Goal: Task Accomplishment & Management: Use online tool/utility

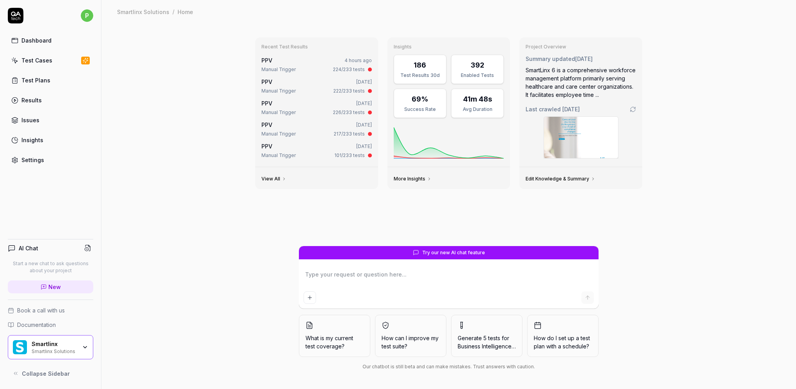
click at [425, 99] on div "69%" at bounding box center [420, 99] width 17 height 11
click at [420, 108] on div "Success Rate" at bounding box center [420, 109] width 43 height 7
click at [478, 108] on div "Avg Duration" at bounding box center [477, 109] width 43 height 7
click at [479, 100] on div "41m 48s" at bounding box center [477, 99] width 29 height 11
click at [480, 69] on div "392" at bounding box center [478, 65] width 14 height 11
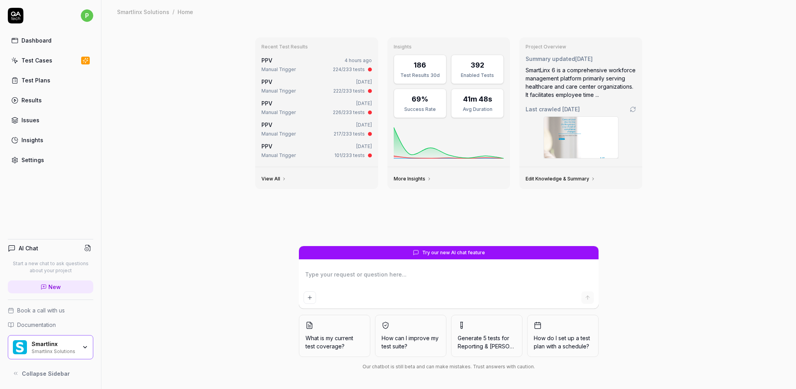
click at [31, 59] on div "Test Cases" at bounding box center [36, 60] width 31 height 8
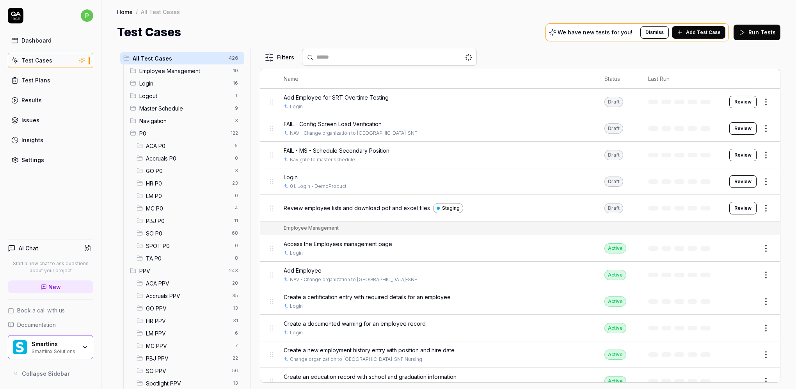
click at [38, 98] on div "Results" at bounding box center [31, 100] width 20 height 8
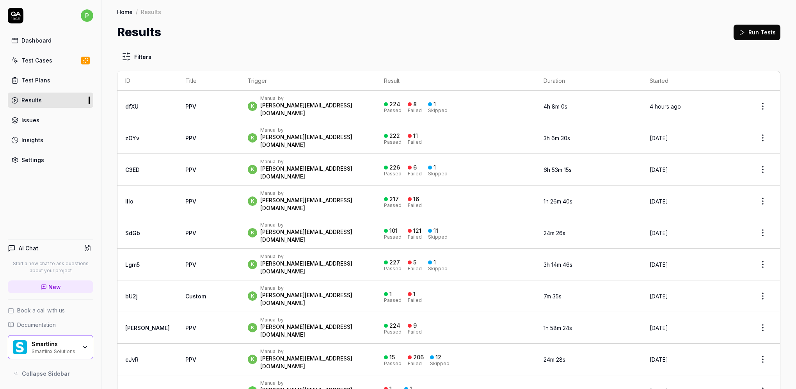
click at [754, 103] on html "p Dashboard Test Cases Test Plans Results Issues Insights Settings AI Chat Star…" at bounding box center [398, 194] width 796 height 389
click at [482, 102] on html "p Dashboard Test Cases Test Plans Results Issues Insights Settings AI Chat Star…" at bounding box center [398, 194] width 796 height 389
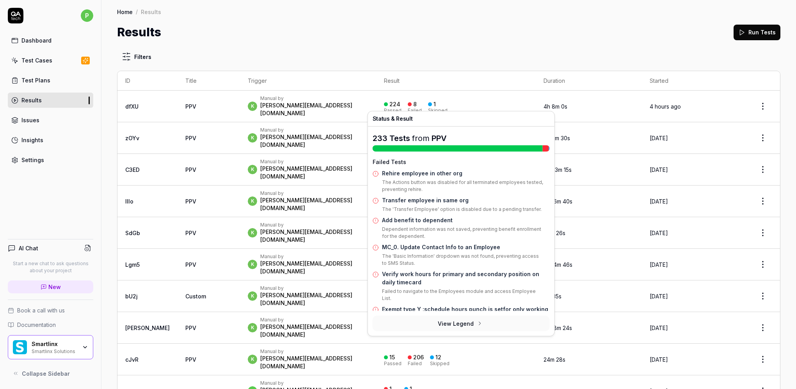
click at [465, 323] on button "View Legend" at bounding box center [461, 323] width 177 height 16
click at [329, 98] on div "k Manual by [PERSON_NAME][EMAIL_ADDRESS][DOMAIN_NAME]" at bounding box center [308, 106] width 121 height 22
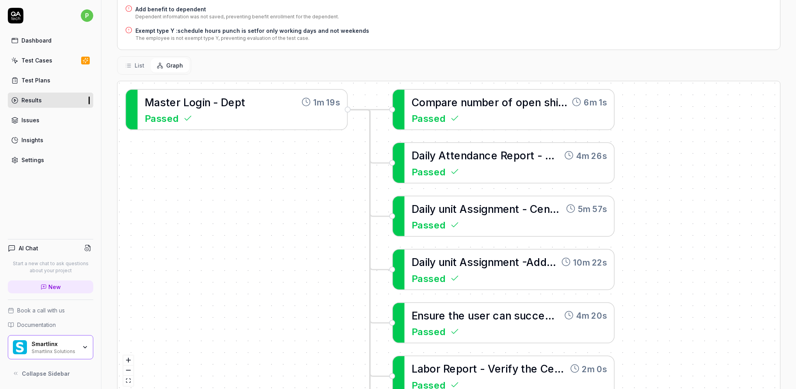
scroll to position [289, 0]
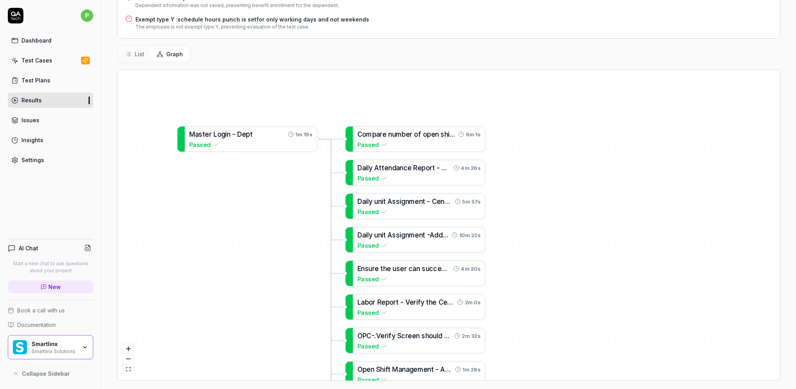
click at [126, 51] on icon at bounding box center [128, 54] width 6 height 6
click at [133, 47] on button "List" at bounding box center [135, 54] width 32 height 14
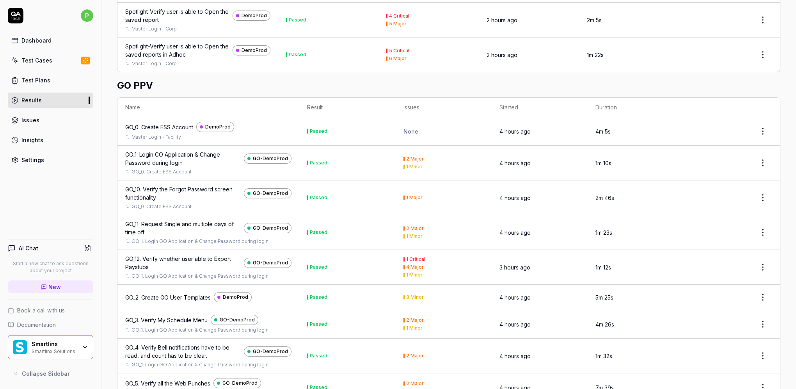
scroll to position [419, 0]
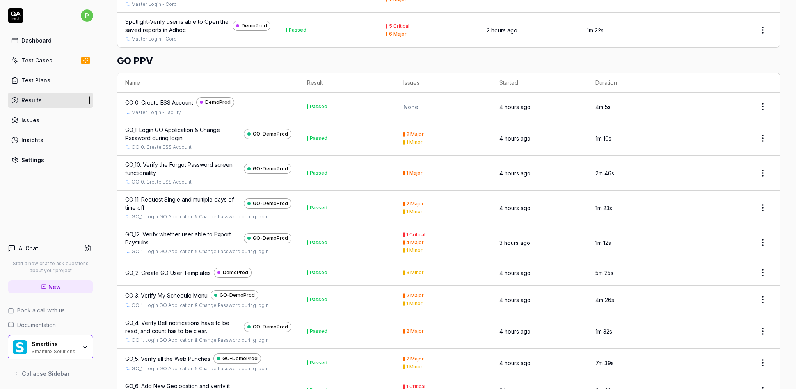
click at [409, 171] on div "1 Major" at bounding box center [414, 173] width 16 height 5
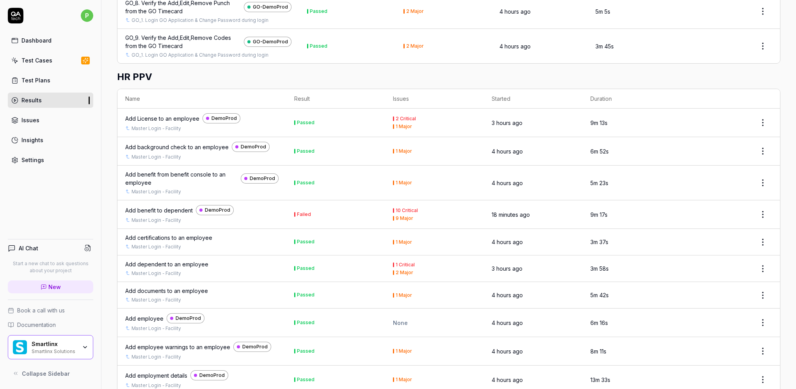
scroll to position [939, 0]
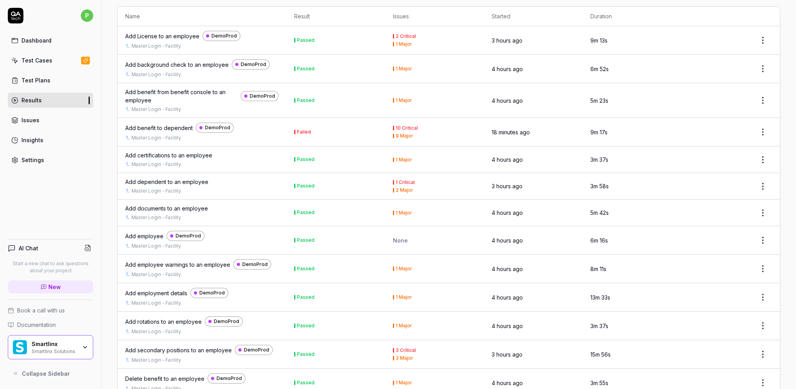
click at [174, 124] on div "Add benefit to dependent" at bounding box center [159, 128] width 68 height 8
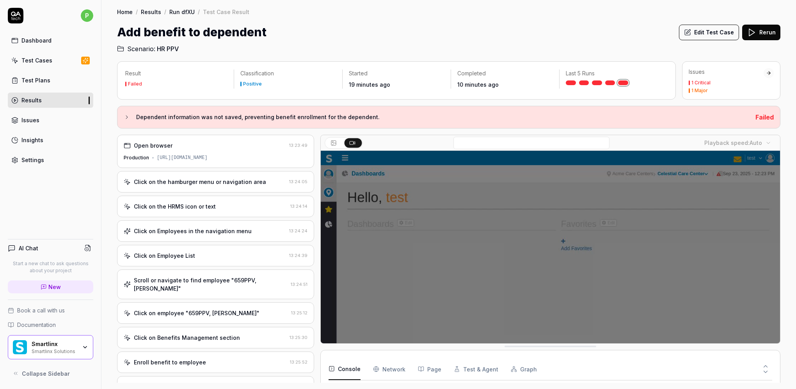
click at [237, 178] on div "Click on the hamburger menu or navigation area" at bounding box center [200, 182] width 132 height 8
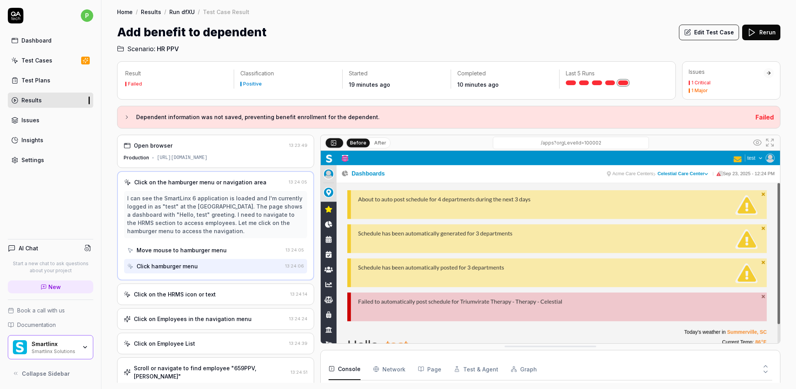
click at [200, 292] on div "Click on the HRMS icon or text" at bounding box center [175, 294] width 82 height 8
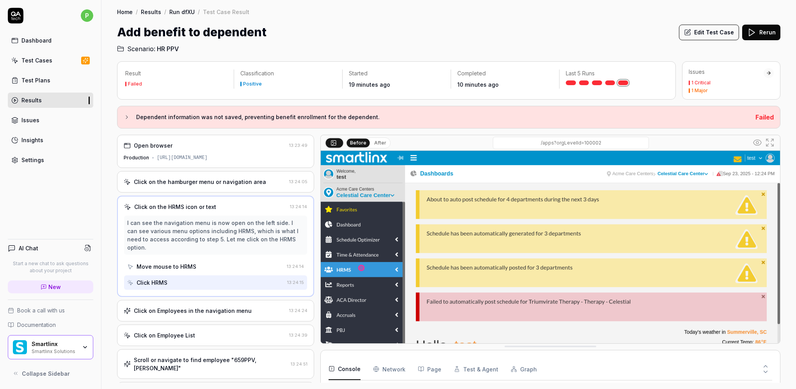
click at [206, 306] on div "Click on Employees in the navigation menu" at bounding box center [193, 310] width 118 height 8
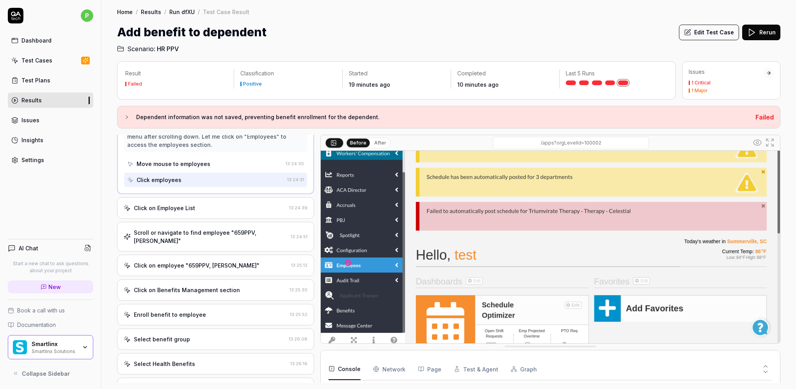
scroll to position [212, 0]
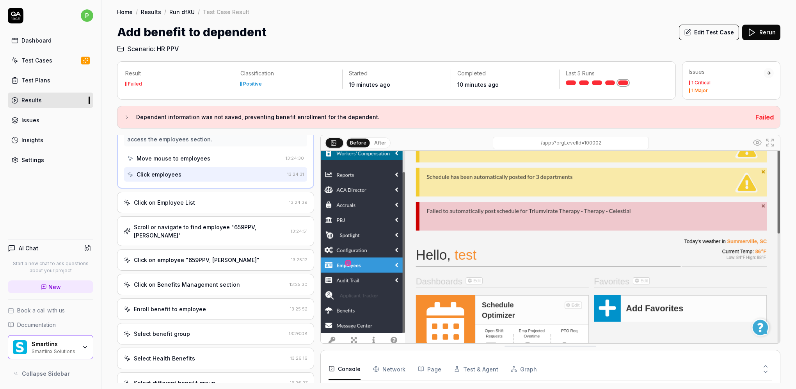
click at [210, 225] on div "Scroll or navigate to find employee "659PPV, [PERSON_NAME]"" at bounding box center [211, 231] width 154 height 16
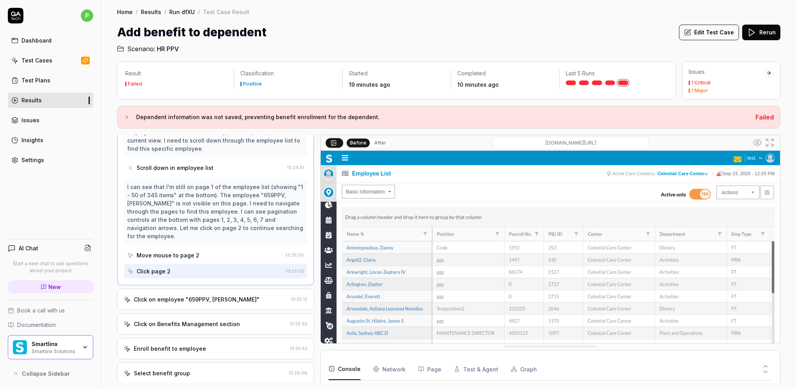
scroll to position [212, 0]
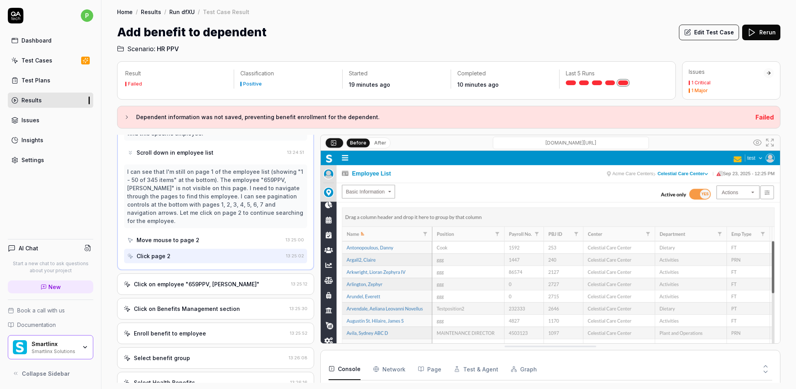
click at [202, 280] on div "Click on employee "659PPV, [PERSON_NAME]"" at bounding box center [197, 284] width 126 height 8
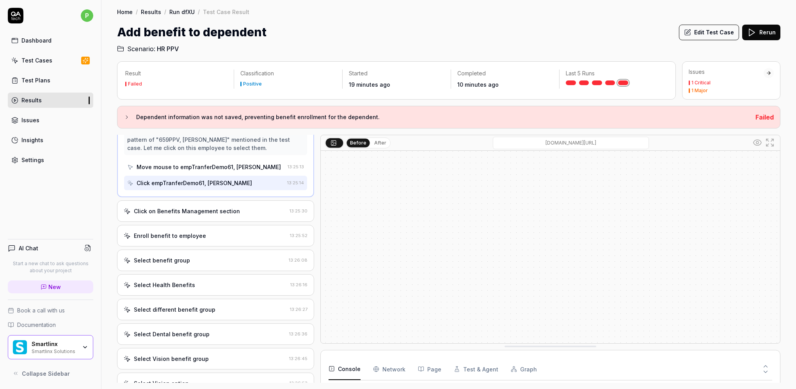
scroll to position [295, 0]
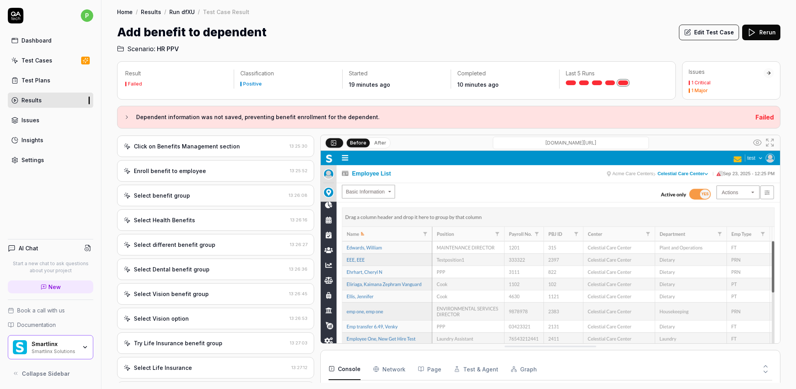
click at [194, 216] on div "Select Health Benefits" at bounding box center [206, 220] width 164 height 8
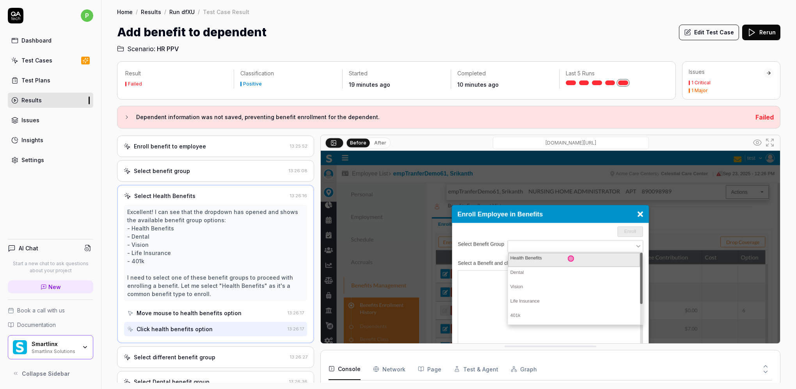
scroll to position [231, 0]
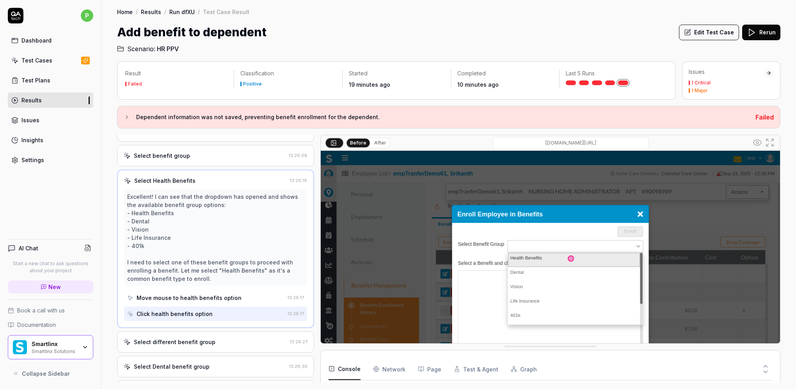
click at [189, 338] on div "Select different benefit group" at bounding box center [175, 342] width 82 height 8
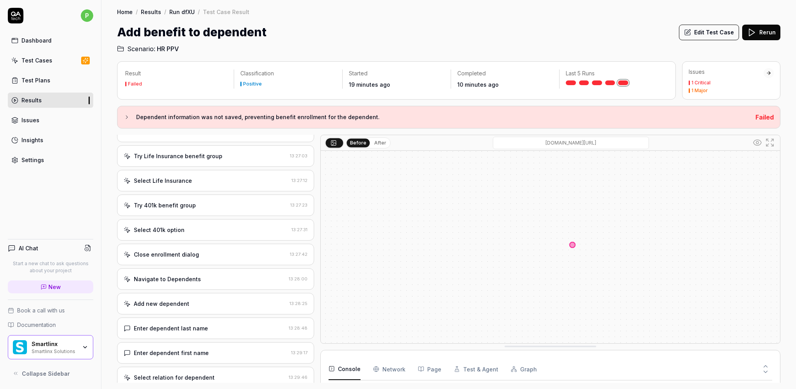
scroll to position [516, 0]
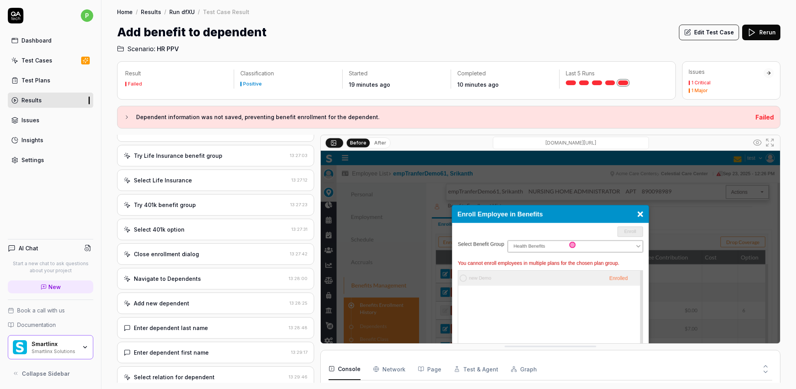
click at [190, 201] on div "Try 401k benefit group" at bounding box center [165, 205] width 62 height 8
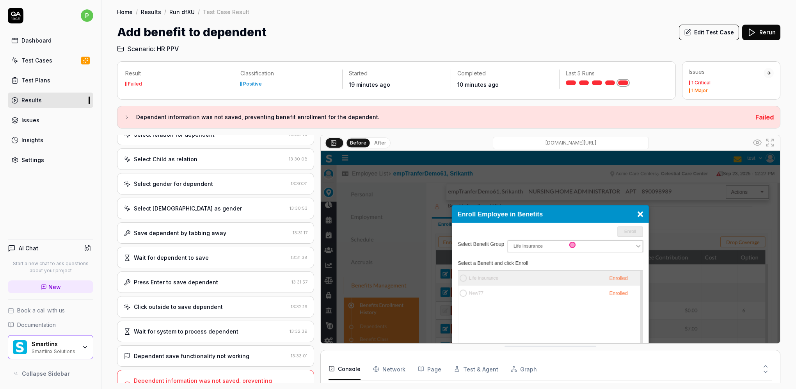
scroll to position [793, 0]
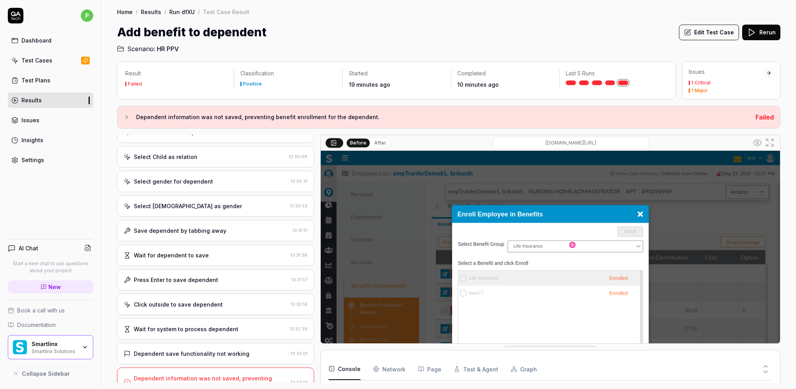
click at [213, 318] on div "Wait for system to process dependent 13:32:39" at bounding box center [215, 328] width 197 height 21
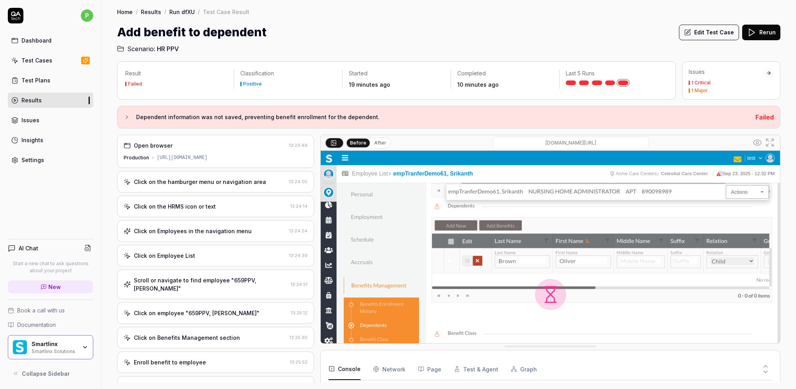
scroll to position [0, 0]
click at [59, 61] on link "Test Cases" at bounding box center [50, 60] width 85 height 15
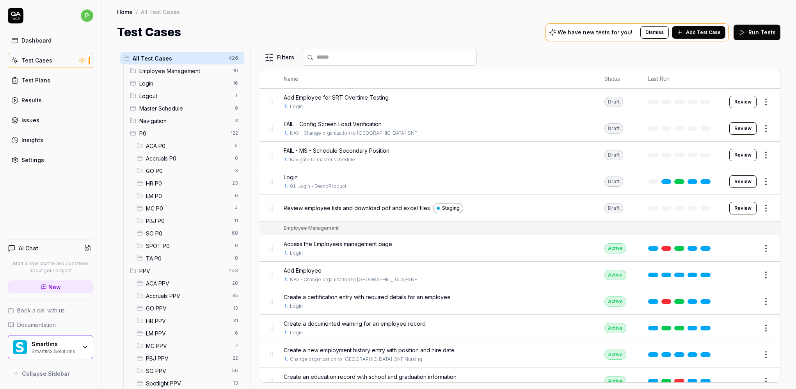
click at [149, 81] on span "Login" at bounding box center [183, 83] width 89 height 8
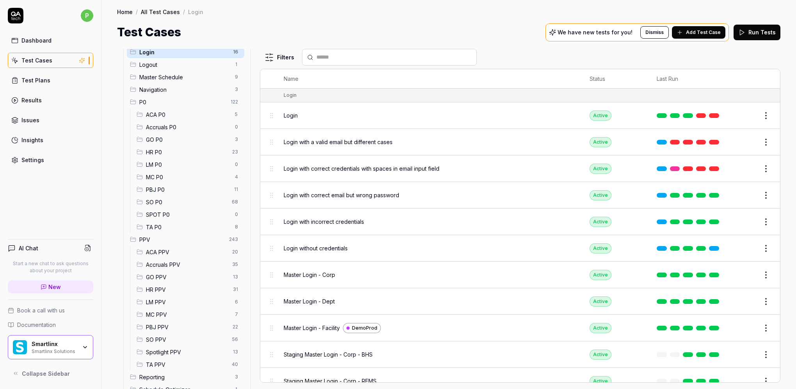
scroll to position [10, 0]
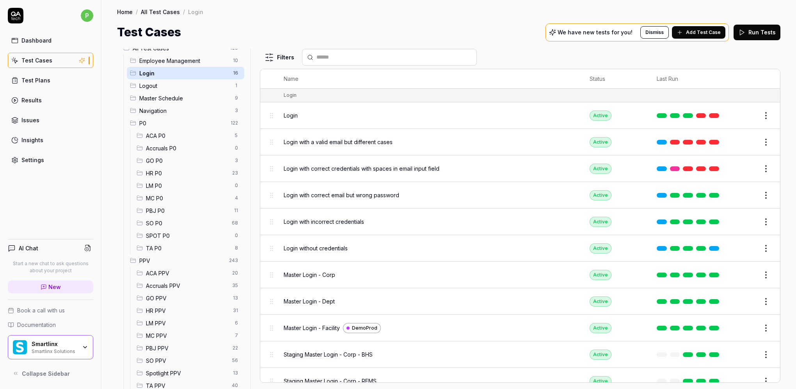
click at [159, 171] on span "HR P0" at bounding box center [187, 173] width 82 height 8
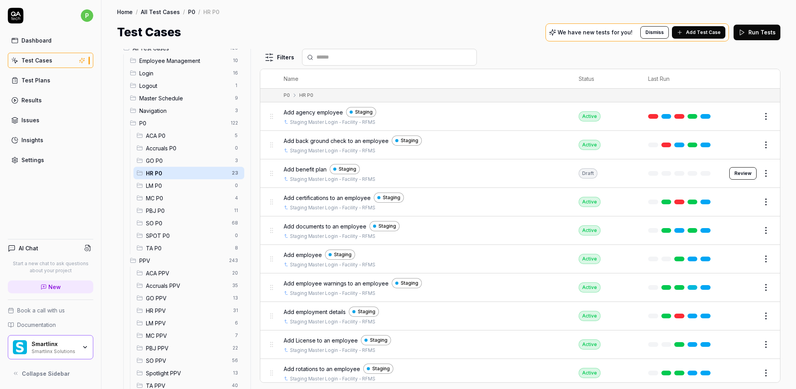
click at [336, 196] on span "Add certifications to an employee" at bounding box center [327, 198] width 87 height 8
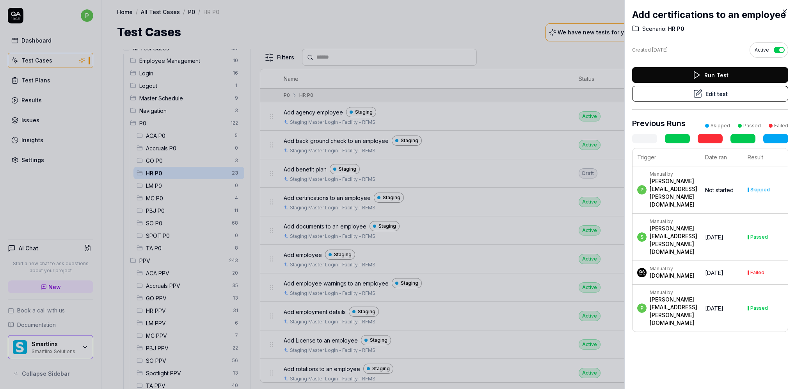
click at [726, 101] on button "Edit test" at bounding box center [710, 94] width 156 height 16
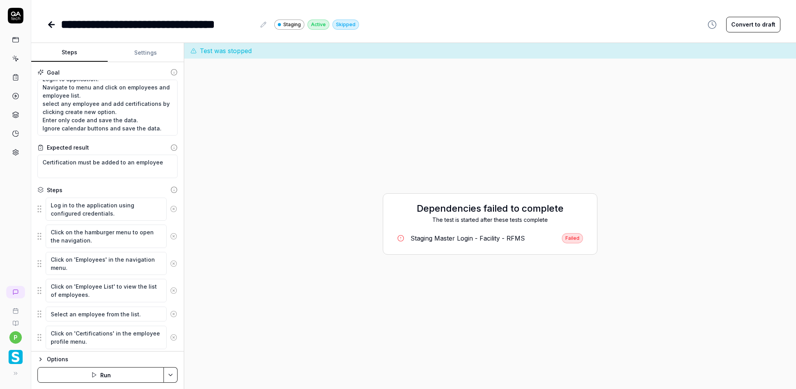
scroll to position [16, 0]
click at [48, 23] on icon at bounding box center [51, 24] width 9 height 9
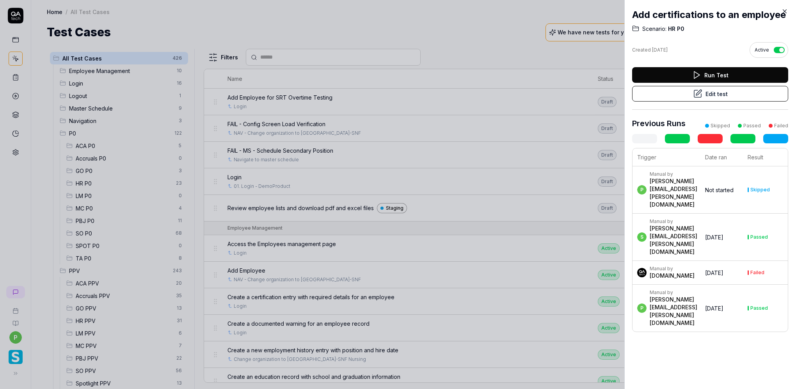
click at [787, 12] on icon at bounding box center [784, 11] width 7 height 7
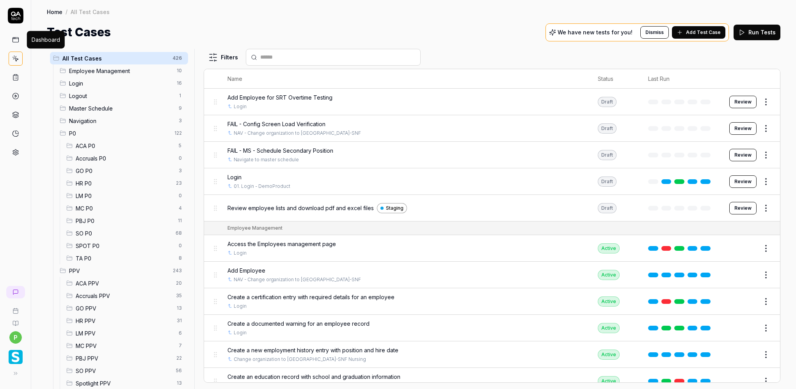
click at [18, 39] on icon at bounding box center [15, 39] width 7 height 7
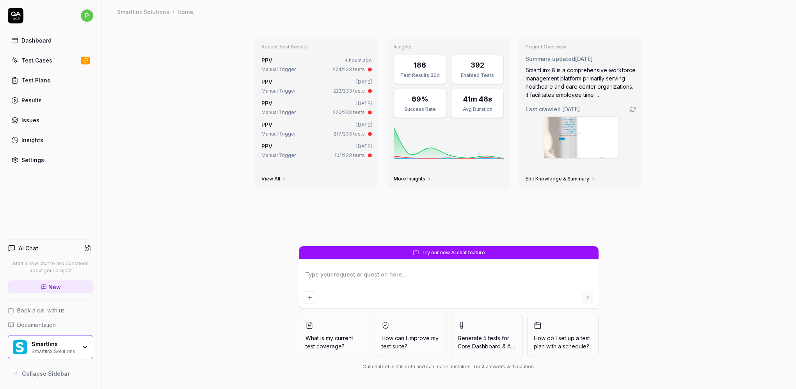
click at [421, 178] on link "More Insights" at bounding box center [413, 179] width 38 height 6
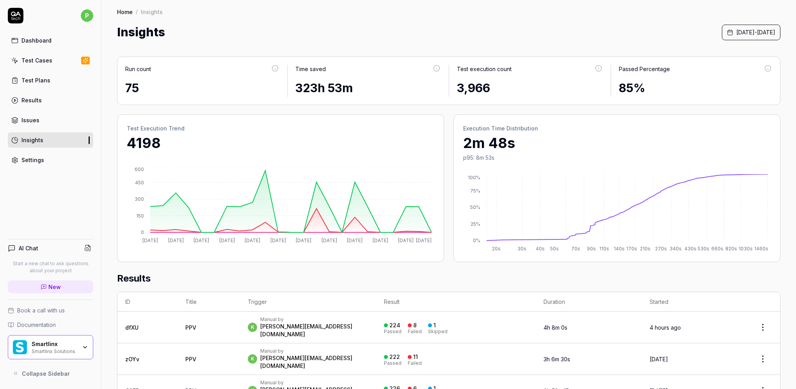
click at [39, 77] on div "Test Plans" at bounding box center [35, 80] width 29 height 8
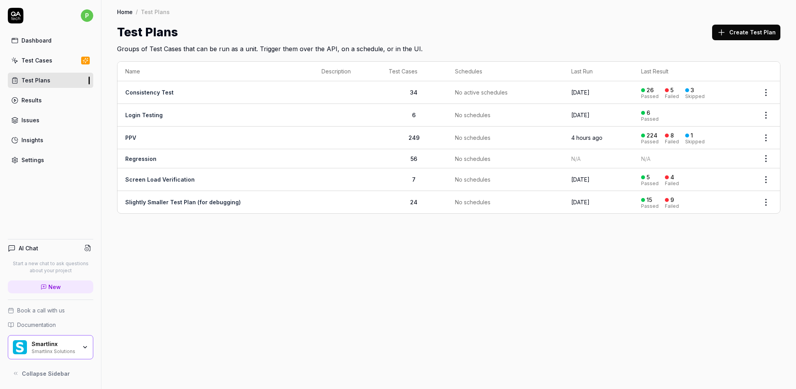
click at [144, 158] on link "Regression" at bounding box center [140, 158] width 31 height 7
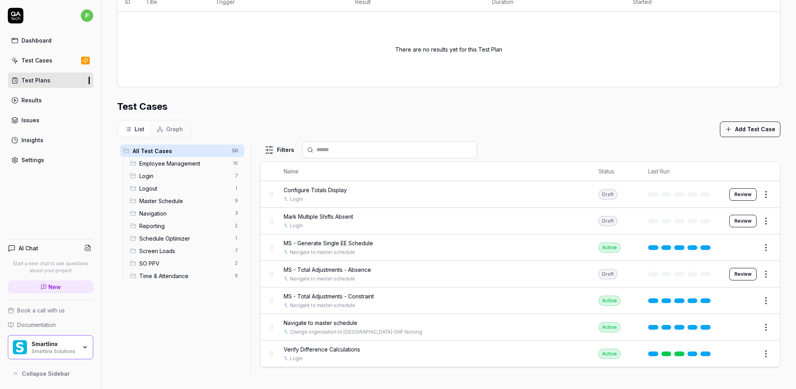
scroll to position [130, 0]
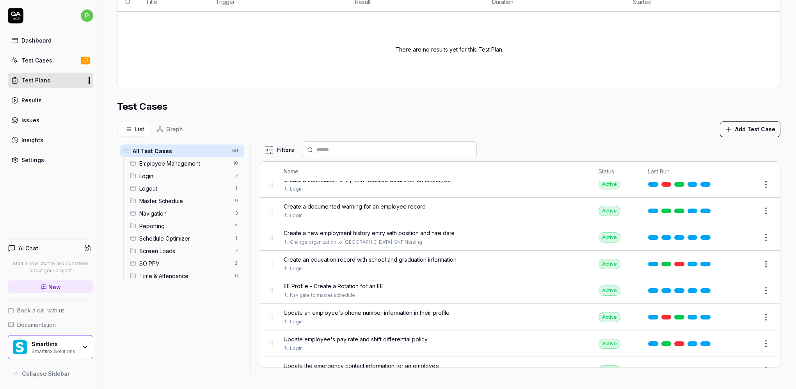
click at [53, 349] on div "Smartlinx Solutions" at bounding box center [54, 350] width 45 height 6
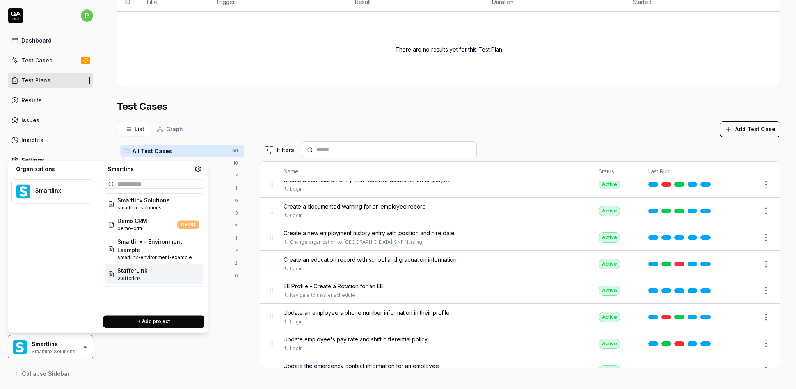
click at [137, 272] on span "StafferLink" at bounding box center [132, 270] width 30 height 8
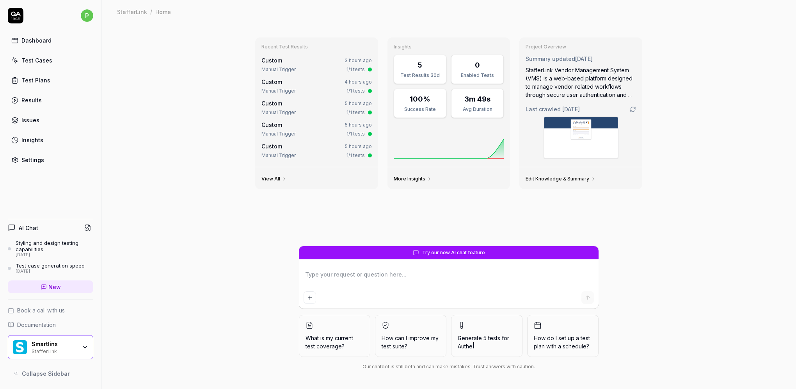
click at [42, 58] on div "Test Cases" at bounding box center [36, 60] width 31 height 8
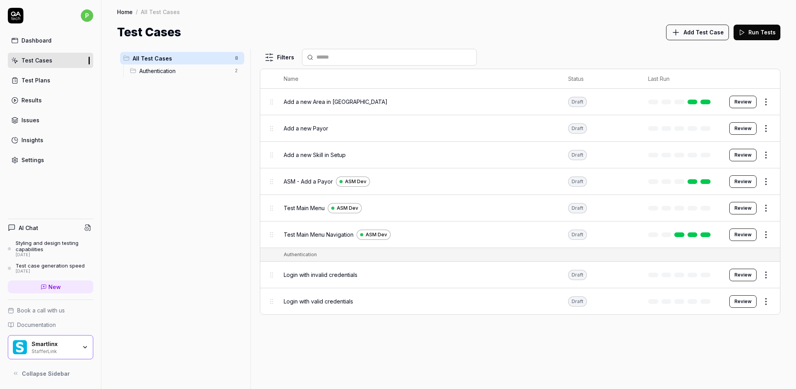
click at [320, 180] on span "ASM - Add a Payor" at bounding box center [308, 181] width 49 height 8
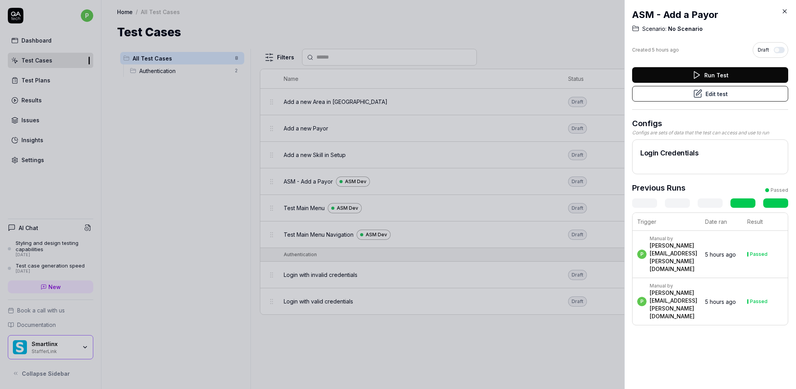
click at [727, 96] on button "Edit test" at bounding box center [710, 94] width 156 height 16
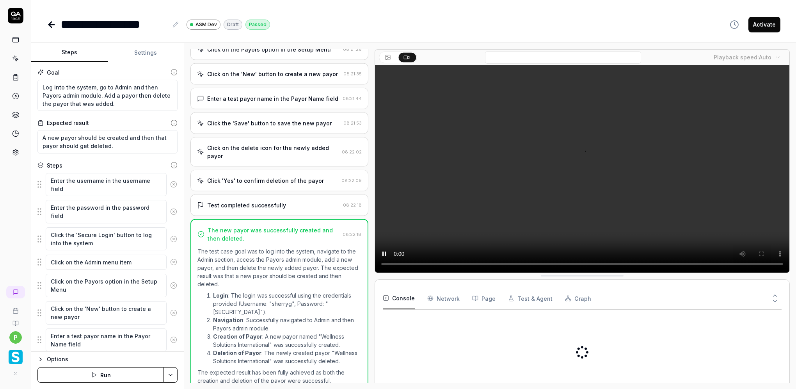
scroll to position [153, 0]
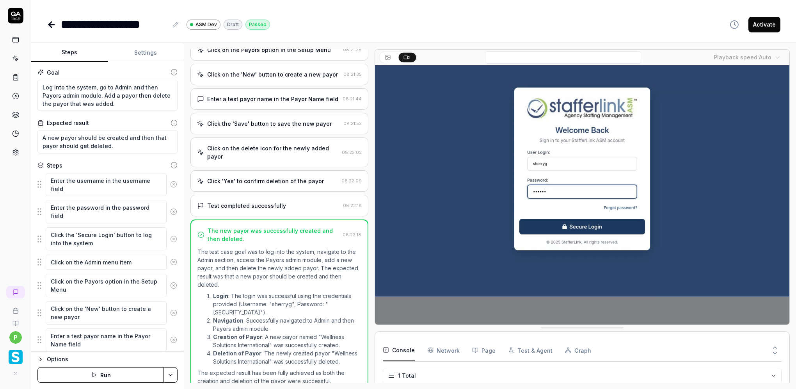
click at [54, 25] on icon at bounding box center [51, 25] width 5 height 0
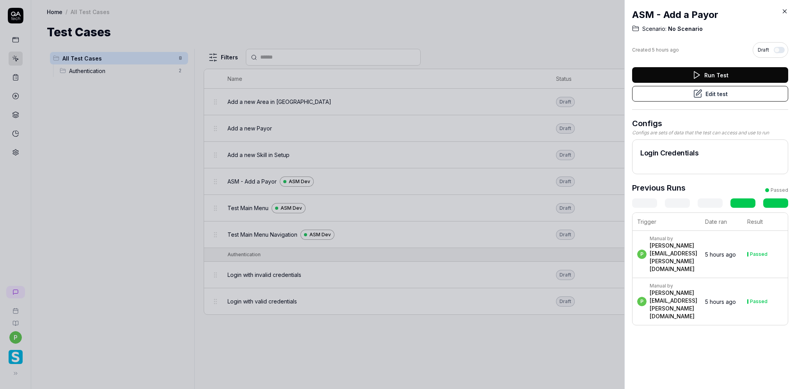
click at [784, 11] on icon at bounding box center [784, 11] width 7 height 7
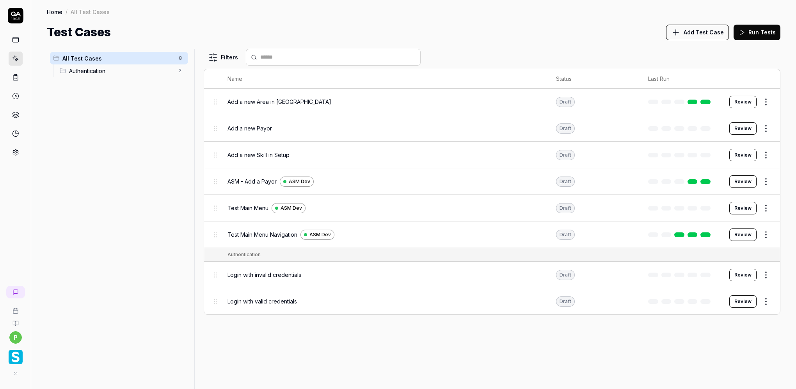
click at [236, 206] on span "Test Main Menu" at bounding box center [248, 208] width 41 height 8
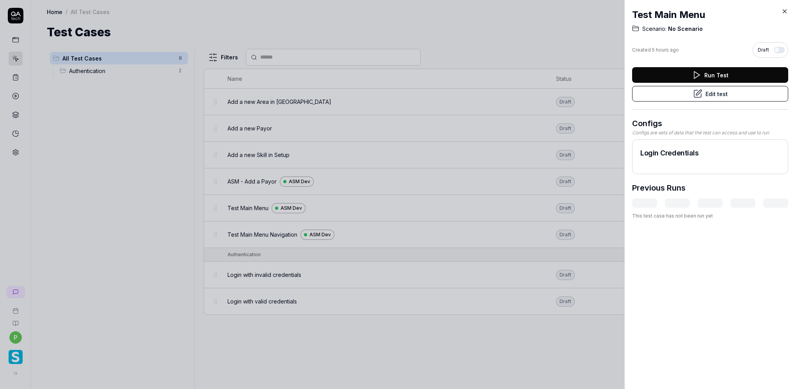
click at [719, 94] on button "Edit test" at bounding box center [710, 94] width 156 height 16
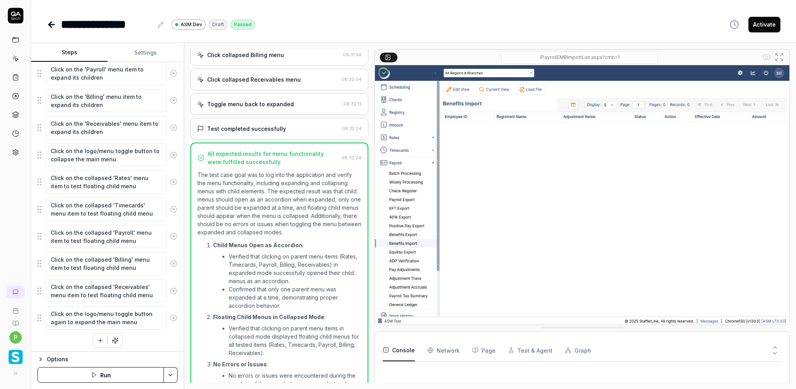
scroll to position [418, 0]
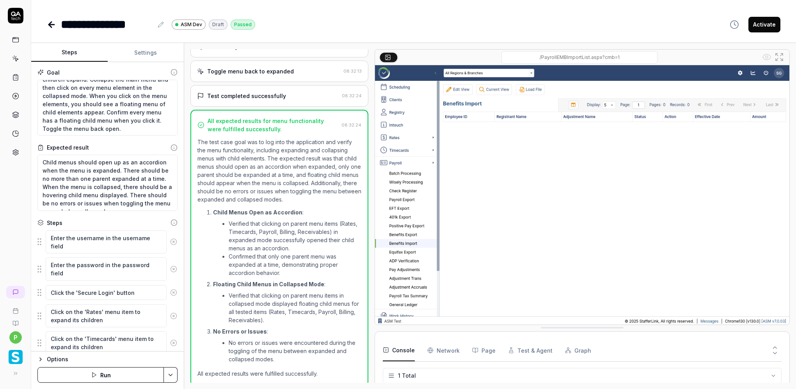
scroll to position [288, 0]
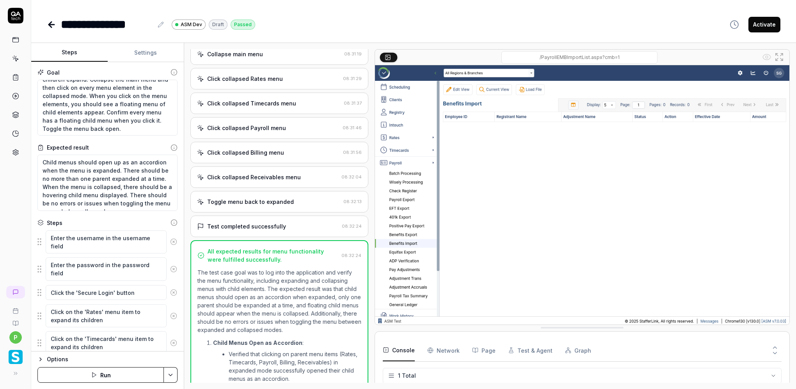
click at [248, 149] on div "Click collapsed Billing menu" at bounding box center [245, 152] width 77 height 8
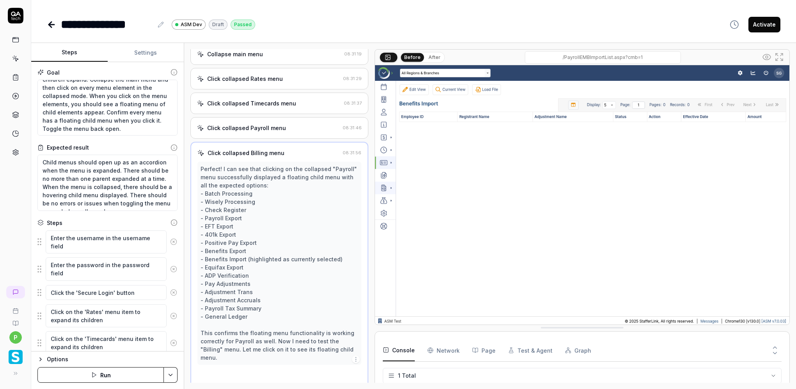
scroll to position [309, 0]
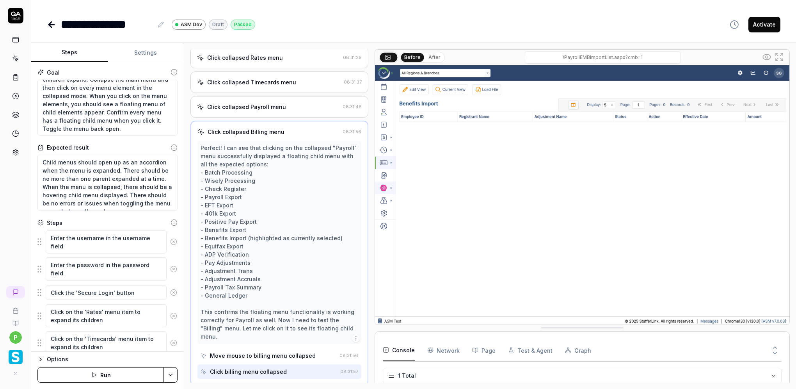
click at [254, 103] on div "Click collapsed Payroll menu" at bounding box center [246, 107] width 79 height 8
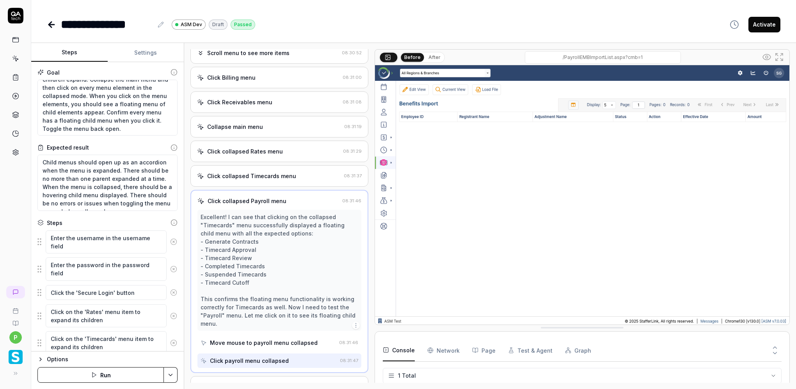
scroll to position [203, 0]
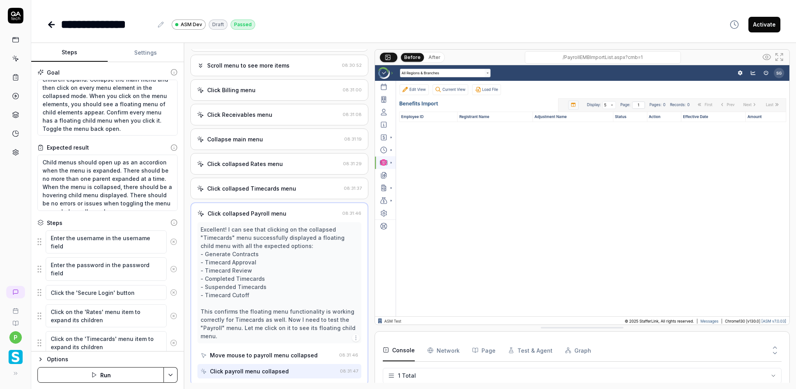
click at [427, 55] on button "After" at bounding box center [434, 57] width 18 height 9
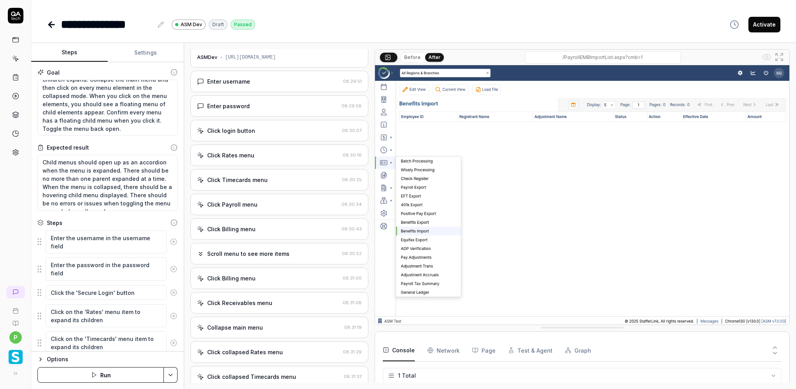
scroll to position [0, 0]
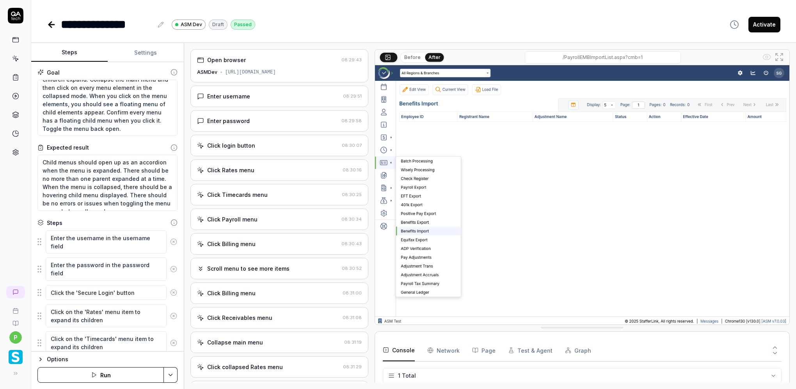
click at [266, 173] on div "Click Rates menu" at bounding box center [268, 170] width 142 height 8
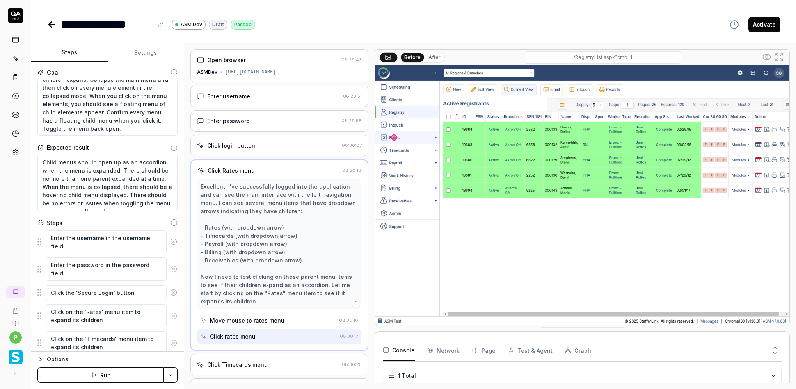
click at [435, 56] on button "After" at bounding box center [434, 57] width 18 height 9
click at [435, 56] on button "After" at bounding box center [434, 57] width 19 height 9
click at [52, 23] on icon at bounding box center [51, 24] width 9 height 9
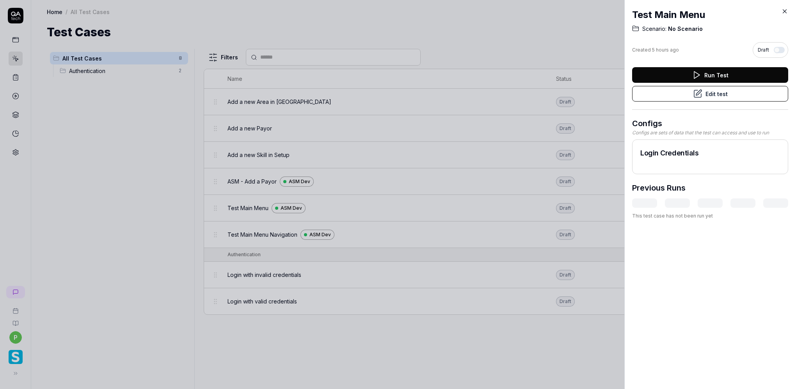
click at [785, 11] on icon at bounding box center [785, 12] width 4 height 4
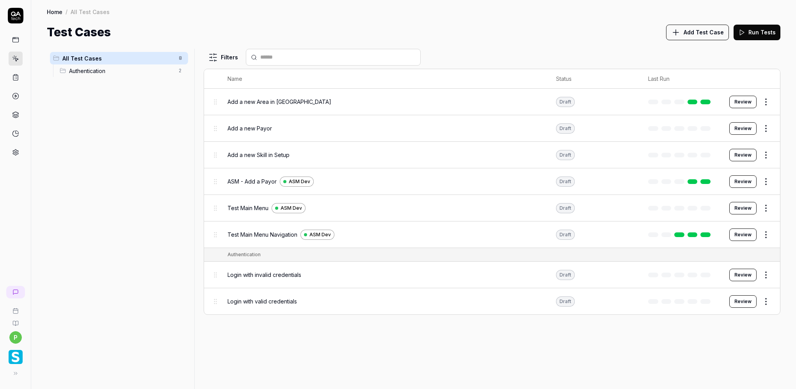
click at [14, 39] on icon at bounding box center [15, 39] width 7 height 7
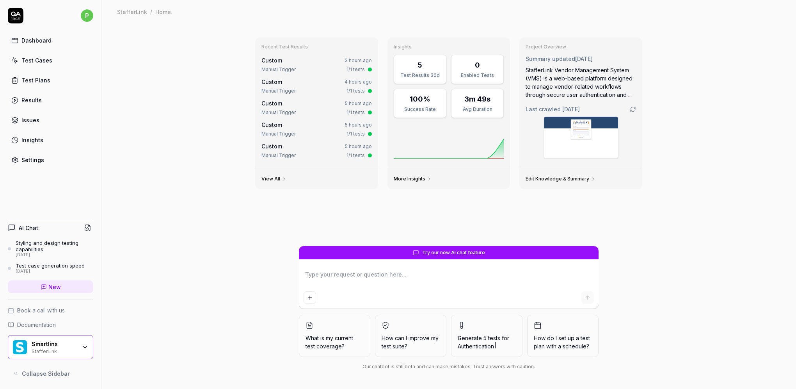
click at [30, 58] on div "Test Cases" at bounding box center [36, 60] width 31 height 8
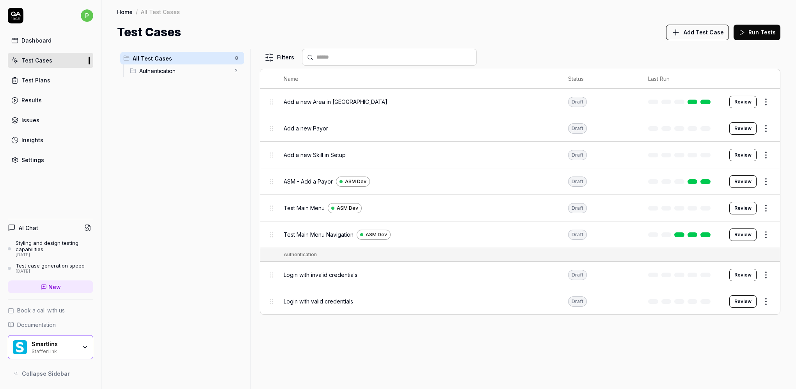
click at [44, 78] on div "Test Plans" at bounding box center [35, 80] width 29 height 8
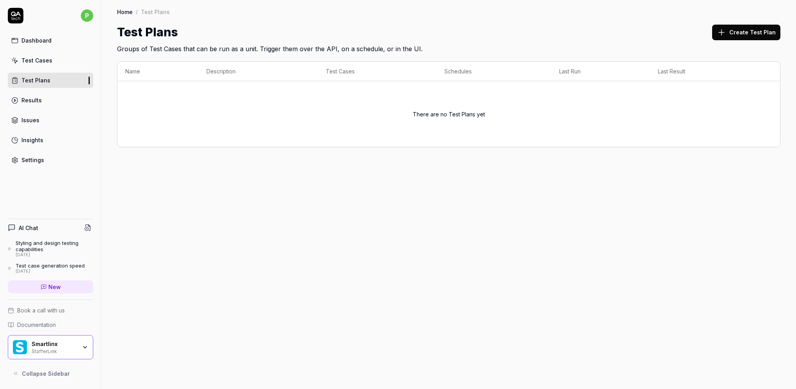
click at [29, 136] on div "Insights" at bounding box center [32, 140] width 22 height 8
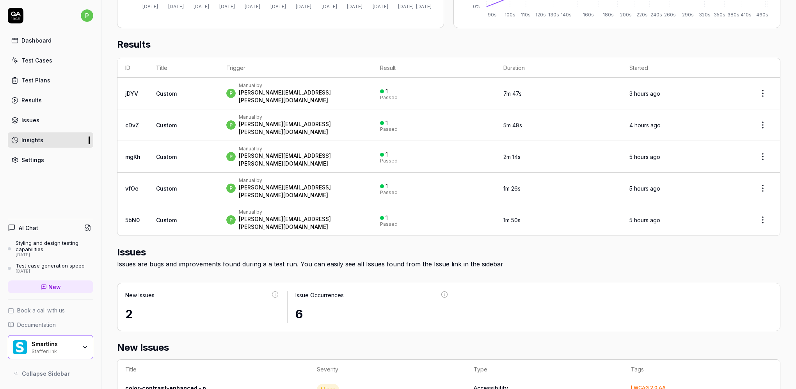
scroll to position [297, 0]
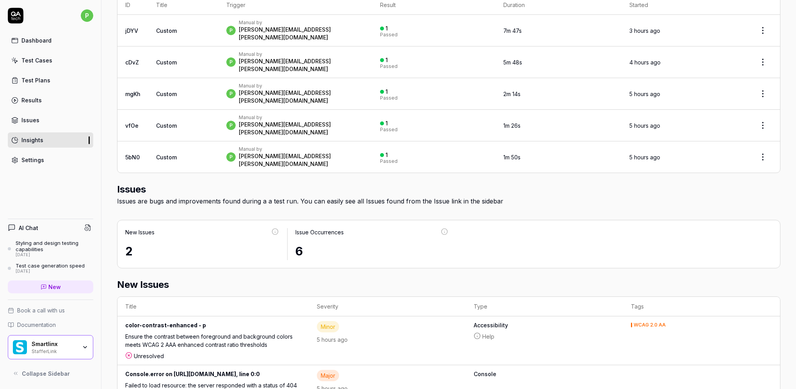
click at [169, 321] on div "color-contrast-enhanced - p" at bounding box center [213, 326] width 176 height 11
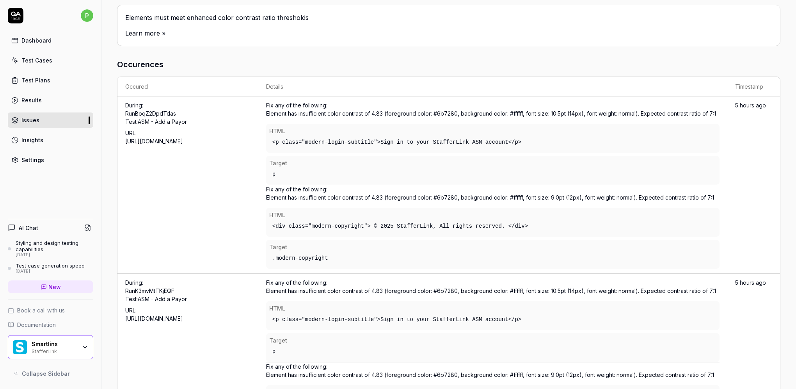
scroll to position [195, 0]
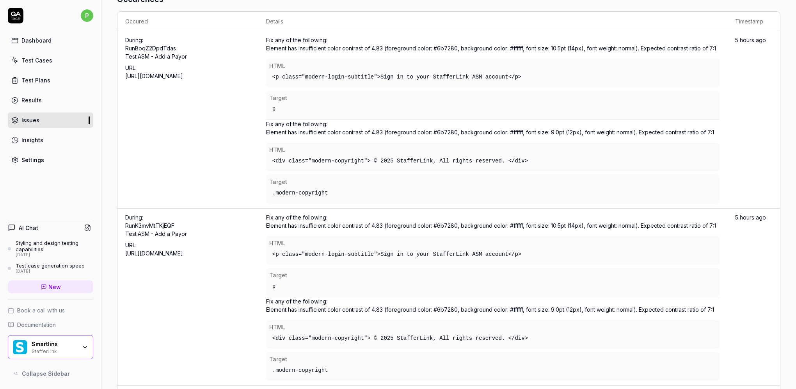
click at [366, 50] on div "Fix any of the following: Element has insufficient color contrast of 4.83 (fore…" at bounding box center [493, 78] width 454 height 84
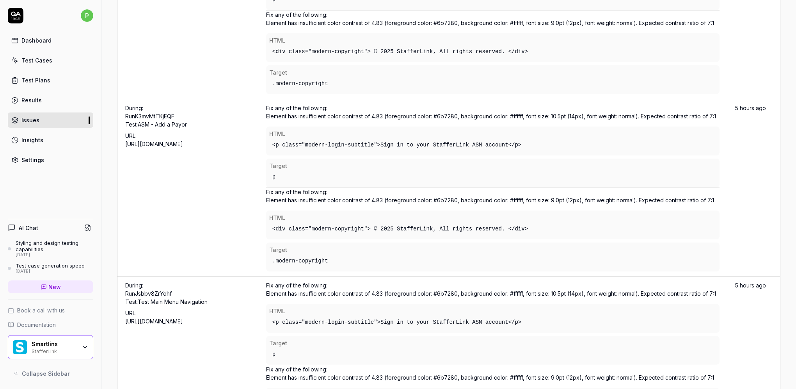
scroll to position [0, 0]
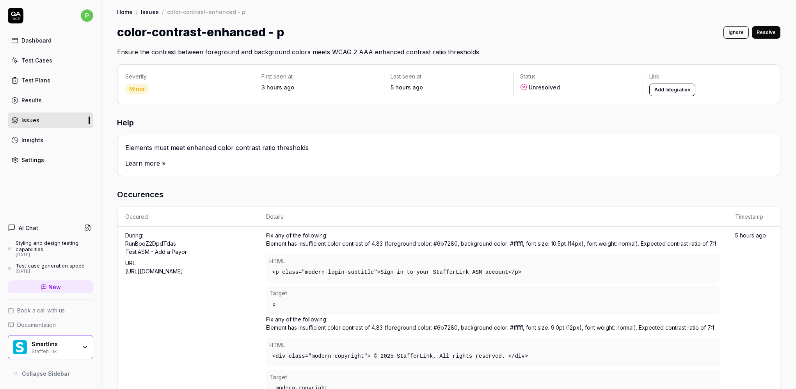
click at [667, 90] on button "Add Integration" at bounding box center [672, 90] width 46 height 12
click at [41, 61] on div "Test Cases" at bounding box center [36, 60] width 31 height 8
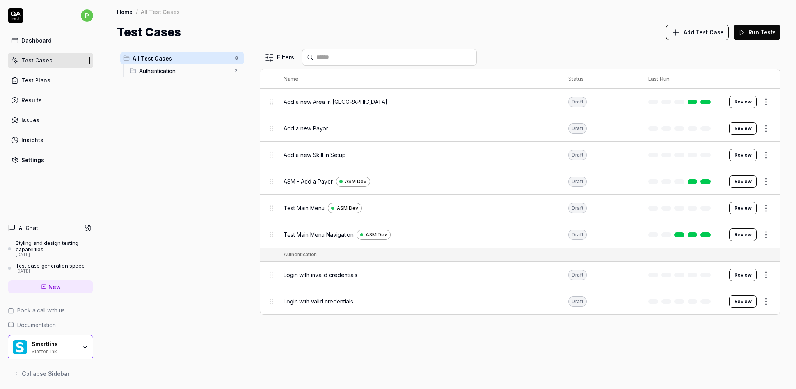
click at [49, 374] on span "Collapse Sidebar" at bounding box center [46, 373] width 48 height 8
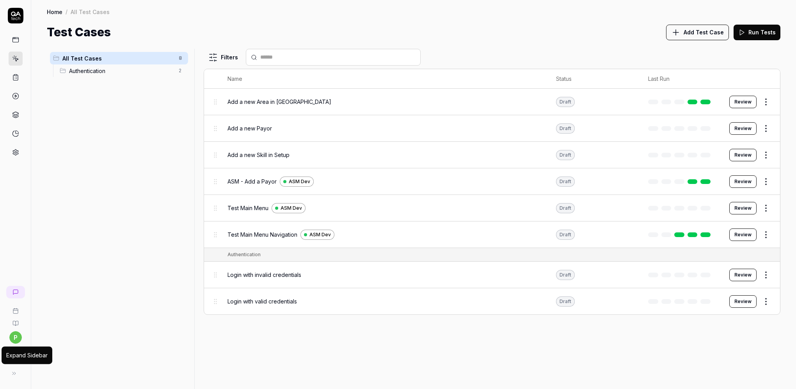
click at [16, 372] on icon at bounding box center [14, 373] width 6 height 6
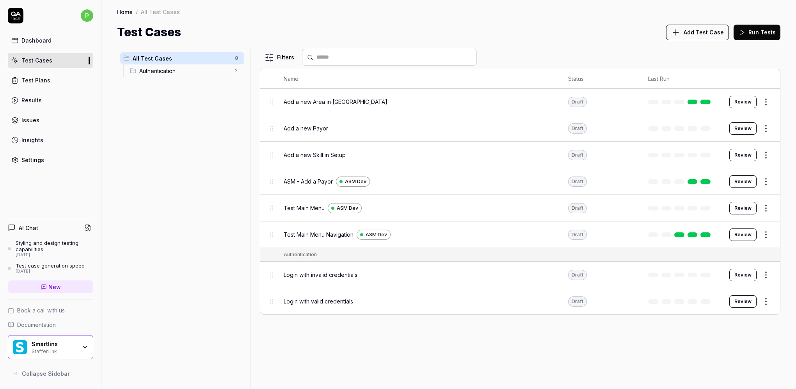
click at [49, 42] on div "Dashboard" at bounding box center [36, 40] width 30 height 8
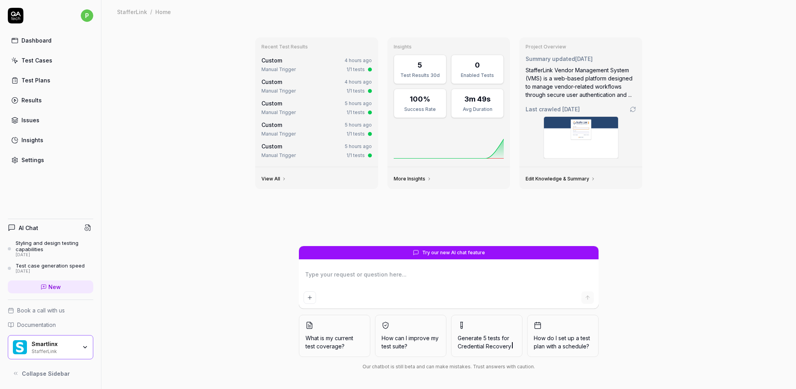
click at [37, 158] on div "Settings" at bounding box center [32, 160] width 23 height 8
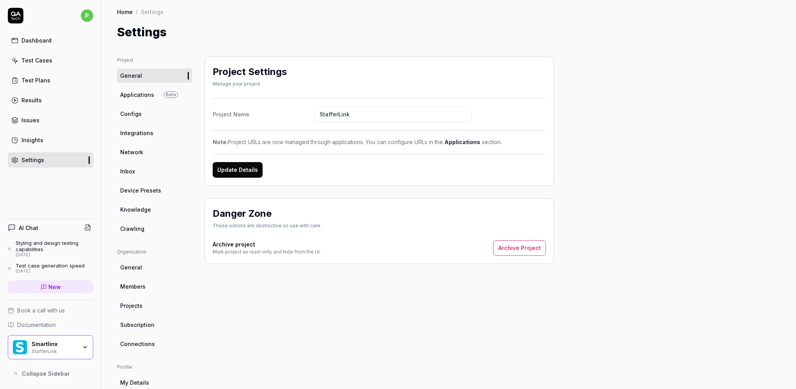
click at [134, 94] on span "Applications" at bounding box center [137, 95] width 34 height 8
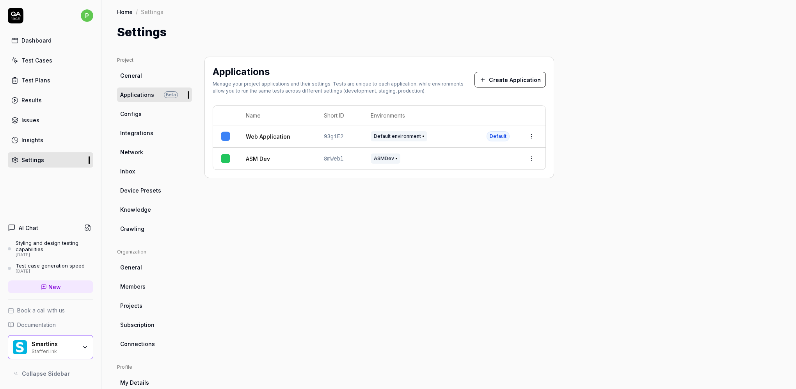
click at [531, 157] on html "p Dashboard Test Cases Test Plans Results Issues Insights Settings AI Chat Styl…" at bounding box center [398, 194] width 796 height 389
click at [340, 196] on html "p Dashboard Test Cases Test Plans Results Issues Insights Settings AI Chat Styl…" at bounding box center [398, 194] width 796 height 389
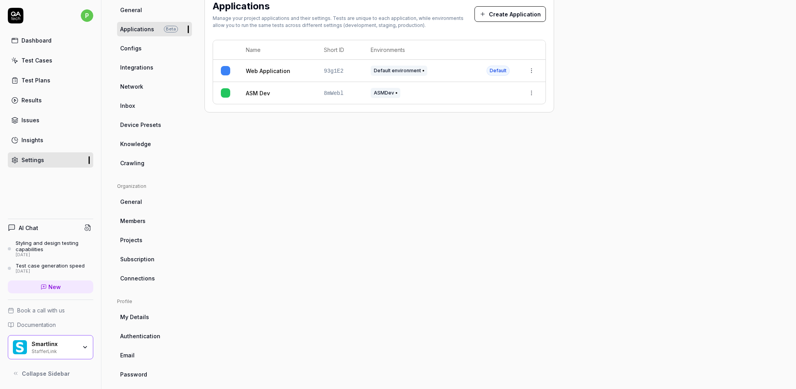
scroll to position [73, 0]
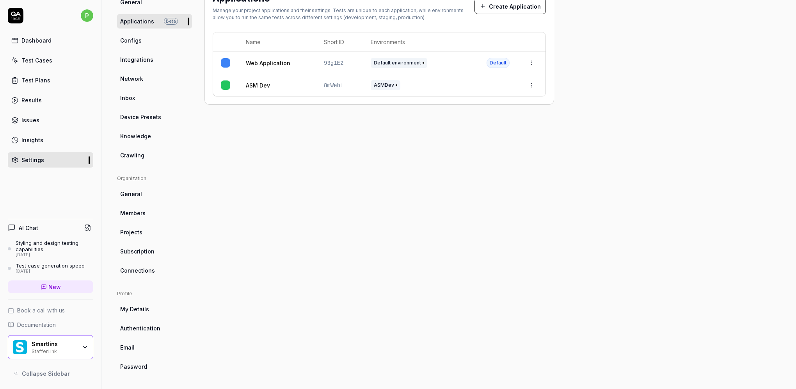
click at [36, 60] on div "Test Cases" at bounding box center [36, 60] width 31 height 8
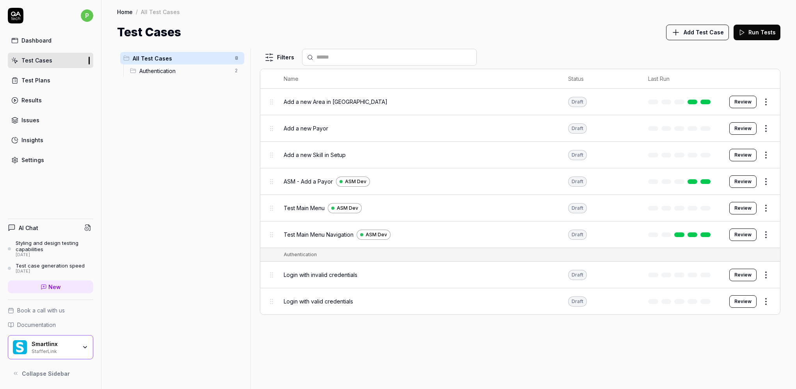
click at [698, 33] on span "Add Test Case" at bounding box center [704, 32] width 40 height 8
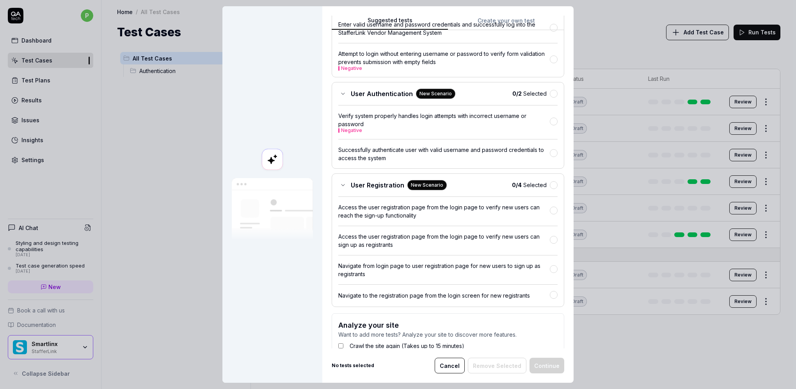
scroll to position [680, 0]
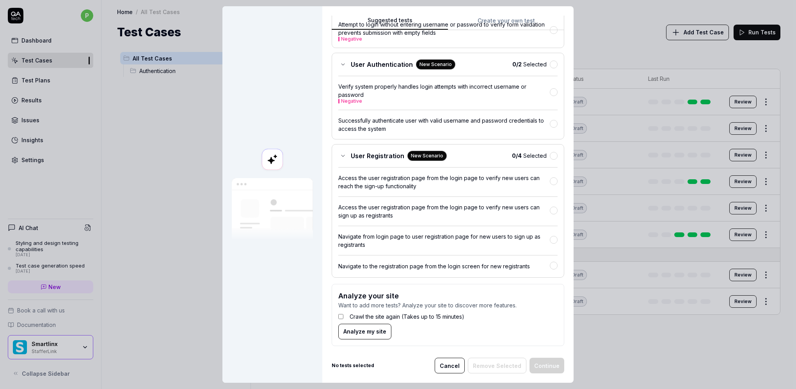
click at [448, 367] on button "Cancel" at bounding box center [450, 366] width 30 height 16
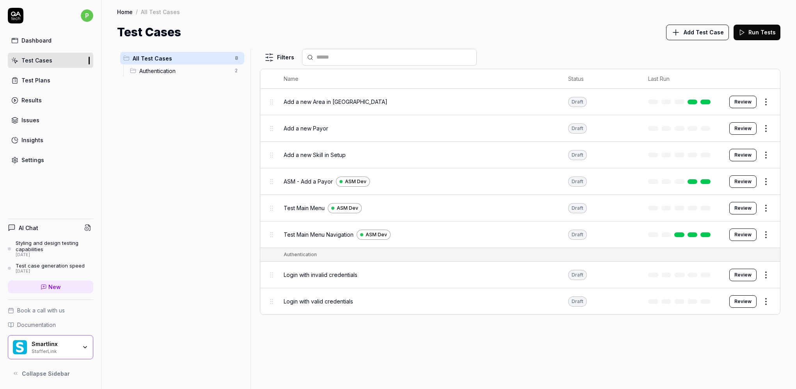
click at [378, 235] on span "ASM Dev" at bounding box center [376, 234] width 21 height 7
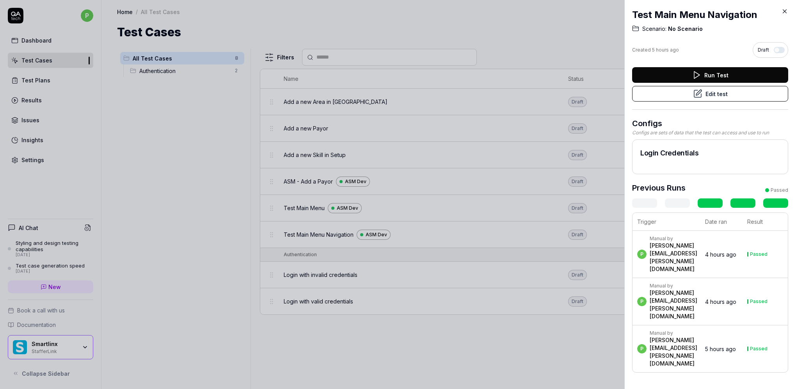
click at [786, 11] on icon at bounding box center [784, 11] width 7 height 7
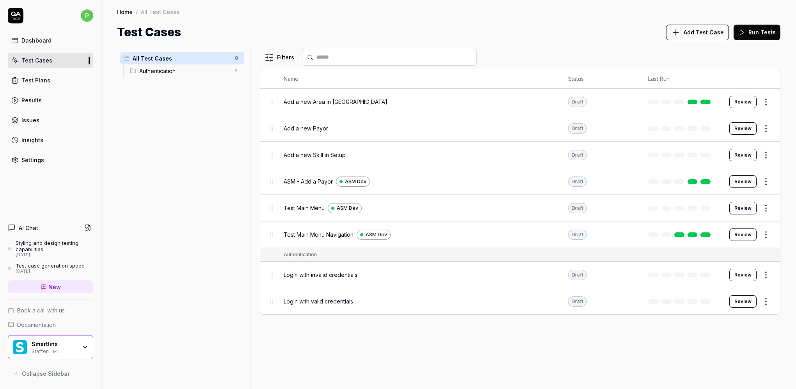
click at [41, 158] on div "Settings" at bounding box center [32, 160] width 23 height 8
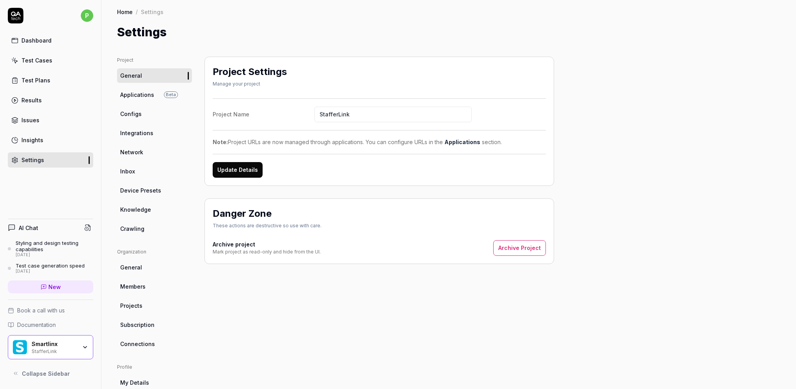
click at [136, 229] on span "Crawling" at bounding box center [132, 228] width 24 height 8
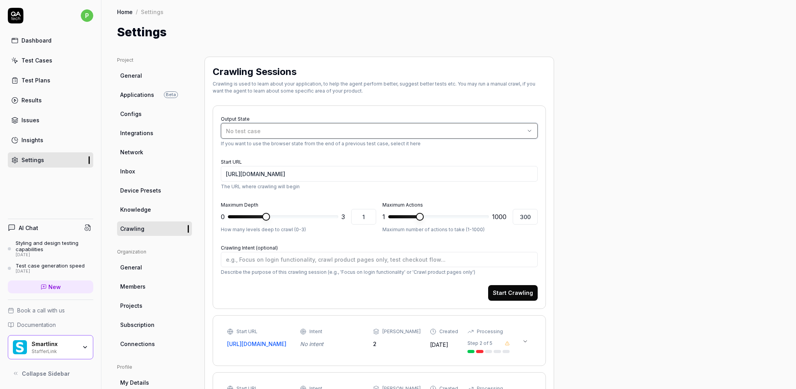
click at [509, 129] on div "No test case" at bounding box center [375, 131] width 299 height 8
click at [472, 94] on div "Crawling is used to learn about your application, to help the agent perform bet…" at bounding box center [379, 87] width 333 height 14
click at [263, 171] on input "[URL][DOMAIN_NAME]" at bounding box center [379, 174] width 317 height 16
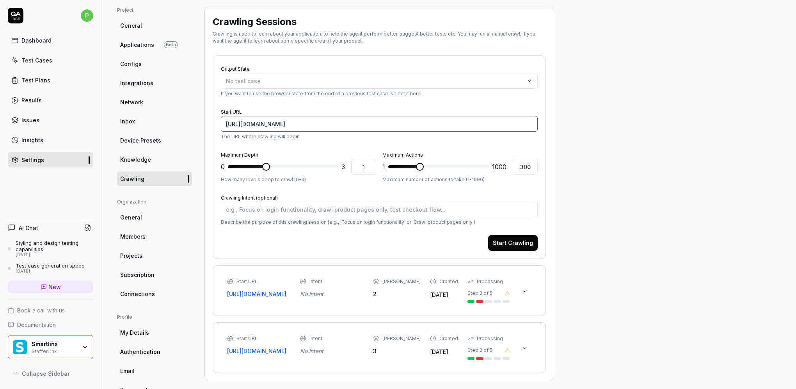
scroll to position [65, 0]
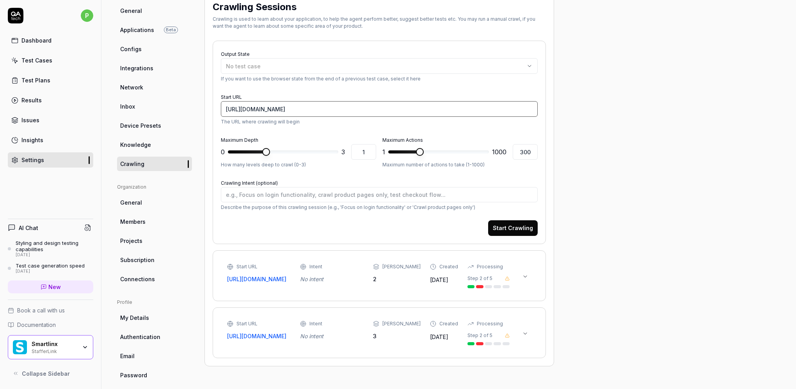
drag, startPoint x: 255, startPoint y: 108, endPoint x: 245, endPoint y: 109, distance: 10.2
click at [245, 109] on input "[URL][DOMAIN_NAME]" at bounding box center [379, 109] width 317 height 16
type textarea "*"
type input "[URL][DOMAIN_NAME]"
type textarea "*"
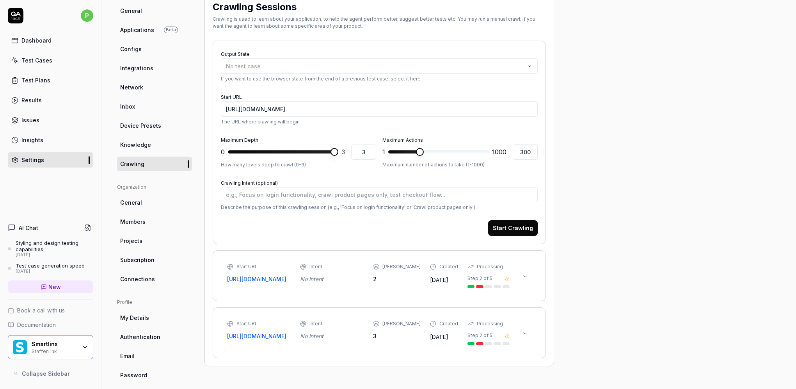
type input "2"
type textarea "*"
type input "1"
type textarea "*"
type input "2"
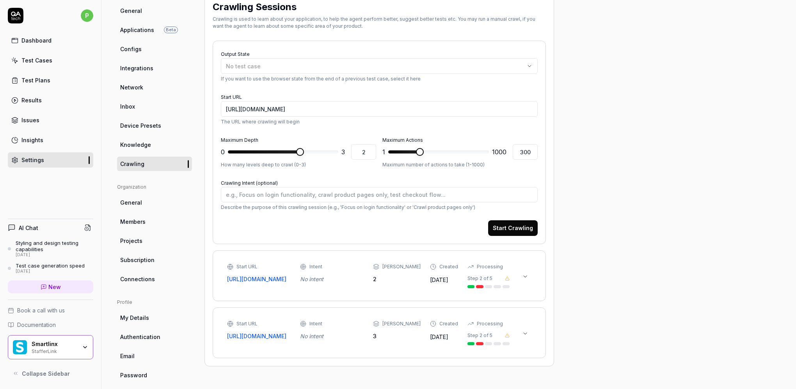
click at [296, 150] on span at bounding box center [300, 152] width 8 height 8
click at [284, 194] on textarea "Crawling Intent (optional)" at bounding box center [379, 194] width 317 height 15
type textarea "*"
type textarea "L"
type textarea "*"
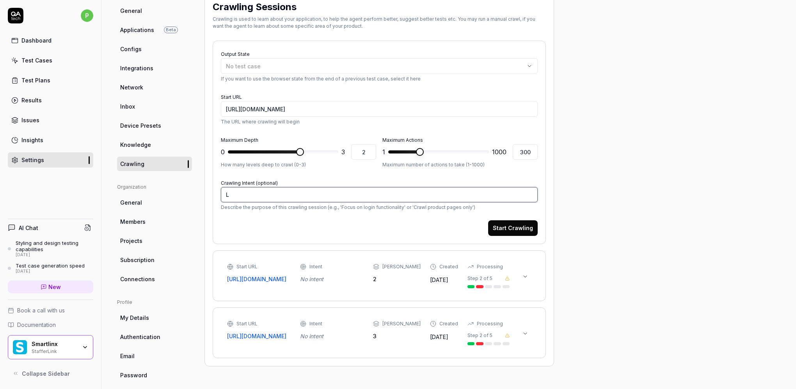
type textarea "Lo"
type textarea "*"
type textarea "Log"
type textarea "*"
type textarea "Logi"
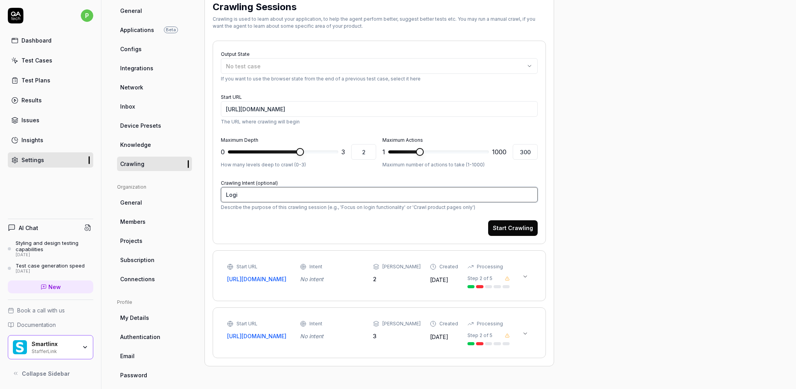
type textarea "*"
type textarea "Login"
type textarea "*"
type textarea "Login"
type textarea "*"
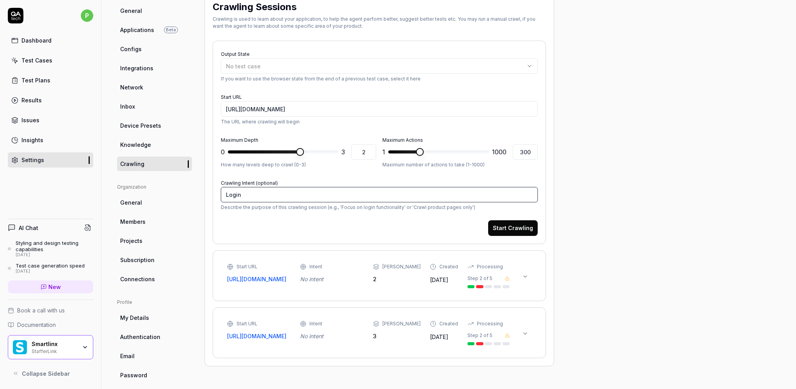
type textarea "Login a"
type textarea "*"
type textarea "Login an"
type textarea "*"
type textarea "Login and"
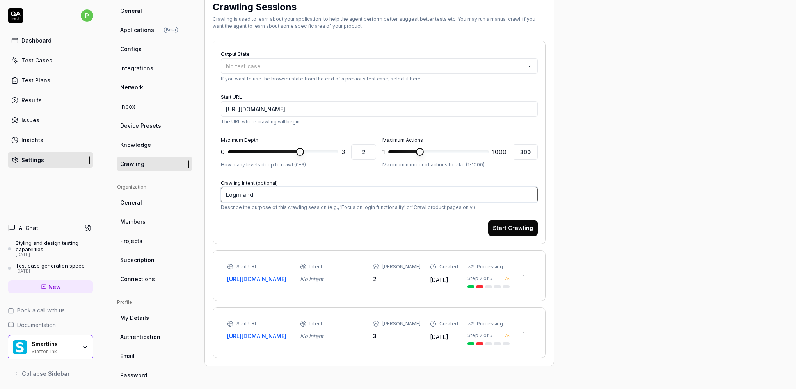
type textarea "*"
type textarea "Login and"
type textarea "*"
type textarea "Login and f"
type textarea "*"
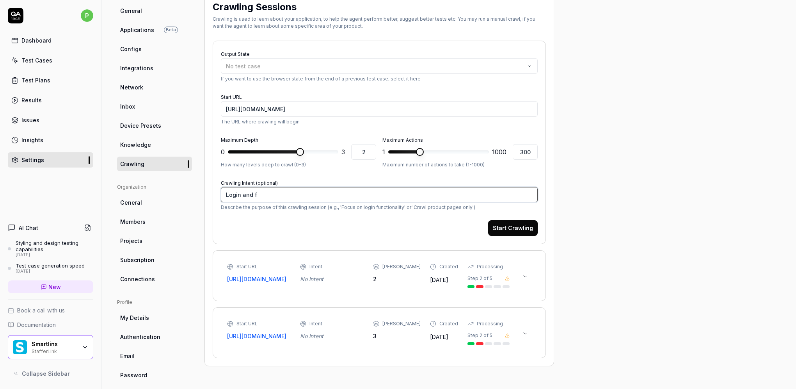
type textarea "Login and fo"
type textarea "*"
type textarea "Login and foc"
type textarea "*"
type textarea "Login and focu"
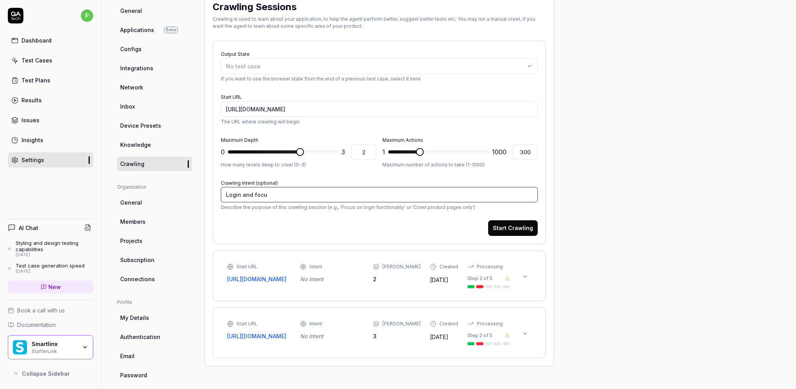
type textarea "*"
type textarea "Login and focus"
type textarea "*"
type textarea "Login and focus"
type textarea "*"
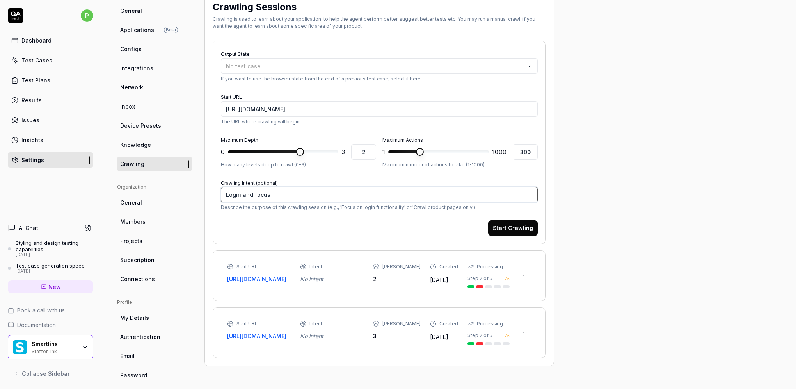
type textarea "Login and focus o"
type textarea "*"
type textarea "Login and focus on"
type textarea "*"
type textarea "Login and focus on"
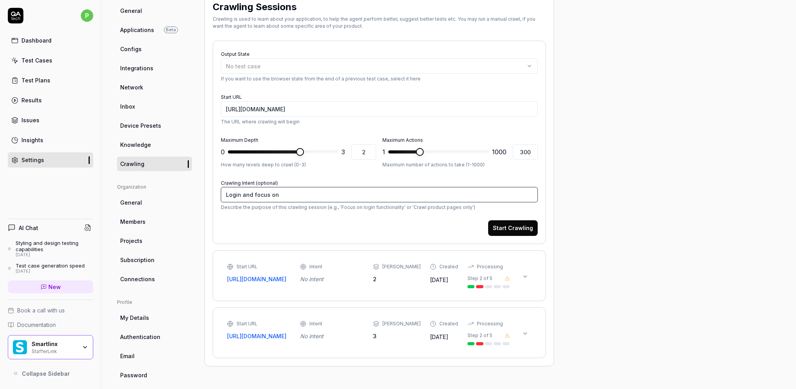
type textarea "*"
type textarea "Login and focus on l"
type textarea "*"
type textarea "Login and focus on li"
type textarea "*"
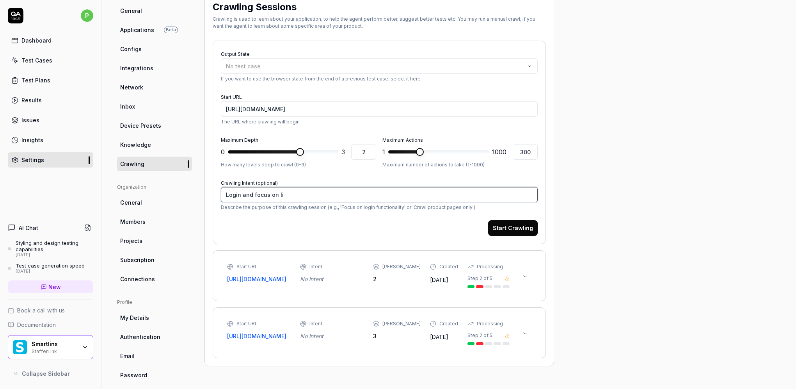
type textarea "Login and focus on lis"
type textarea "*"
type textarea "Login and focus on list"
type textarea "*"
type textarea "Login and focus on listi"
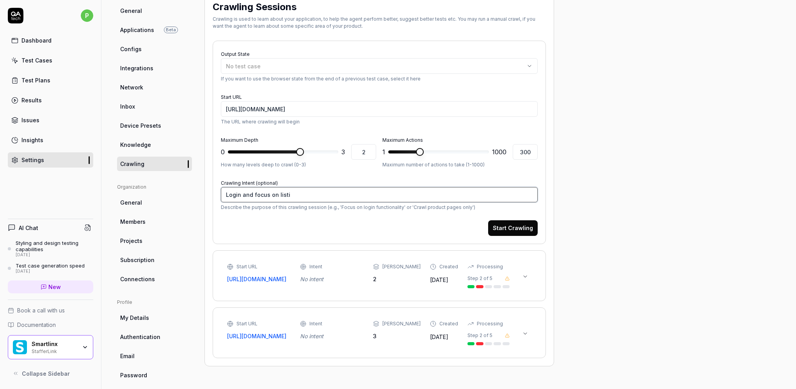
type textarea "*"
type textarea "Login and focus on listin"
type textarea "*"
type textarea "Login and focus on listing"
type textarea "*"
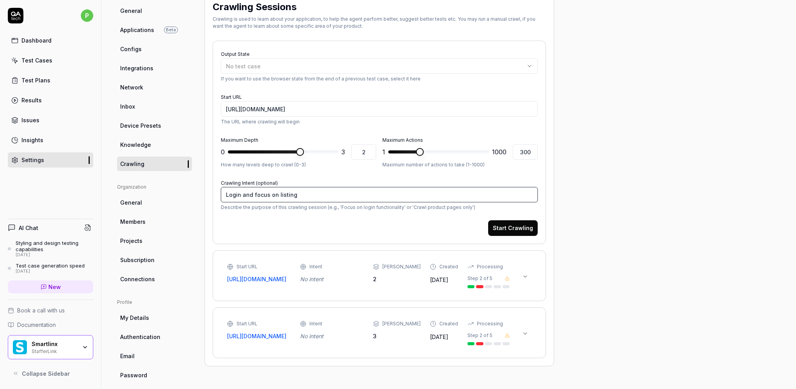
type textarea "Login and focus on listing"
type textarea "*"
type textarea "Login and focus on listing a"
type textarea "*"
type textarea "Login and focus on listing an"
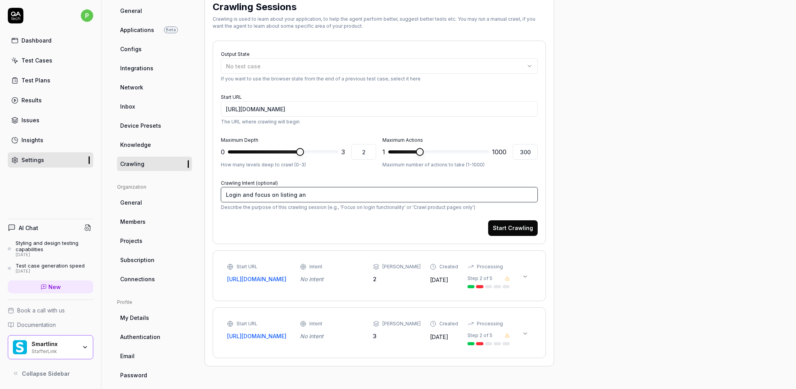
type textarea "*"
type textarea "Login and focus on listing and"
type textarea "*"
type textarea "Login and focus on listing and"
type textarea "*"
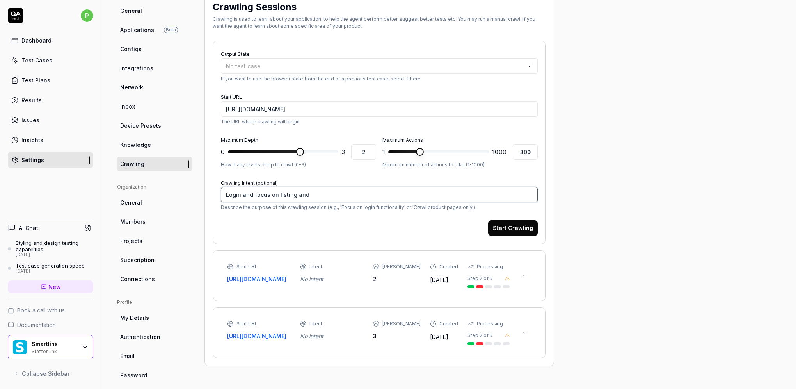
type textarea "Login and focus on listing and d"
type textarea "*"
type textarea "Login and focus on listing and de"
type textarea "*"
type textarea "Login and focus on listing and det"
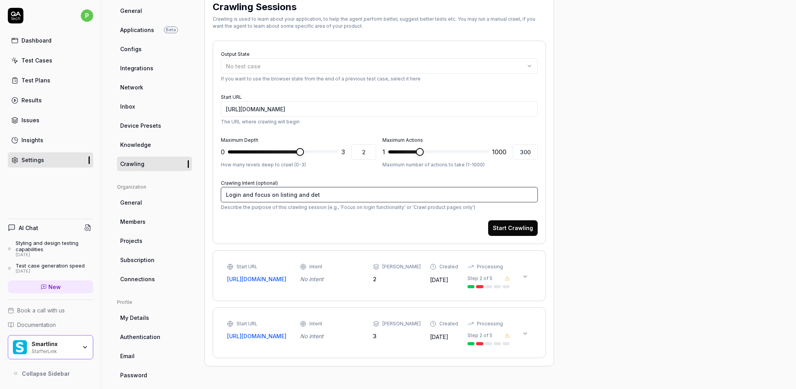
type textarea "*"
type textarea "Login and focus on listing and deta"
type textarea "*"
type textarea "Login and focus on listing and detai"
type textarea "*"
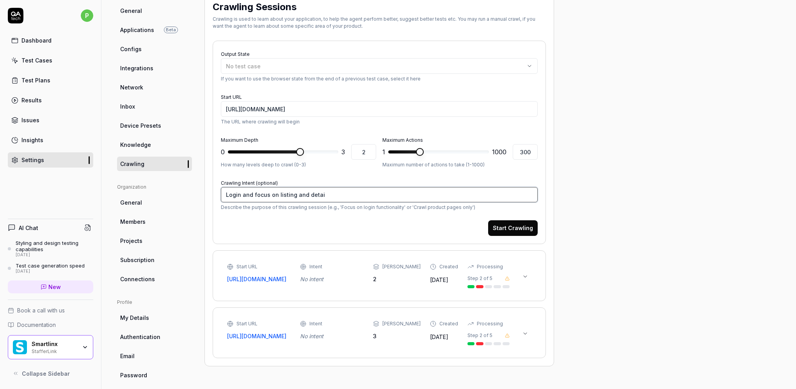
type textarea "Login and focus on listing and detail"
type textarea "*"
type textarea "Login and focus on listing and detail"
type textarea "*"
type textarea "Login and focus on listing and detail p"
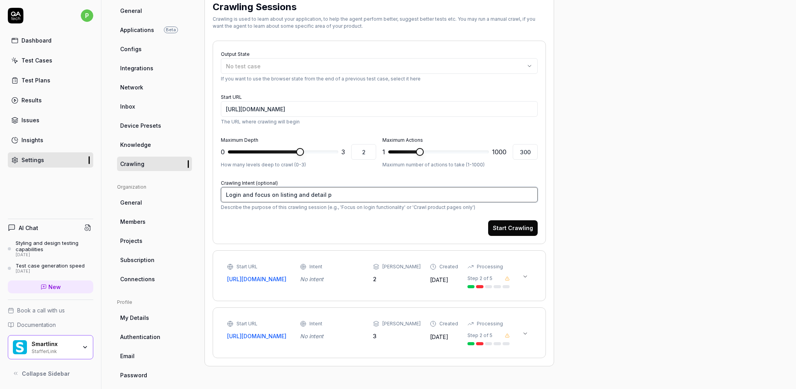
type textarea "*"
type textarea "Login and focus on listing and detail pa"
type textarea "*"
type textarea "Login and focus on listing and detail pag"
type textarea "*"
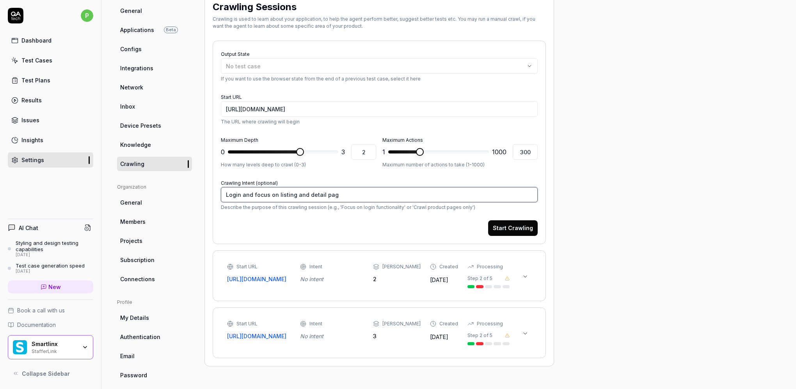
type textarea "Login and focus on listing and detail page"
type textarea "*"
type textarea "Login and focus on listing and detail pages"
type textarea "*"
type textarea "Login and focus on listing and detail pages"
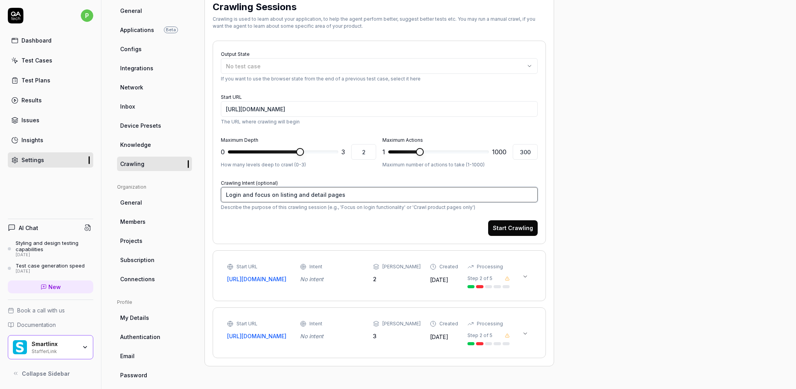
type textarea "*"
type textarea "Login and focus on listing and detail pages t"
type textarea "*"
type textarea "Login and focus on listing and detail pages to"
type textarea "*"
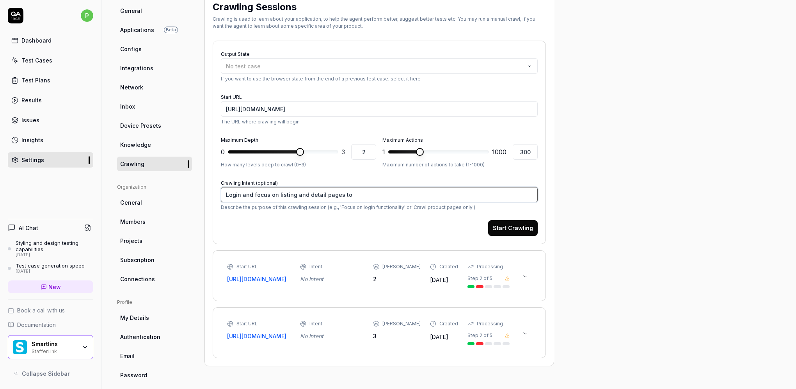
type textarea "Login and focus on listing and detail pages to"
type textarea "*"
type textarea "Login and focus on listing and detail pages to e"
type textarea "*"
type textarea "Login and focus on listing and detail pages to en"
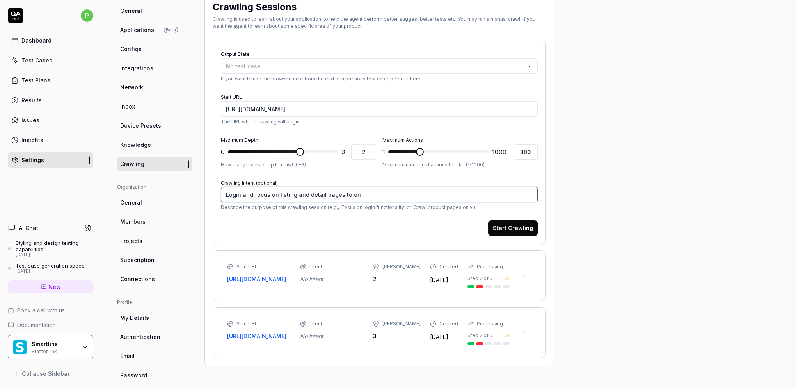
type textarea "*"
type textarea "Login and focus on listing and detail pages to ens"
type textarea "*"
type textarea "Login and focus on listing and detail pages to ensu"
type textarea "*"
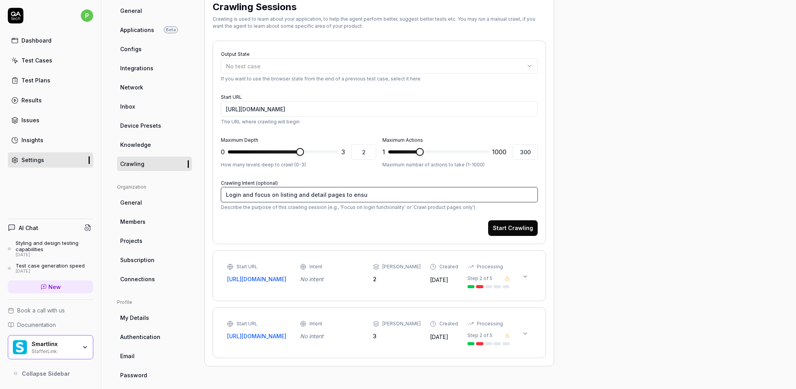
type textarea "Login and focus on listing and detail pages to ensur"
type textarea "*"
type textarea "Login and focus on listing and detail pages to ensure"
type textarea "*"
type textarea "Login and focus on listing and detail pages to ensure"
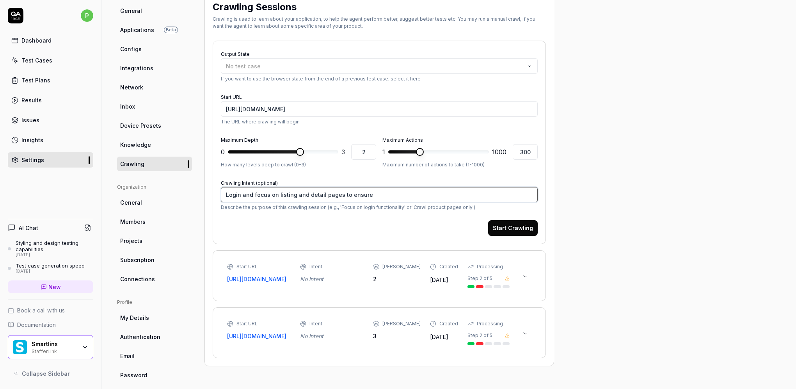
type textarea "*"
type textarea "Login and focus on listing and detail pages to ensure t"
type textarea "*"
type textarea "Login and focus on listing and detail pages to ensure th"
type textarea "*"
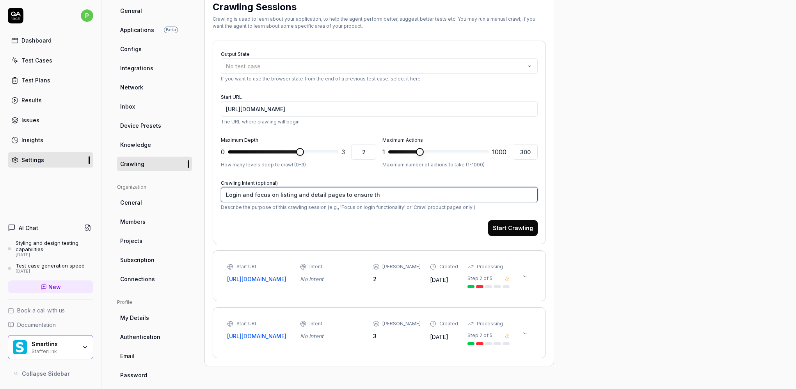
type textarea "Login and focus on listing and detail pages to ensure the"
type textarea "*"
type textarea "Login and focus on listing and detail pages to ensure they"
type textarea "*"
type textarea "Login and focus on listing and detail pages to ensure they"
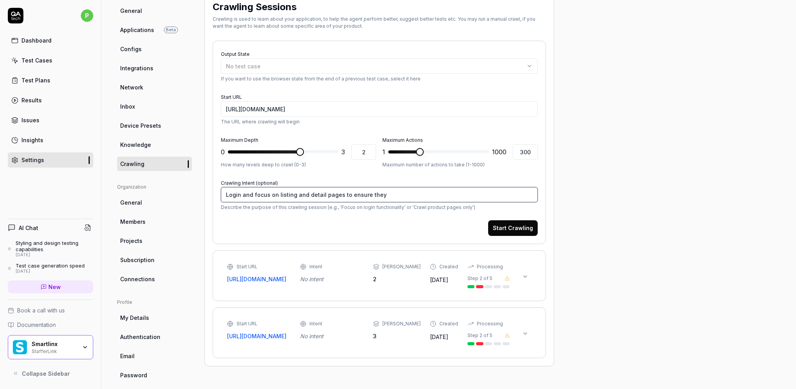
type textarea "*"
type textarea "Login and focus on listing and detail pages to ensure they l"
type textarea "*"
type textarea "Login and focus on listing and detail pages to ensure they"
type textarea "*"
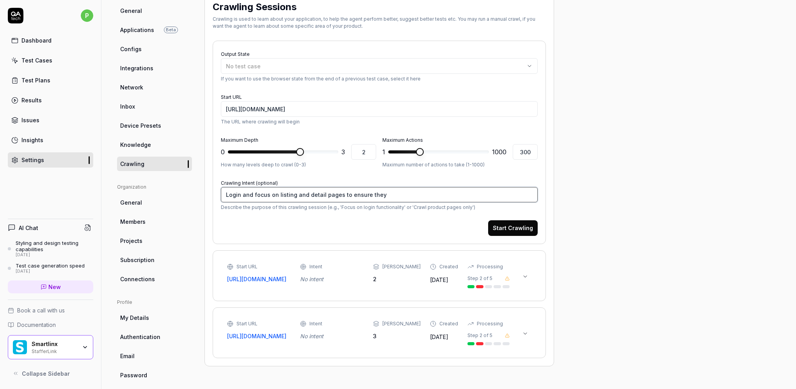
type textarea "Login and focus on listing and detail pages to ensure they"
type textarea "*"
type textarea "Login and focus on listing and detail pages to ensure the"
type textarea "*"
type textarea "Login and focus on listing and detail pages to ensure th"
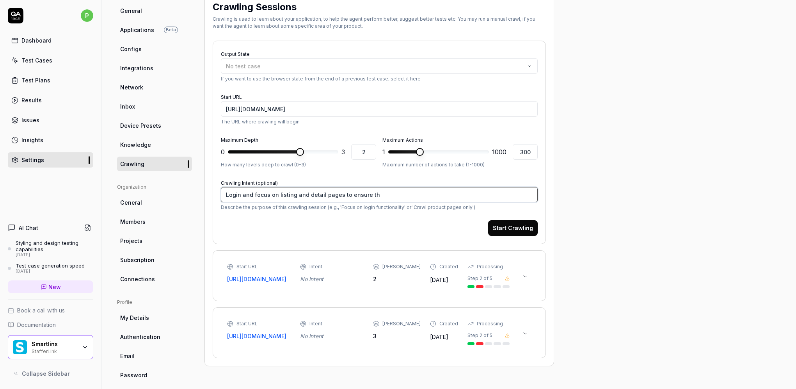
type textarea "*"
type textarea "Login and focus on listing and detail pages to ensure t"
type textarea "*"
type textarea "Login and focus on listing and detail pages to ensure"
type textarea "*"
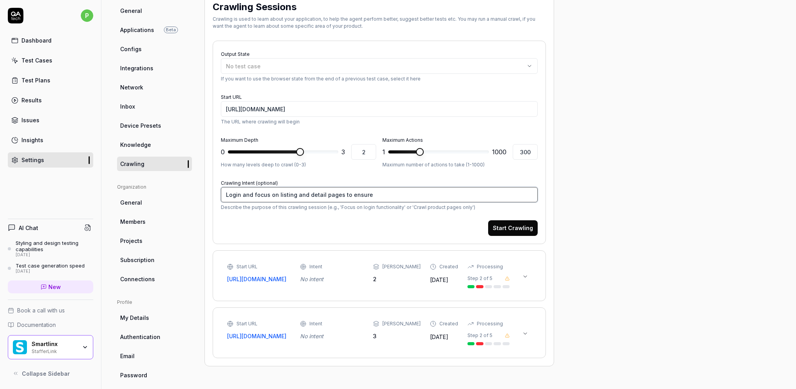
type textarea "Login and focus on listing and detail pages to ensure"
type textarea "*"
type textarea "Login and focus on listing and detail pages to ensur"
type textarea "*"
type textarea "Login and focus on listing and detail pages to ensu"
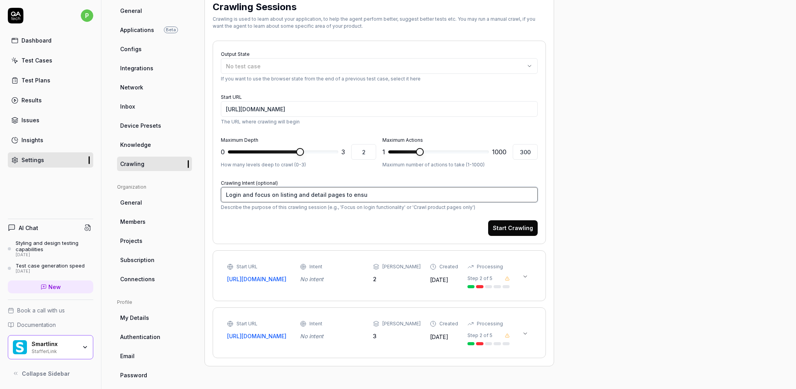
type textarea "*"
type textarea "Login and focus on listing and detail pages to ens"
type textarea "*"
type textarea "Login and focus on listing and detail pages to en"
type textarea "*"
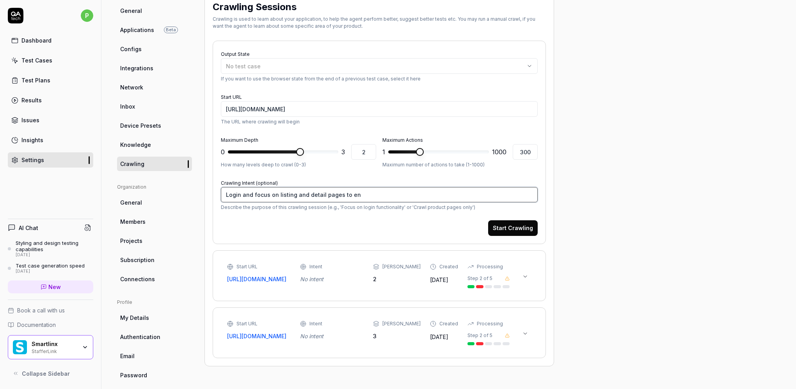
type textarea "Login and focus on listing and detail pages to e"
type textarea "*"
type textarea "Login and focus on listing and detail pages to"
type textarea "*"
type textarea "Login and focus on listing and detail pages to"
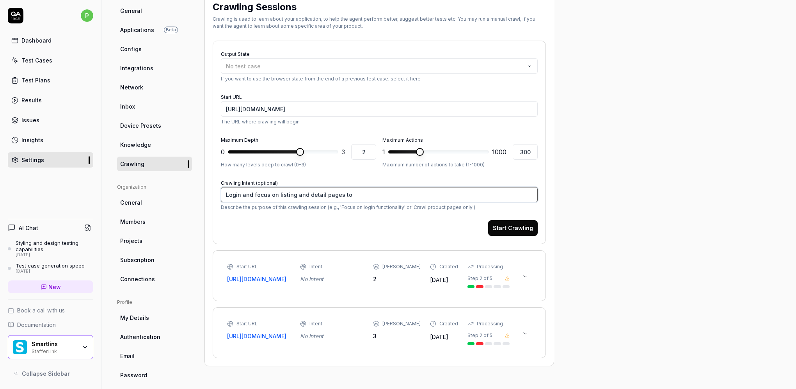
type textarea "*"
type textarea "Login and focus on listing and detail pages t"
type textarea "*"
type textarea "Login and focus on listing and detail pages"
type textarea "*"
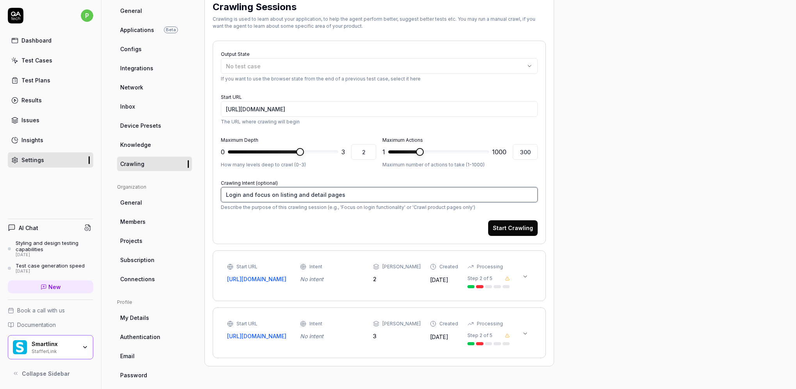
type textarea "Login and focus on listing and detail pages"
type textarea "*"
type textarea "Login and focus on listing and detail page"
type textarea "*"
type textarea "Login and focus on listing and detail pag"
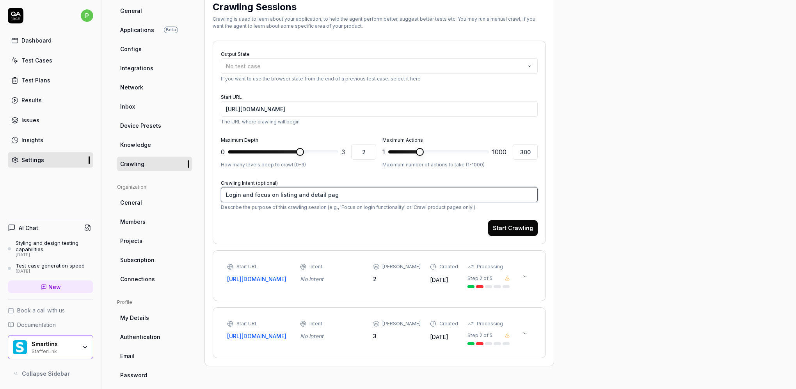
type textarea "*"
type textarea "Login and focus on listing and detail pa"
type textarea "*"
type textarea "Login and focus on listing and detail p"
type textarea "*"
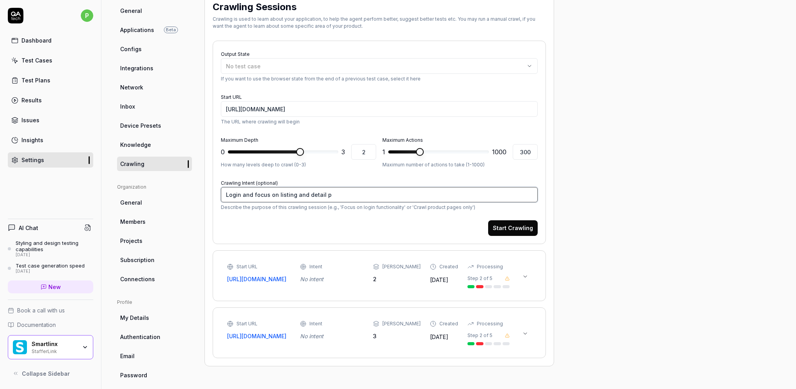
type textarea "Login and focus on listing and detail"
type textarea "*"
type textarea "Login and focus on listing and detail"
type textarea "*"
type textarea "Login and focus on listing and detai"
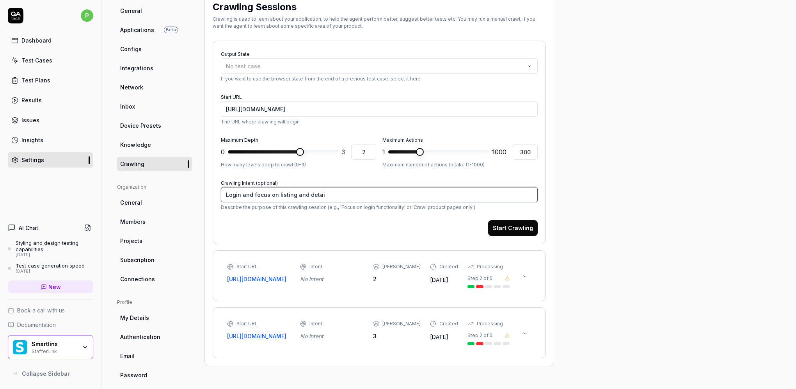
type textarea "*"
type textarea "Login and focus on listing and deta"
type textarea "*"
type textarea "Login and focus on listing and det"
type textarea "*"
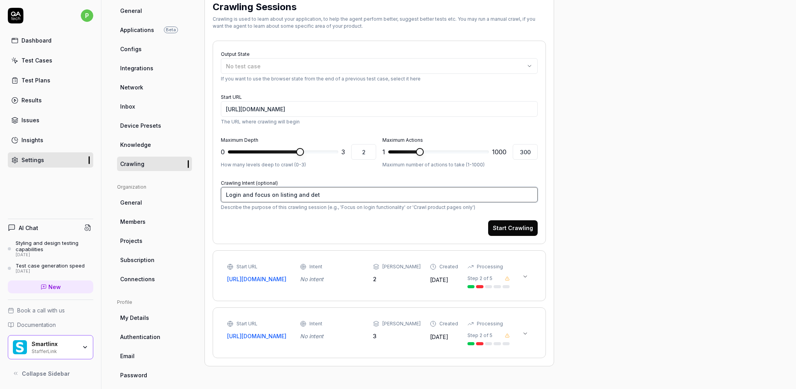
type textarea "Login and focus on listing and de"
type textarea "*"
type textarea "Login and focus on listing and"
type textarea "*"
type textarea "Login and focus on listing and"
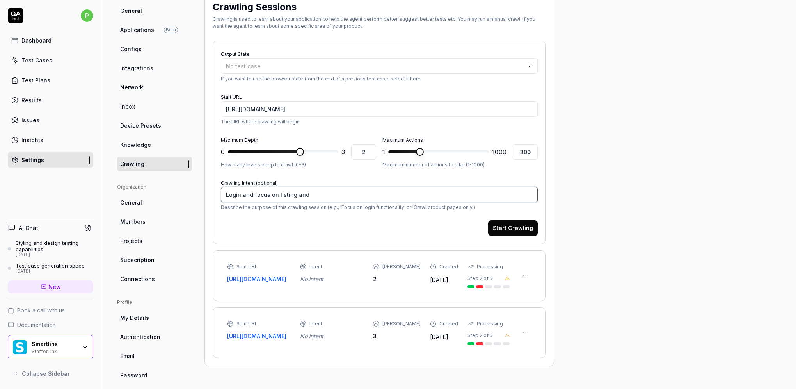
type textarea "*"
type textarea "Login and focus on listing an"
type textarea "*"
type textarea "Login and focus on listing a"
type textarea "*"
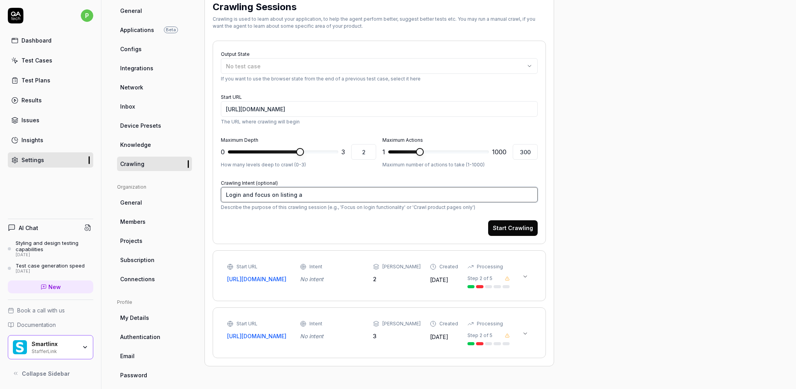
type textarea "Login and focus on listing"
type textarea "*"
type textarea "Login and focus on listing"
type textarea "*"
type textarea "Login and focus on listin"
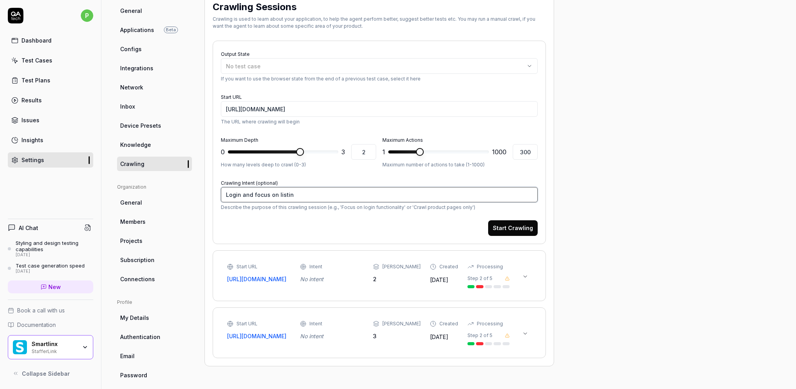
type textarea "*"
type textarea "Login and focus on listi"
type textarea "*"
type textarea "Login and focus on list"
click at [518, 226] on button "Start Crawling" at bounding box center [513, 228] width 50 height 16
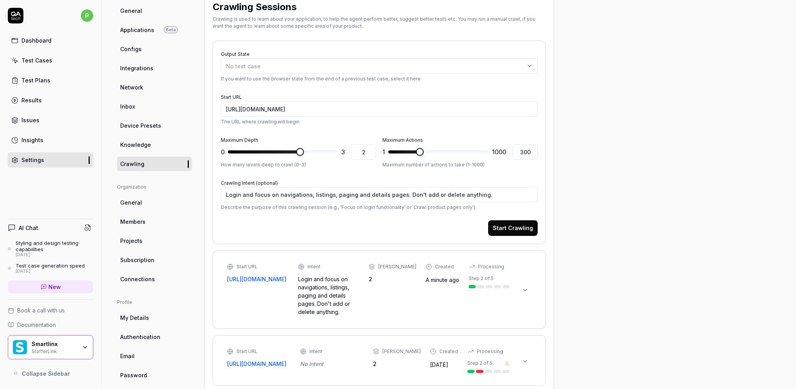
click at [525, 289] on icon at bounding box center [525, 290] width 6 height 6
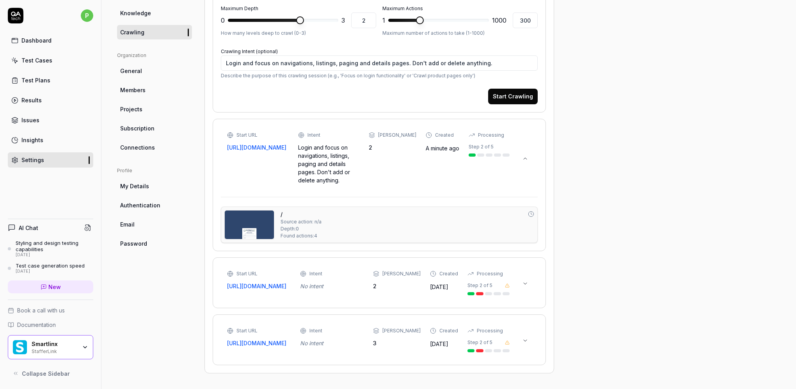
scroll to position [201, 0]
click at [313, 218] on span "Source action: n/a" at bounding box center [301, 221] width 41 height 7
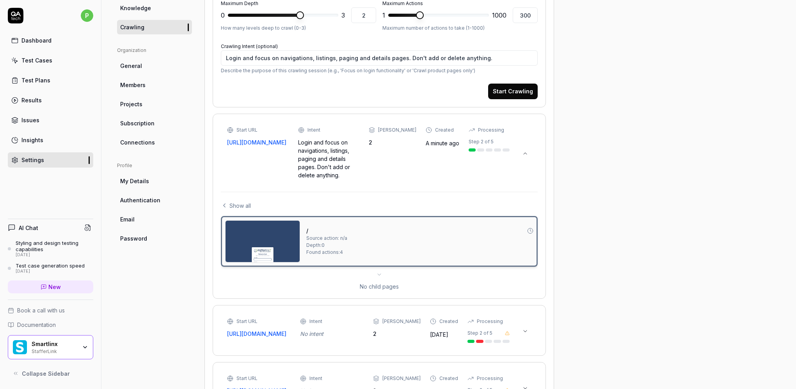
click at [329, 238] on span "Source action: n/a" at bounding box center [326, 238] width 41 height 7
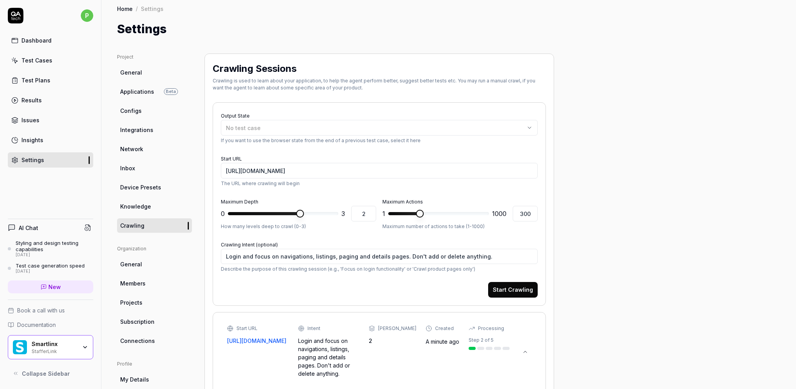
scroll to position [0, 0]
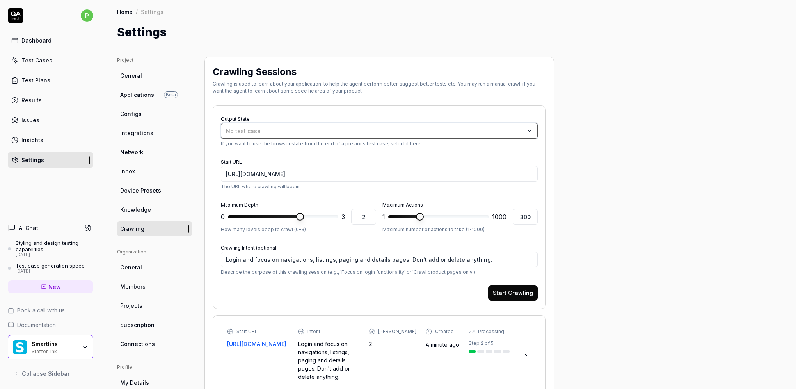
click at [349, 130] on div "No test case" at bounding box center [375, 131] width 299 height 8
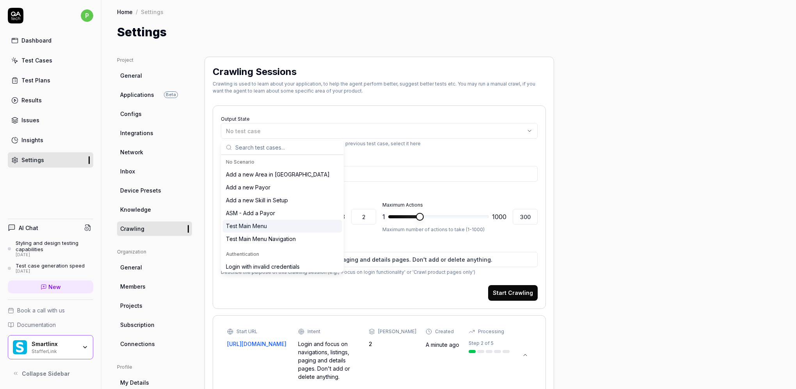
scroll to position [16, 0]
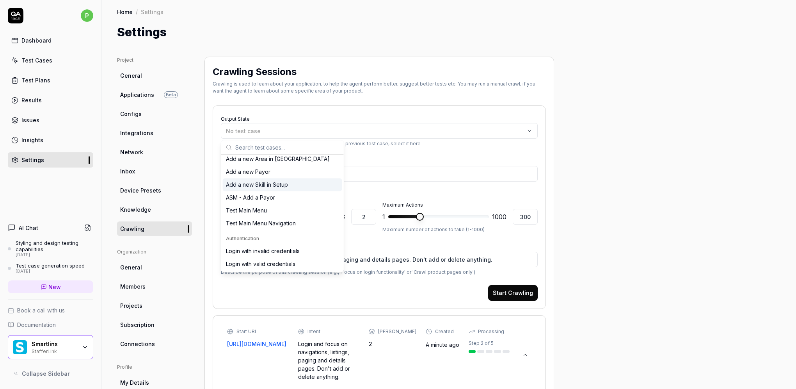
click at [556, 123] on div "Project General Applications Beta Configs Integrations Network Inbox Device Pre…" at bounding box center [449, 340] width 664 height 566
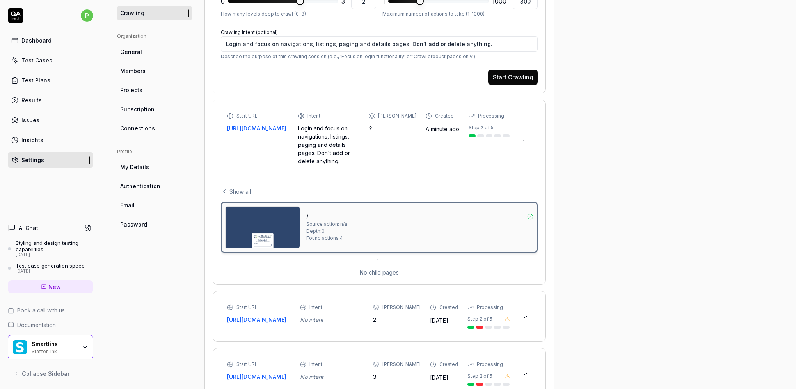
scroll to position [254, 0]
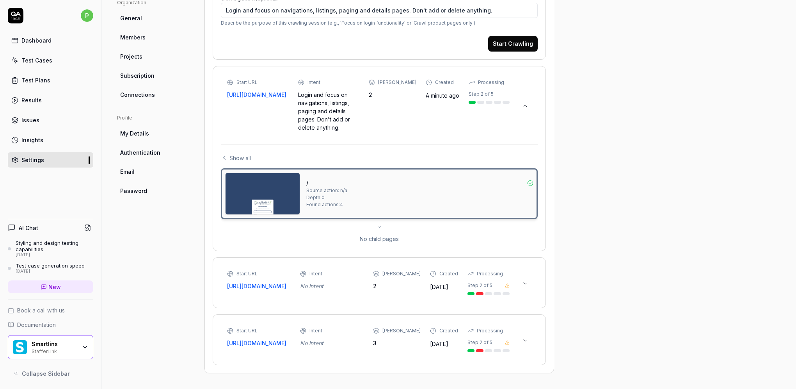
click at [524, 339] on icon at bounding box center [525, 340] width 6 height 6
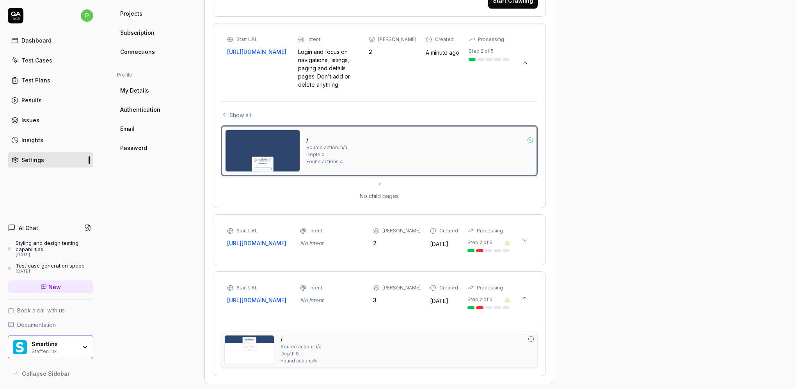
scroll to position [308, 0]
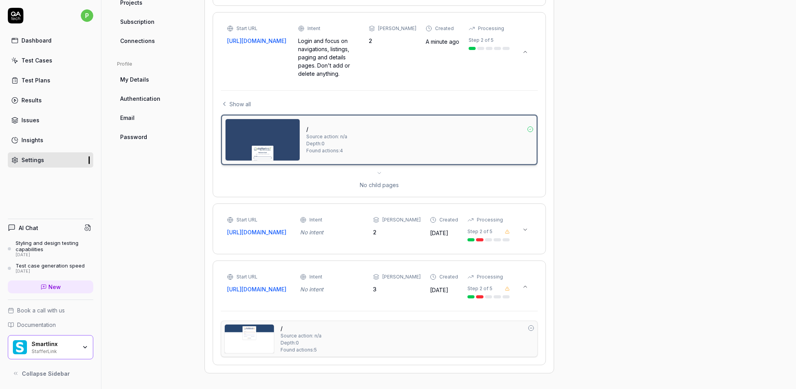
click at [525, 226] on icon at bounding box center [525, 229] width 6 height 6
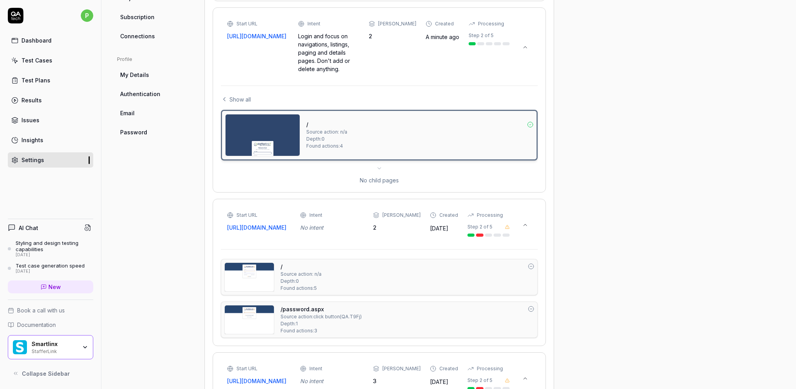
click at [261, 275] on img at bounding box center [249, 277] width 49 height 28
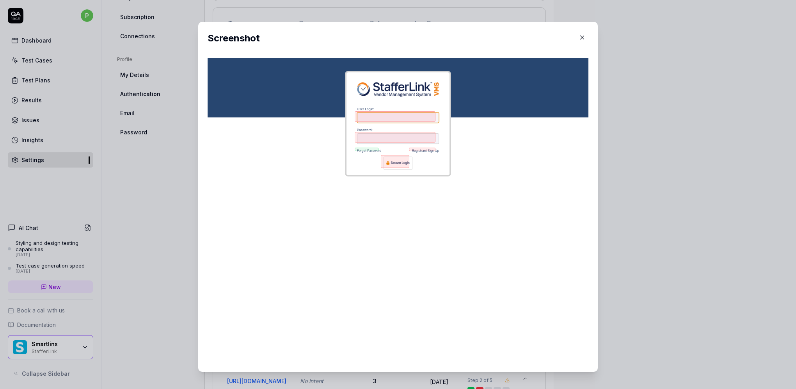
click at [579, 38] on icon "button" at bounding box center [582, 37] width 7 height 7
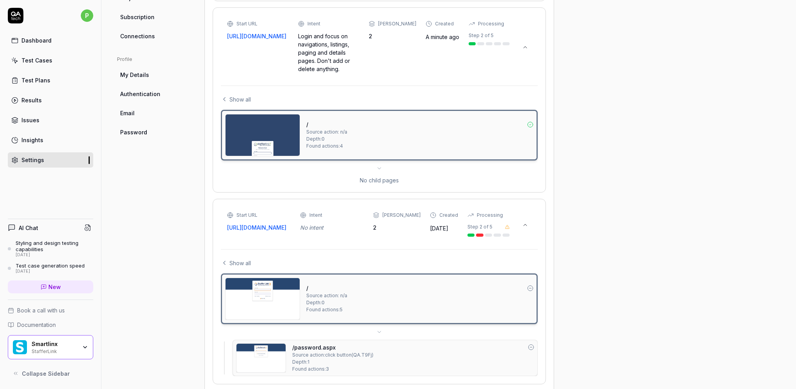
click at [281, 353] on img at bounding box center [261, 357] width 49 height 28
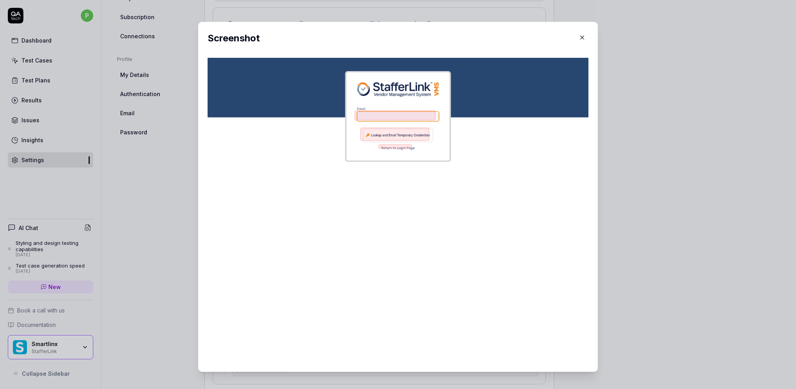
click at [579, 37] on icon "button" at bounding box center [582, 37] width 7 height 7
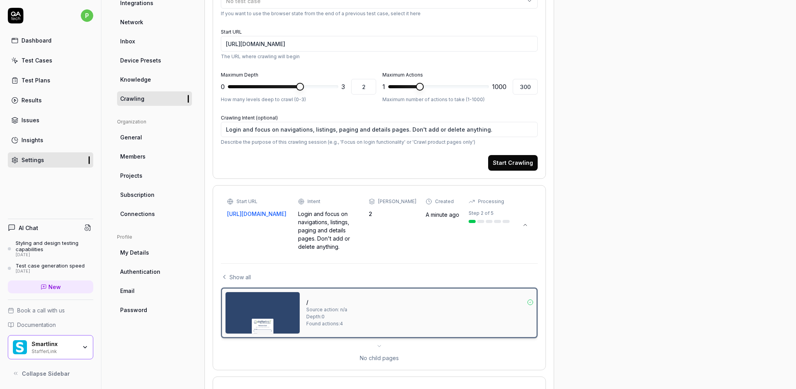
scroll to position [195, 0]
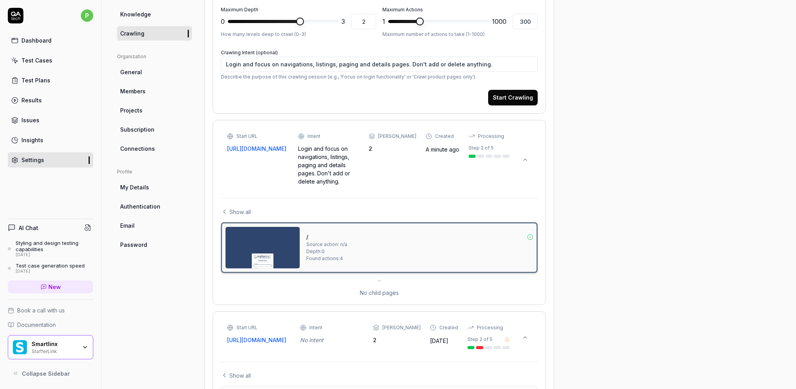
click at [379, 283] on div "/ Source action: n/a Depth: 0 Found actions: 4 No child pages" at bounding box center [379, 259] width 317 height 75
click at [379, 280] on icon at bounding box center [379, 280] width 6 height 6
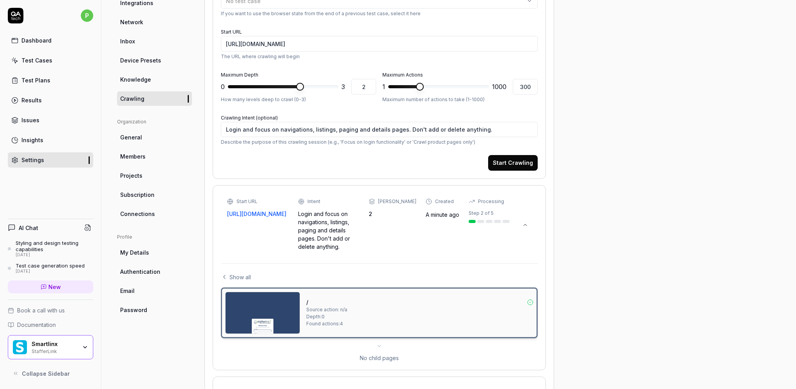
scroll to position [0, 0]
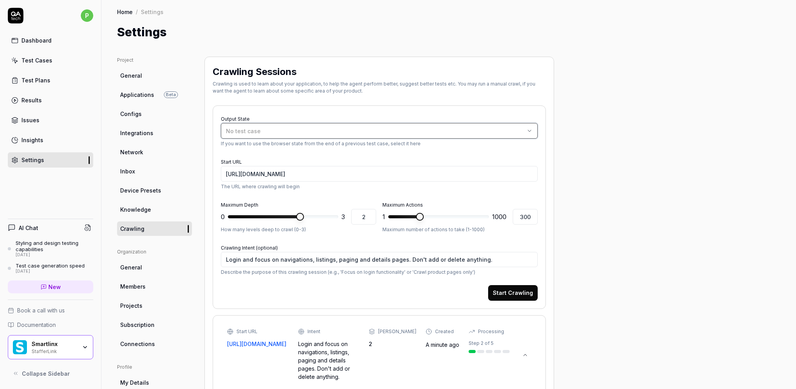
click at [306, 129] on div "No test case" at bounding box center [375, 131] width 299 height 8
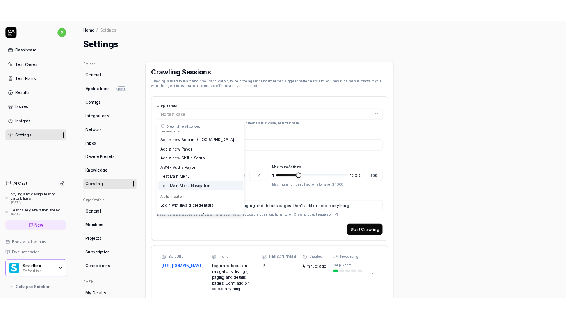
scroll to position [16, 0]
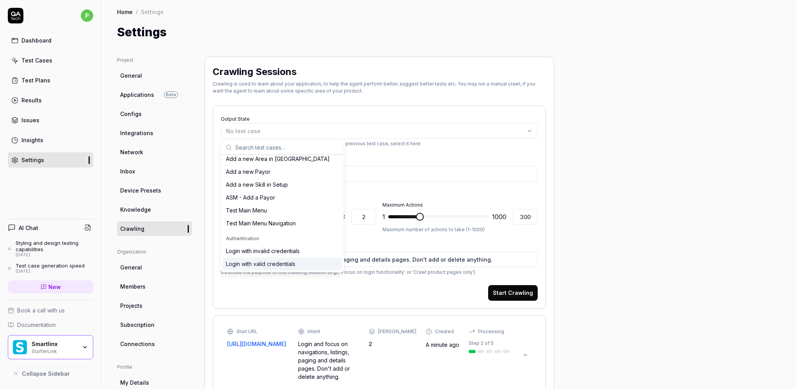
click at [278, 264] on div "Login with valid credentials" at bounding box center [260, 264] width 69 height 8
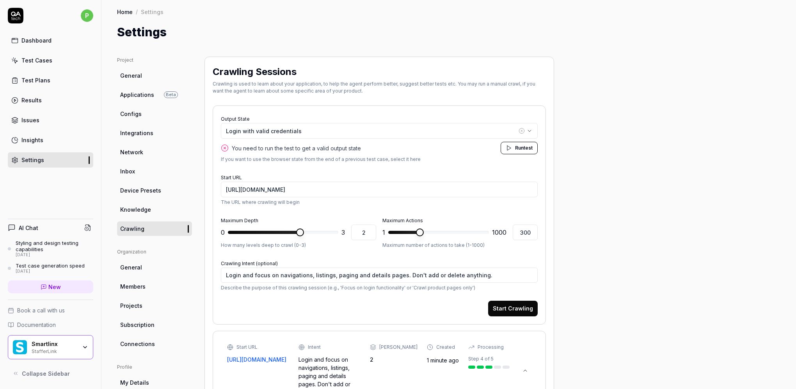
click at [524, 146] on span "test" at bounding box center [528, 148] width 9 height 6
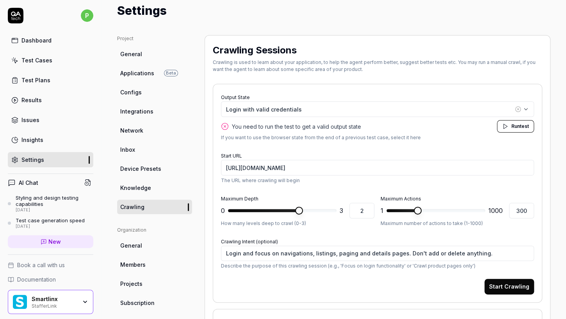
scroll to position [0, 0]
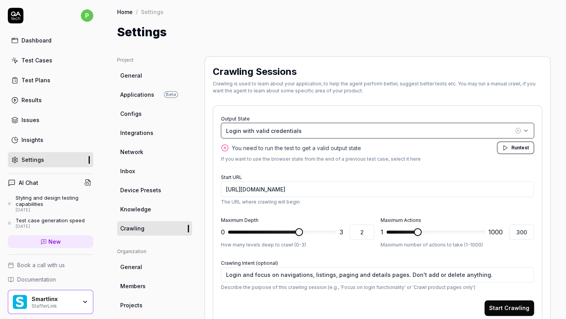
click at [270, 128] on div "Login with valid credentials" at bounding box center [369, 131] width 287 height 8
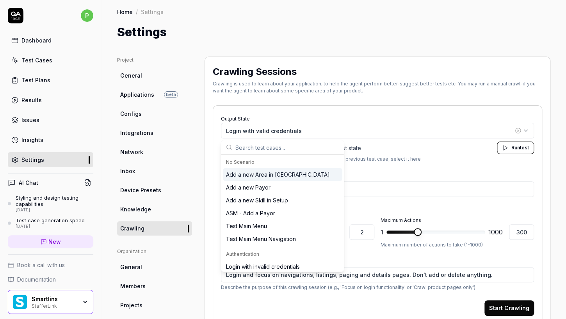
click at [294, 96] on div "Crawling Sessions Crawling is used to learn about your application, to help the…" at bounding box center [377, 81] width 329 height 33
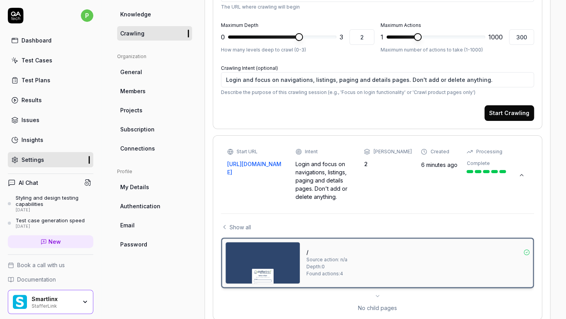
scroll to position [260, 0]
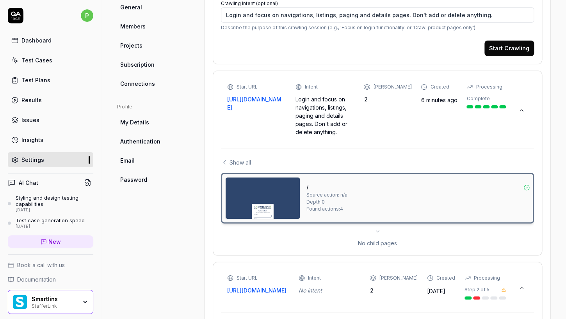
click at [144, 178] on span "Password" at bounding box center [133, 180] width 27 height 8
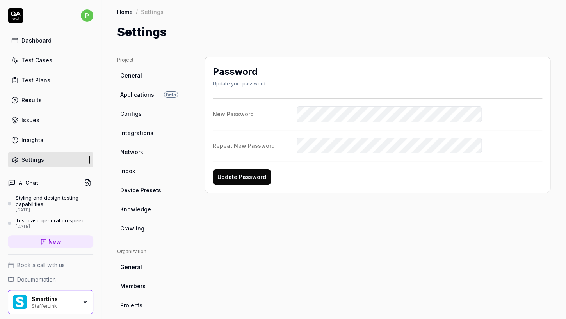
click at [137, 112] on span "Configs" at bounding box center [130, 114] width 21 height 8
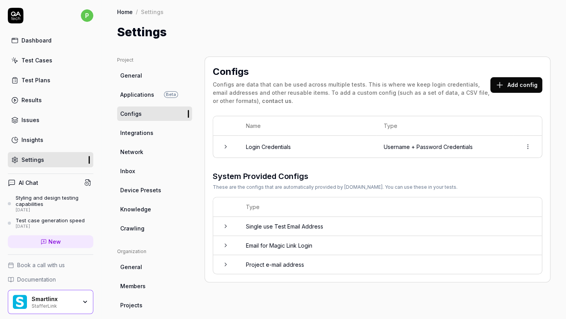
click at [38, 60] on div "Test Cases" at bounding box center [36, 60] width 31 height 8
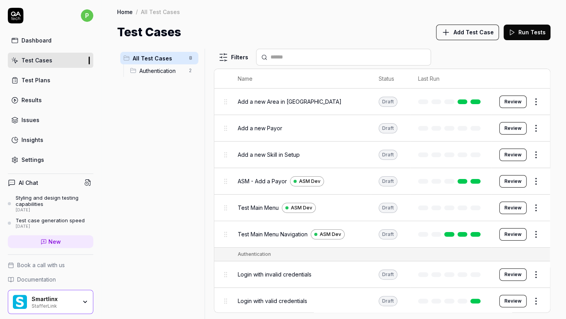
scroll to position [0, 0]
click at [530, 298] on html "p Dashboard Test Cases Test Plans Results Issues Insights Settings AI Chat Styl…" at bounding box center [283, 159] width 566 height 319
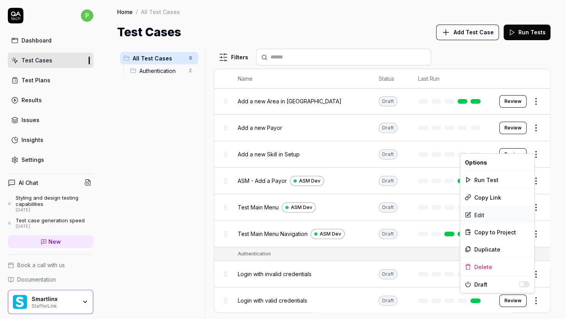
click at [482, 214] on div "Edit" at bounding box center [497, 214] width 74 height 17
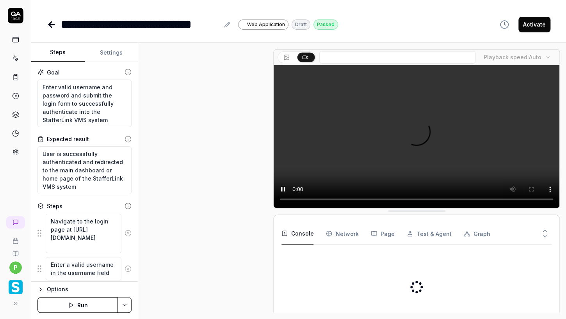
scroll to position [200, 0]
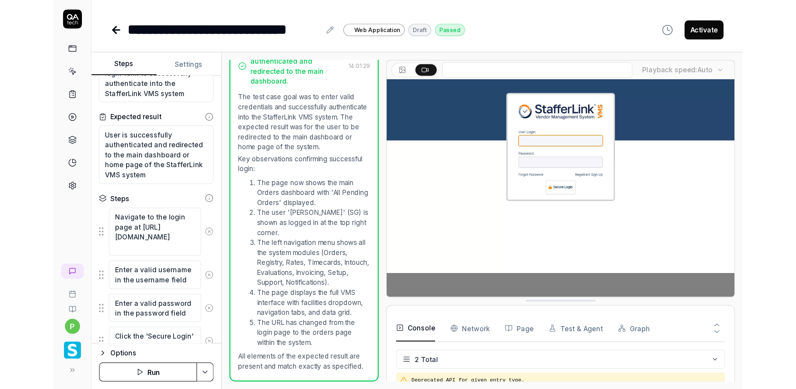
scroll to position [120, 0]
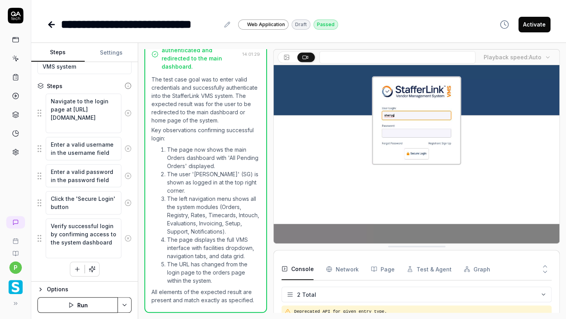
click at [53, 289] on div "Options" at bounding box center [89, 289] width 85 height 9
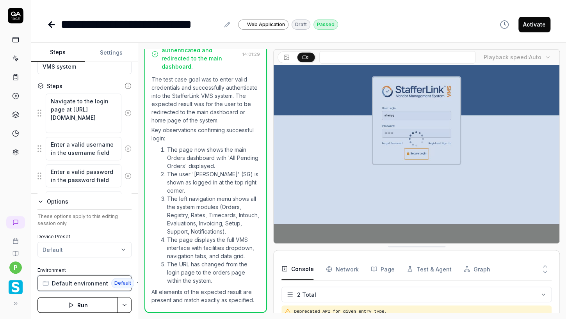
click at [81, 283] on span "Default environment" at bounding box center [80, 283] width 56 height 8
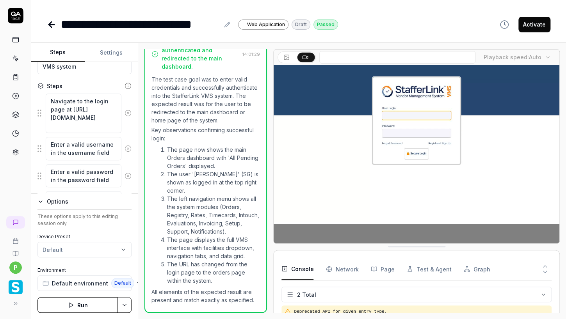
click at [51, 23] on icon at bounding box center [51, 24] width 9 height 9
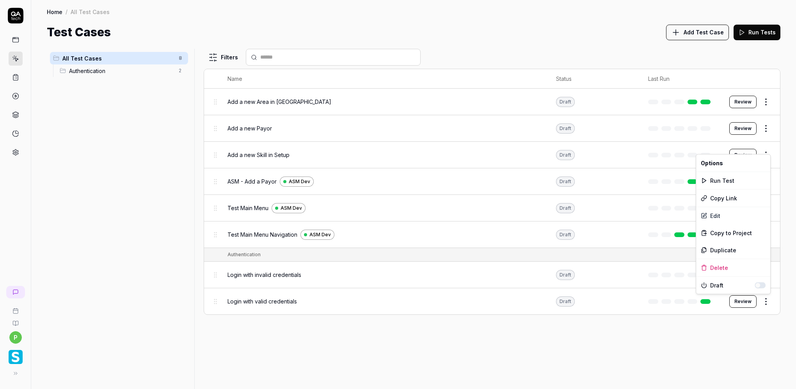
click at [766, 299] on html "p Home / All Test Cases Home / All Test Cases Test Cases Add Test Case Run Test…" at bounding box center [398, 194] width 796 height 389
click at [725, 215] on div "Edit" at bounding box center [733, 215] width 74 height 17
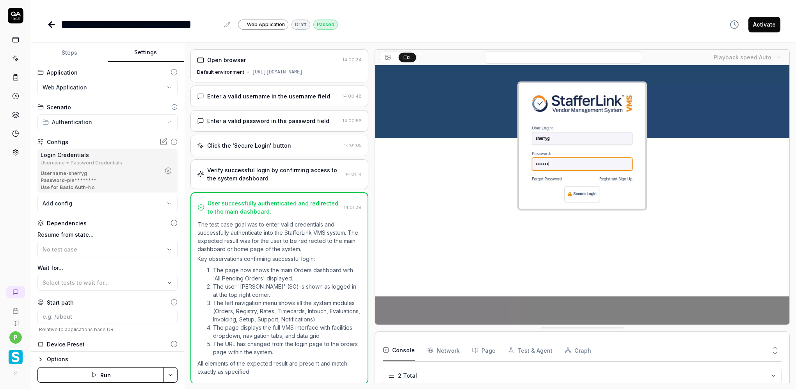
click at [150, 52] on button "Settings" at bounding box center [146, 52] width 76 height 19
click at [117, 85] on html "**********" at bounding box center [398, 194] width 796 height 389
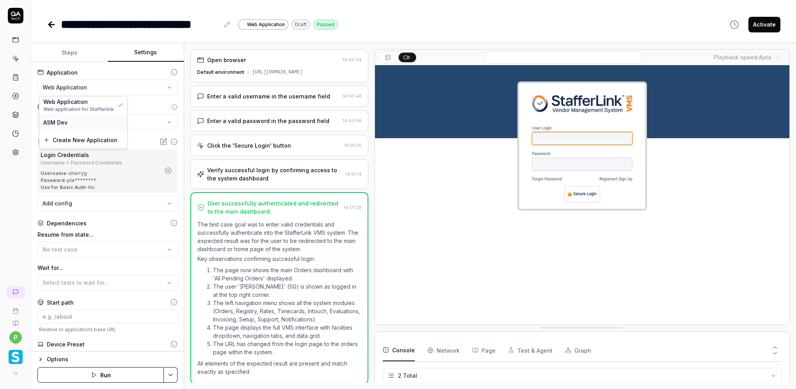
click at [82, 123] on div "ASM Dev" at bounding box center [83, 122] width 80 height 8
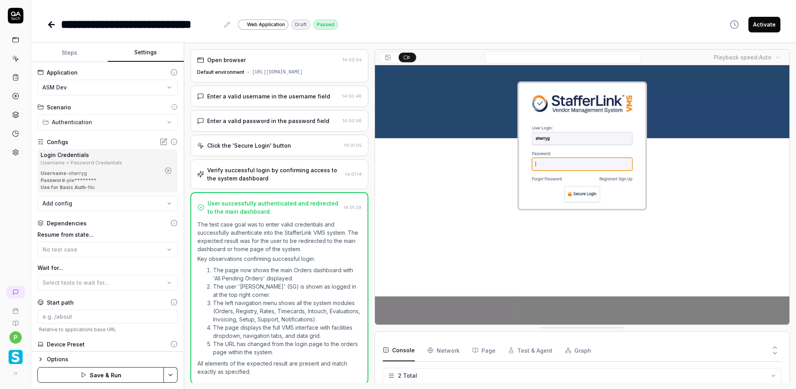
click at [149, 119] on html "**********" at bounding box center [398, 194] width 796 height 389
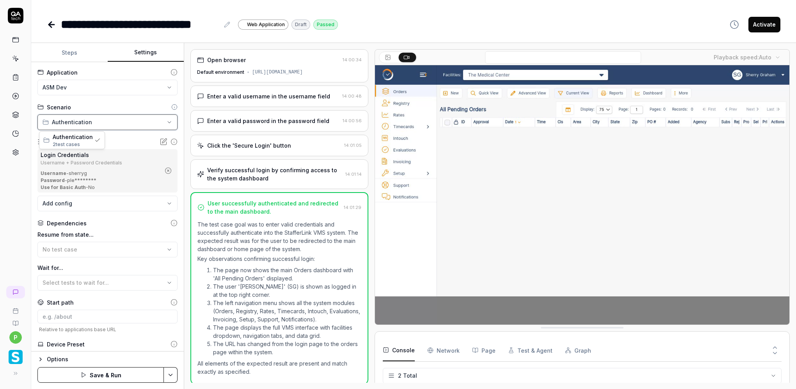
click at [149, 119] on html "**********" at bounding box center [398, 194] width 796 height 389
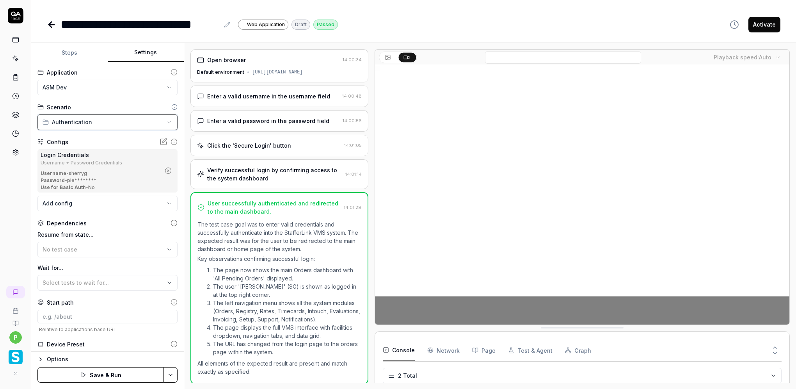
scroll to position [39, 0]
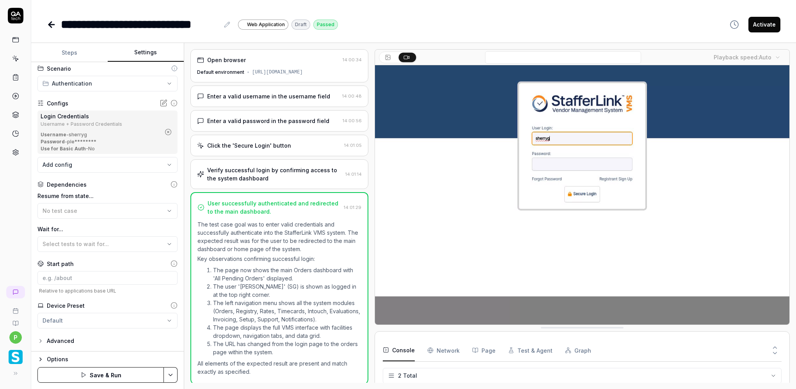
click at [107, 375] on button "Save & Run" at bounding box center [100, 375] width 126 height 16
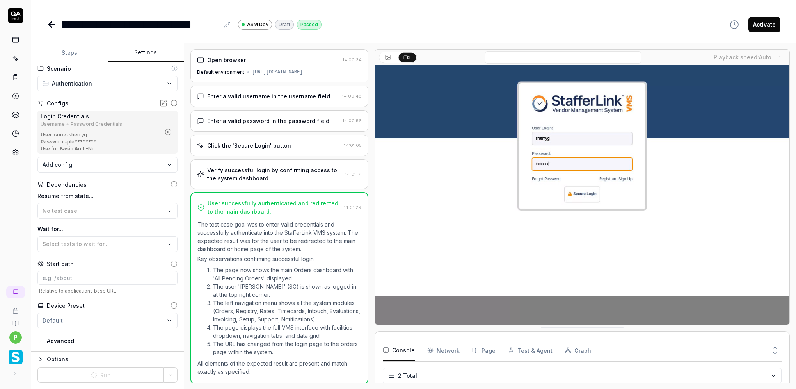
scroll to position [0, 0]
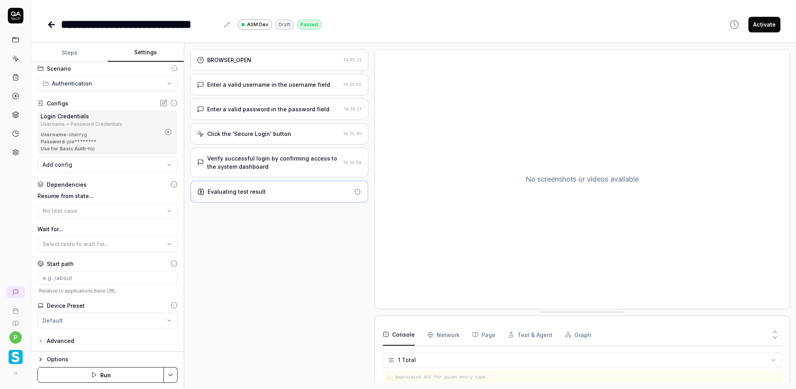
click at [281, 156] on div "Verify successful login by confirming access to the system dashboard" at bounding box center [273, 162] width 133 height 16
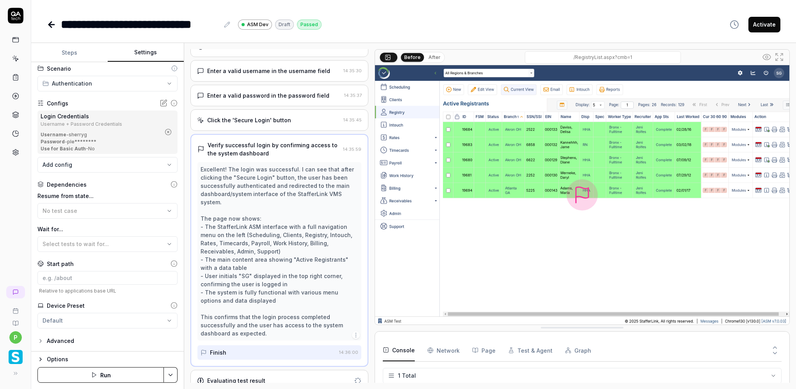
scroll to position [21, 0]
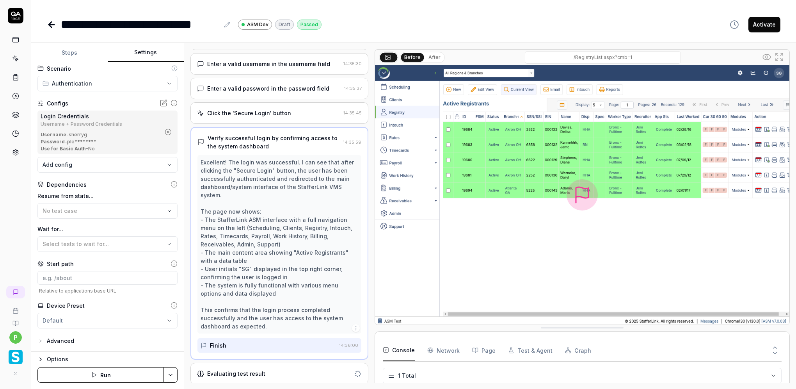
click at [283, 365] on div "Evaluating test result" at bounding box center [279, 373] width 178 height 21
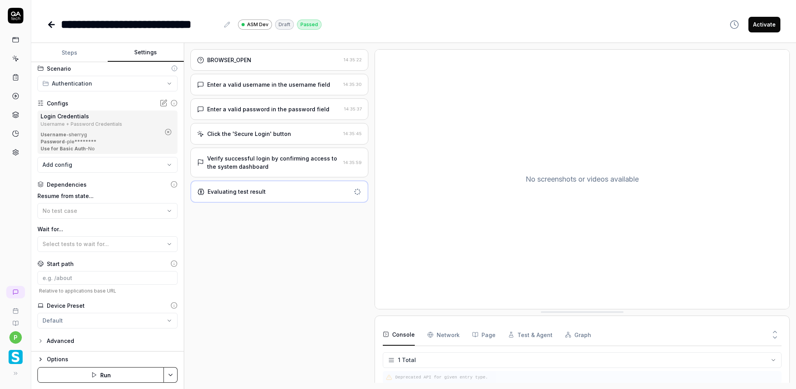
click at [511, 376] on pre "Deprecated API for given entry type." at bounding box center [586, 377] width 383 height 7
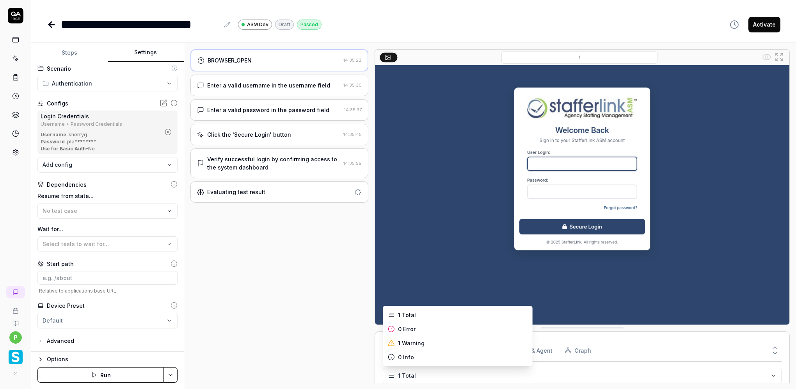
click at [433, 376] on html "**********" at bounding box center [398, 194] width 796 height 389
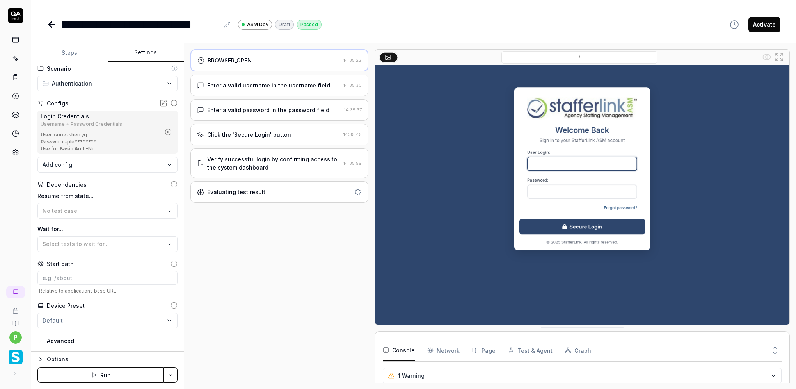
click at [773, 375] on html "**********" at bounding box center [398, 194] width 796 height 389
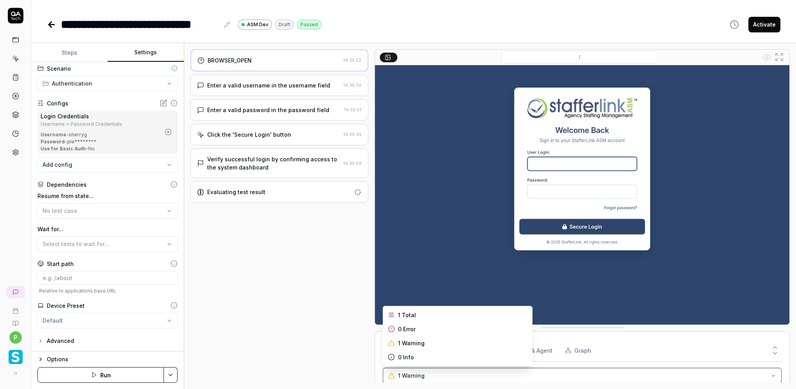
click at [695, 347] on html "**********" at bounding box center [398, 194] width 796 height 389
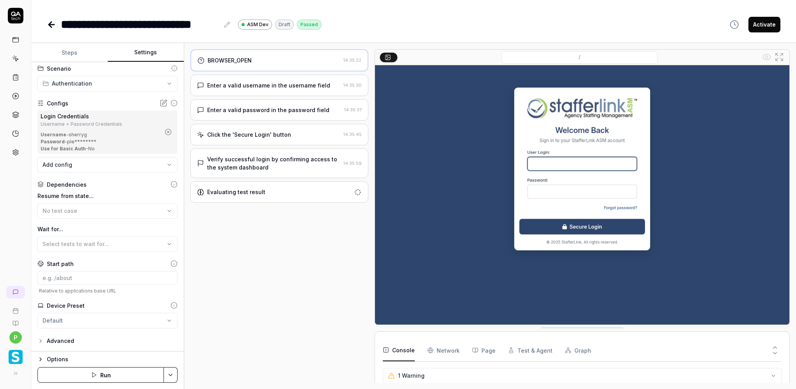
click at [435, 350] on Requests "Network" at bounding box center [443, 350] width 32 height 22
click at [411, 349] on button "Console" at bounding box center [399, 350] width 32 height 22
click at [389, 376] on html "**********" at bounding box center [398, 194] width 796 height 389
click at [50, 23] on icon at bounding box center [50, 24] width 3 height 5
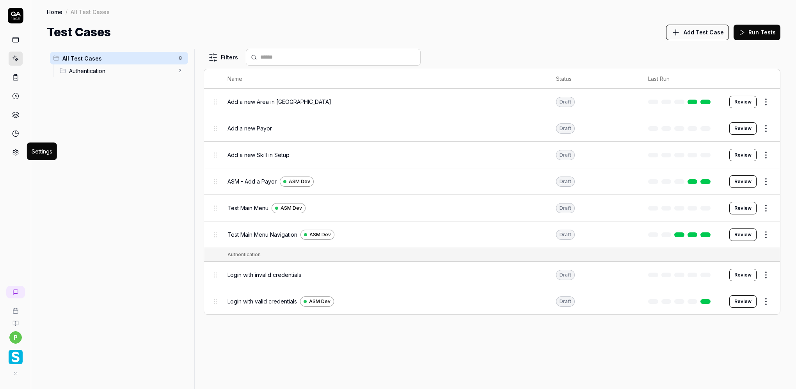
click at [16, 150] on icon at bounding box center [15, 152] width 7 height 7
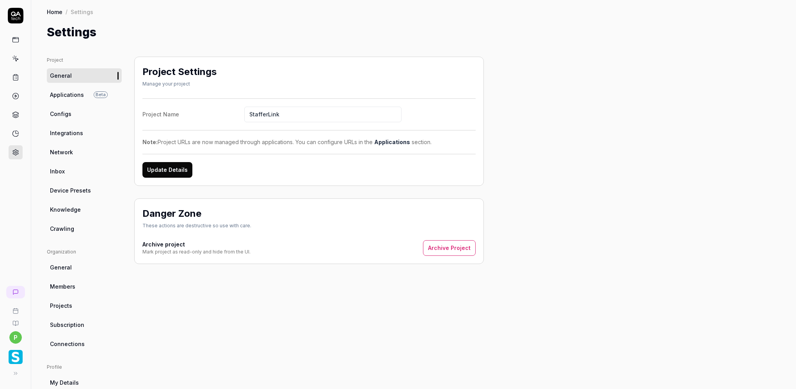
click at [74, 226] on link "Crawling" at bounding box center [84, 228] width 75 height 14
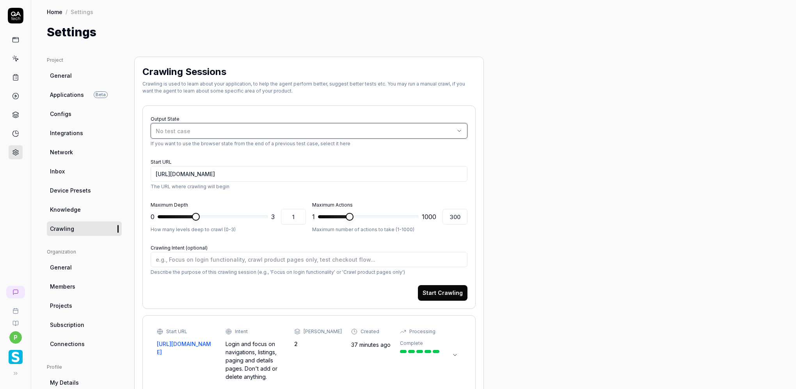
click at [185, 129] on span "No test case" at bounding box center [173, 131] width 35 height 7
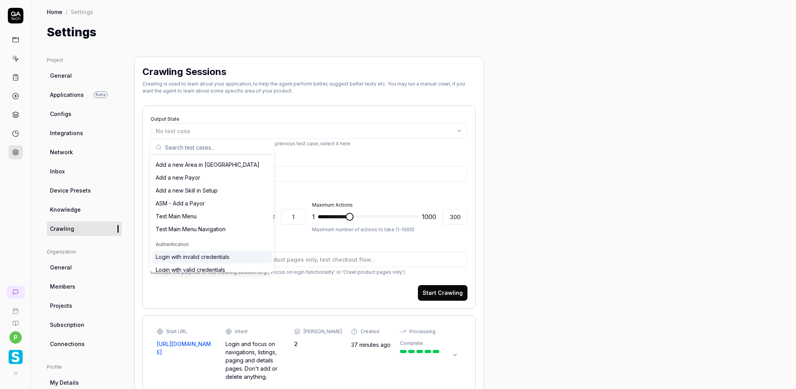
scroll to position [16, 0]
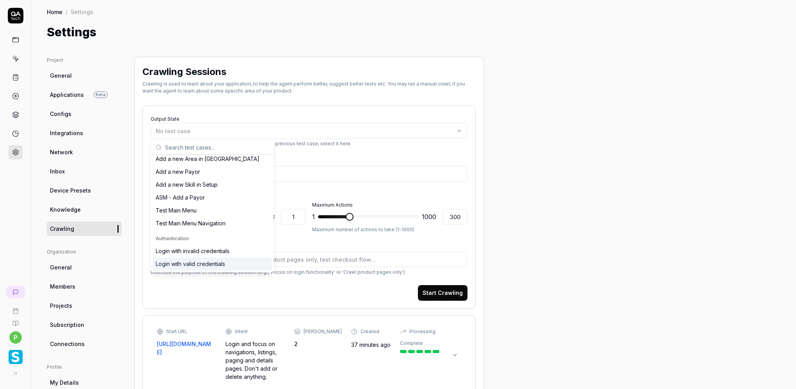
click at [201, 263] on div "Login with valid credentials" at bounding box center [190, 264] width 69 height 8
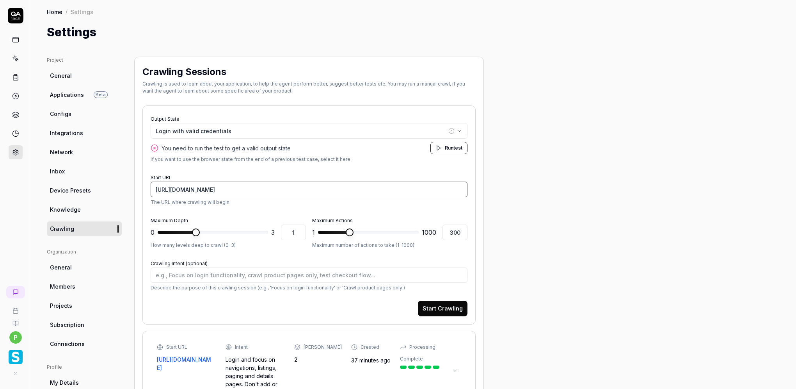
click at [178, 189] on input "[URL][DOMAIN_NAME]" at bounding box center [309, 189] width 317 height 16
click at [462, 147] on span "test" at bounding box center [458, 148] width 9 height 6
click at [348, 234] on span at bounding box center [350, 232] width 8 height 8
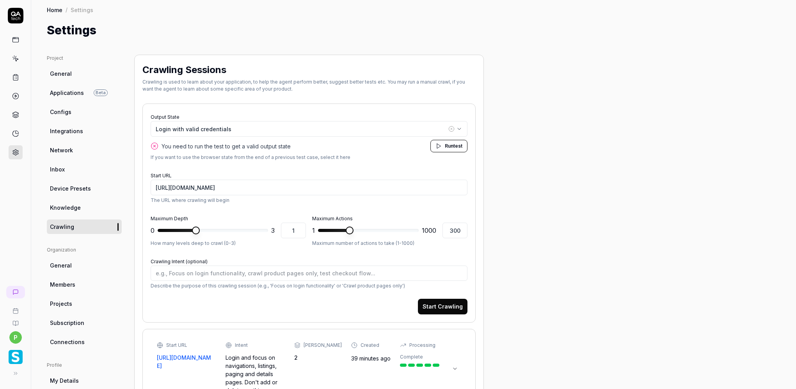
scroll to position [0, 0]
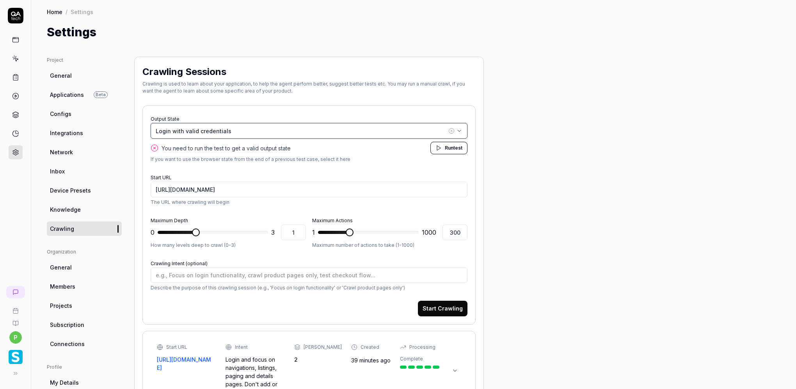
click at [278, 135] on button "Login with valid credentials" at bounding box center [309, 131] width 317 height 16
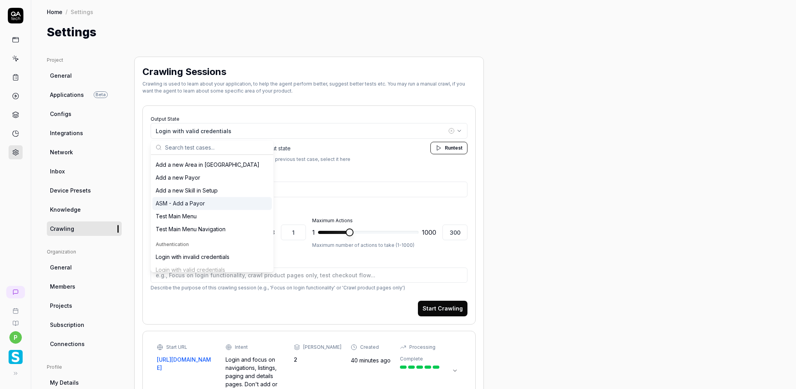
scroll to position [16, 0]
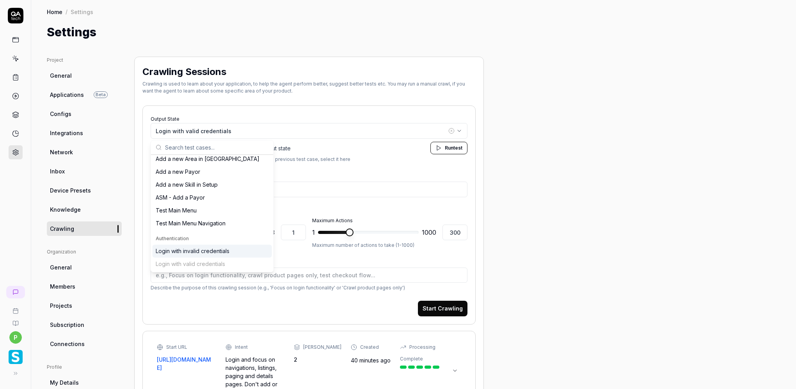
click at [493, 181] on div "Project General Applications Beta Configs Integrations Network Inbox Device Pre…" at bounding box center [414, 294] width 734 height 475
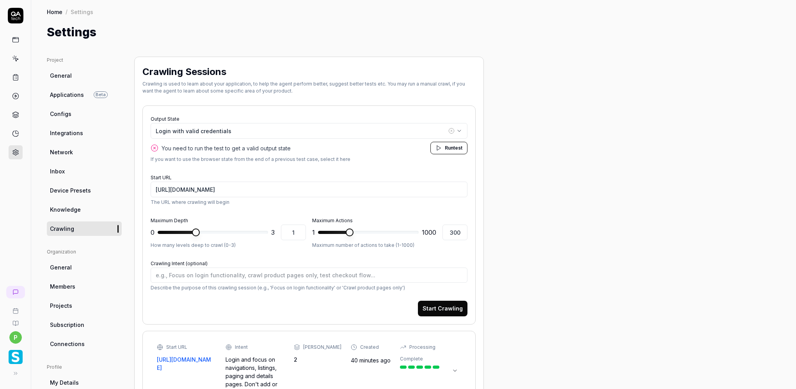
click at [443, 308] on button "Start Crawling" at bounding box center [443, 309] width 50 height 16
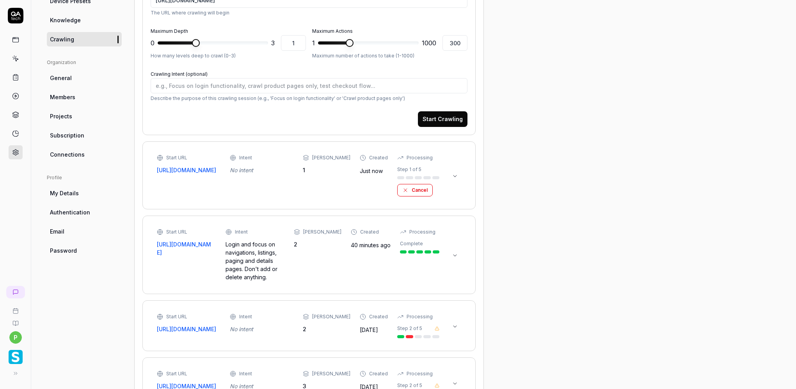
scroll to position [195, 0]
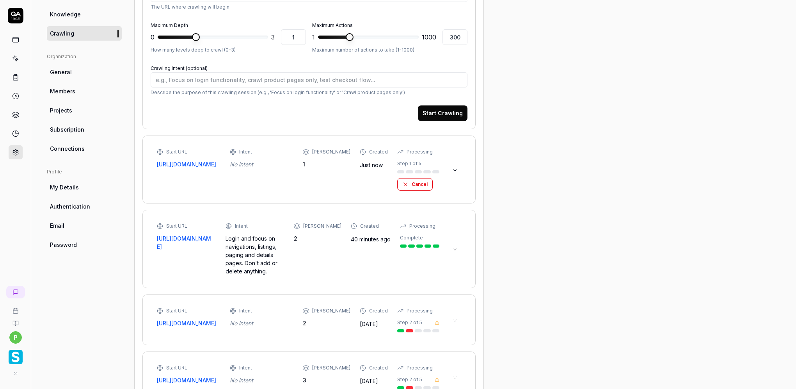
click at [452, 169] on icon at bounding box center [455, 170] width 6 height 6
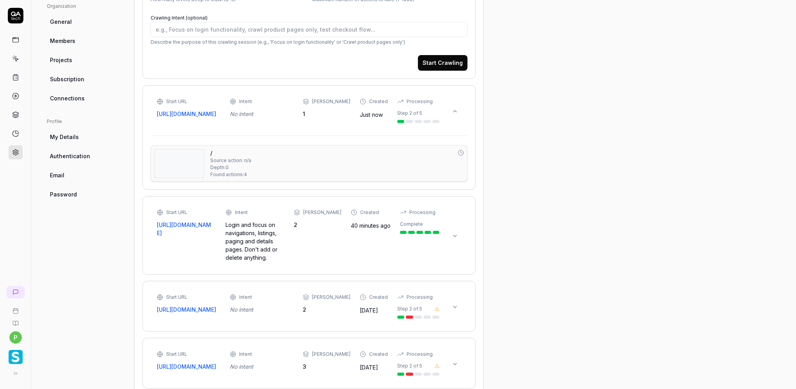
scroll to position [260, 0]
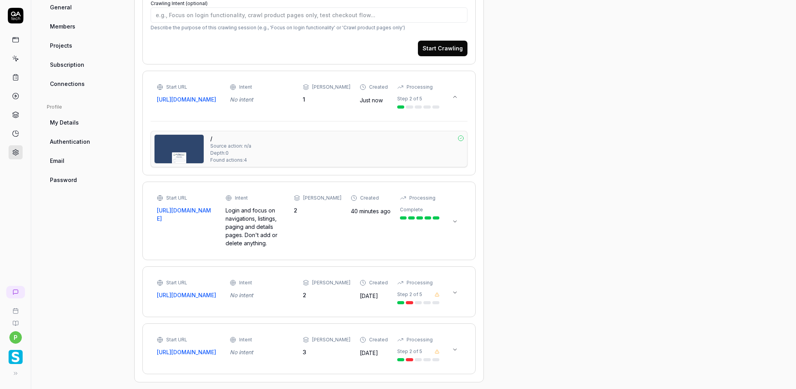
click at [242, 148] on span "Source action: n/a" at bounding box center [230, 145] width 41 height 7
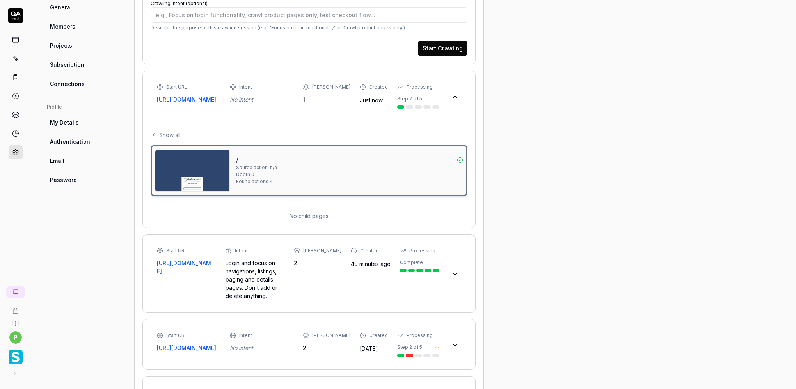
click at [219, 177] on img at bounding box center [192, 170] width 74 height 41
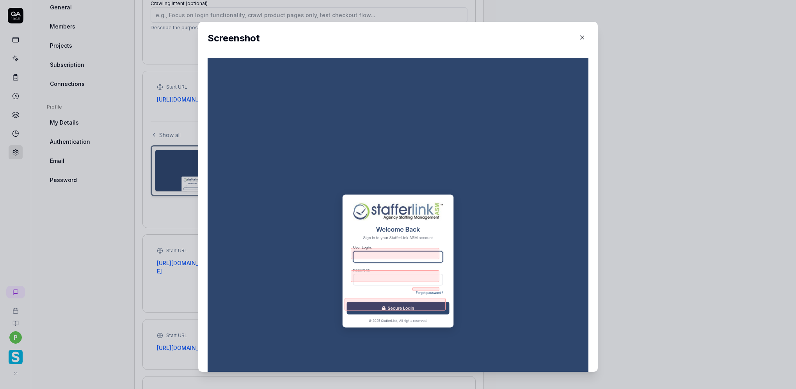
click at [579, 37] on icon "button" at bounding box center [582, 37] width 7 height 7
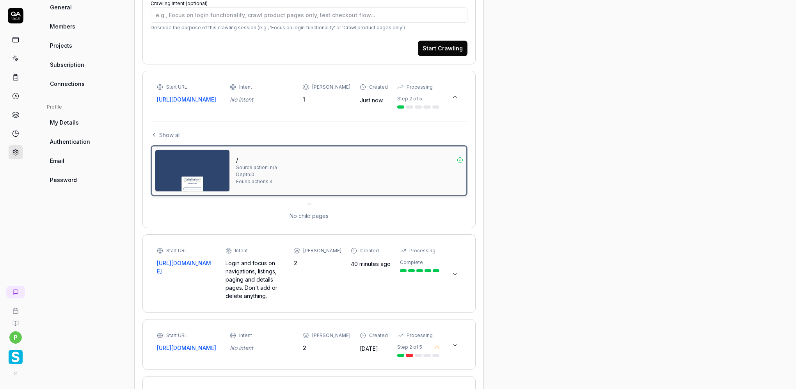
click at [308, 219] on div "No child pages" at bounding box center [309, 216] width 317 height 8
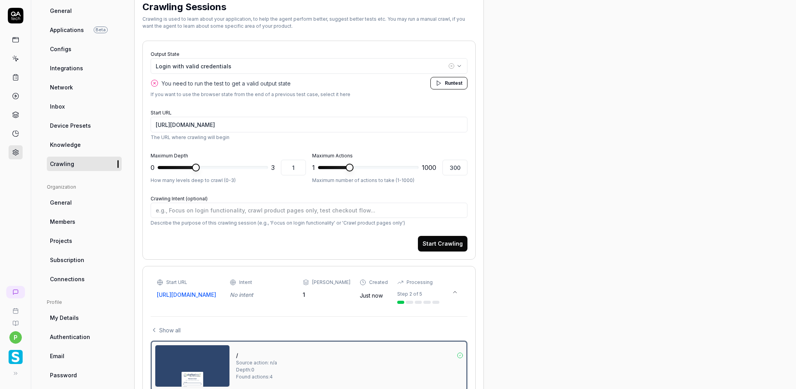
scroll to position [0, 0]
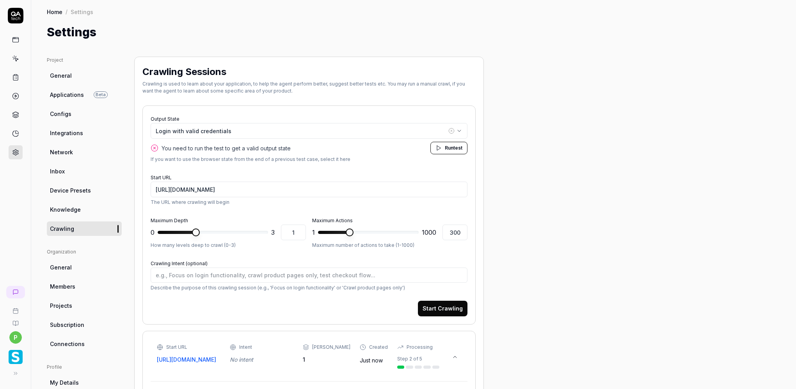
click at [73, 227] on link "Crawling" at bounding box center [84, 228] width 75 height 14
click at [453, 130] on icon "button" at bounding box center [451, 131] width 6 height 6
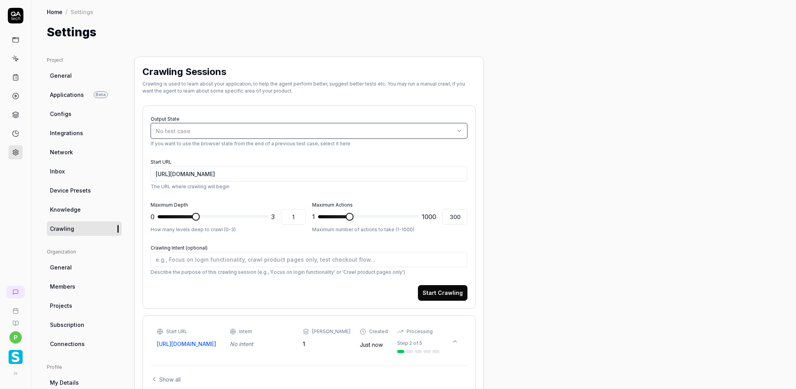
click at [454, 130] on div "No test case" at bounding box center [305, 131] width 299 height 8
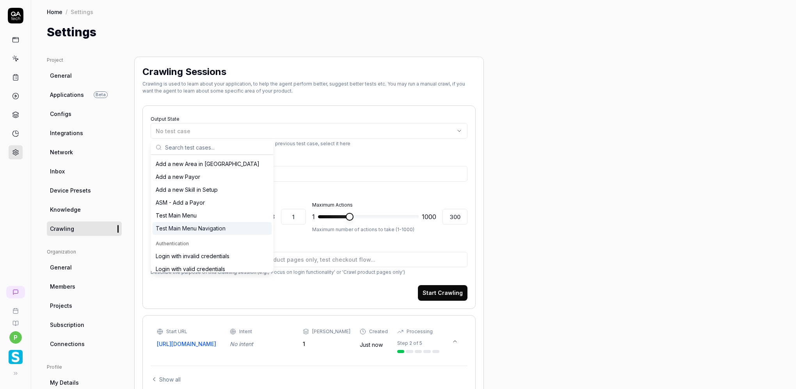
scroll to position [16, 0]
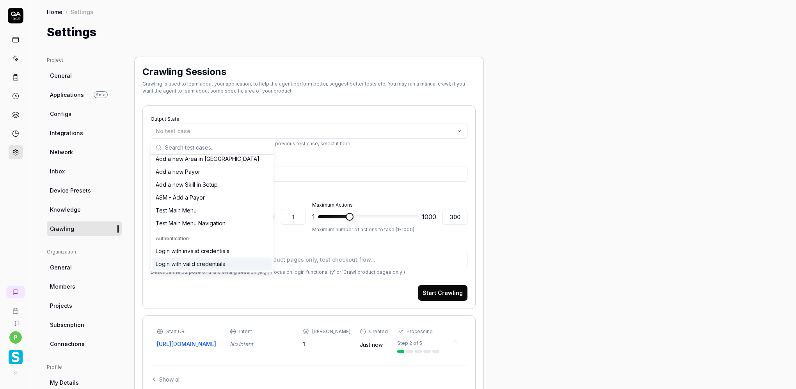
click at [201, 261] on div "Login with valid credentials" at bounding box center [190, 264] width 69 height 8
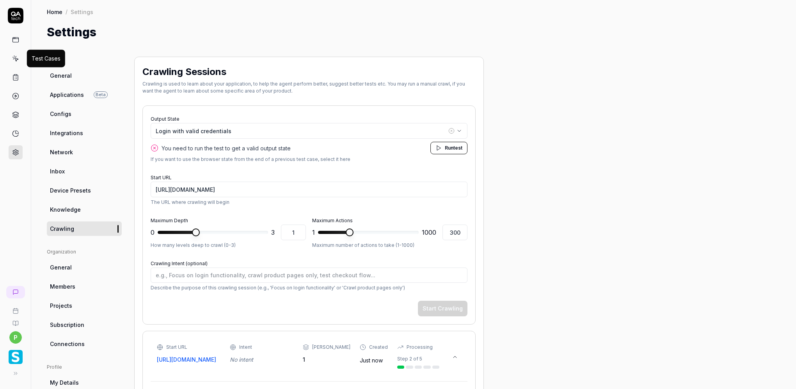
click at [15, 58] on icon at bounding box center [16, 60] width 4 height 4
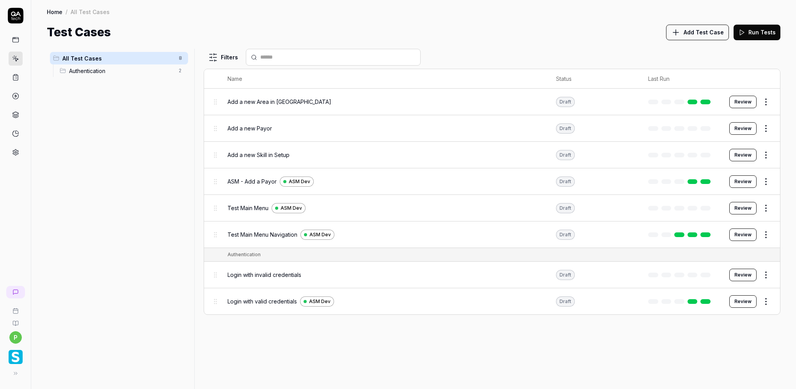
click at [766, 299] on html "p Home / All Test Cases Home / All Test Cases Test Cases Add Test Case Run Test…" at bounding box center [398, 194] width 796 height 389
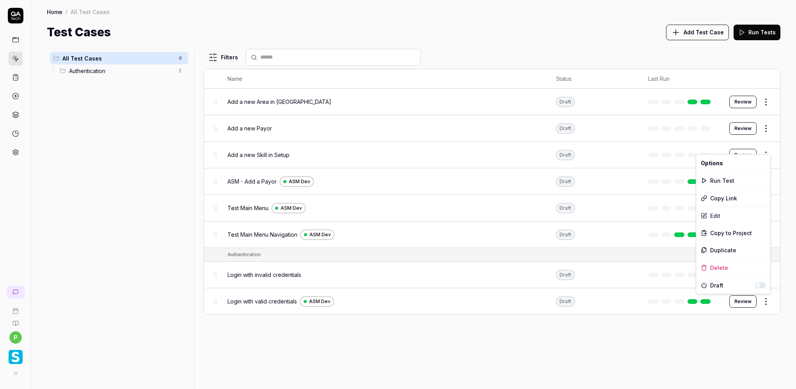
click at [755, 321] on html "p Home / All Test Cases Home / All Test Cases Test Cases Add Test Case Run Test…" at bounding box center [398, 194] width 796 height 389
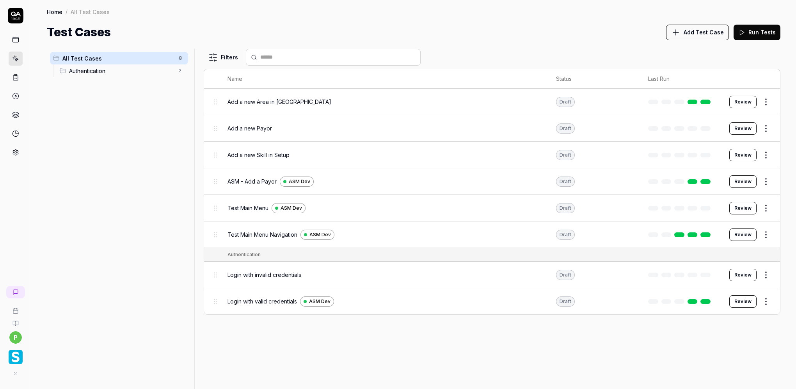
click at [707, 301] on link at bounding box center [706, 301] width 10 height 5
click at [766, 296] on html "p Home / All Test Cases Home / All Test Cases Test Cases Add Test Case Run Test…" at bounding box center [398, 194] width 796 height 389
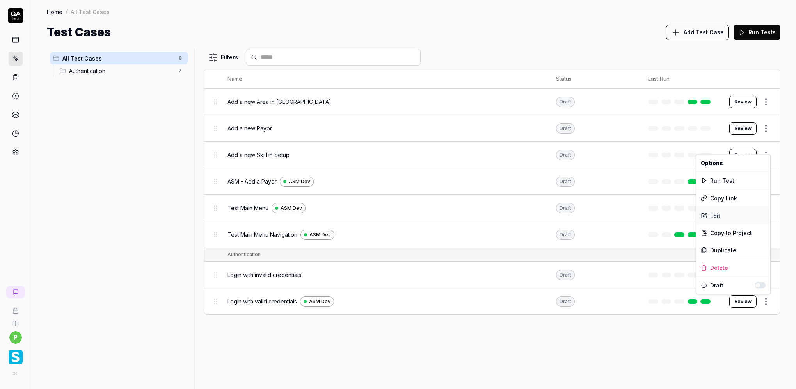
click at [725, 215] on div "Edit" at bounding box center [733, 215] width 74 height 17
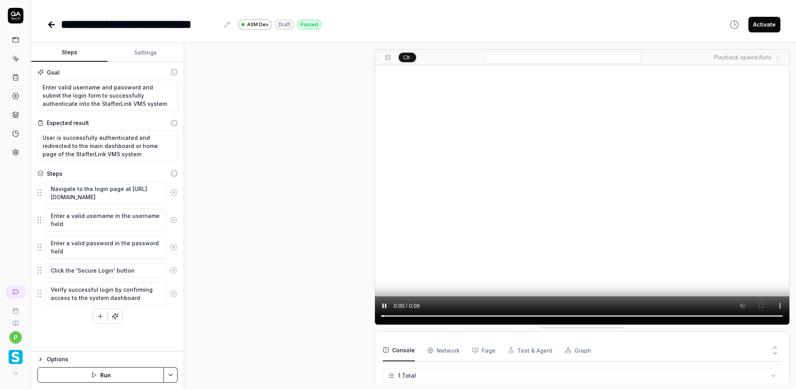
scroll to position [48, 0]
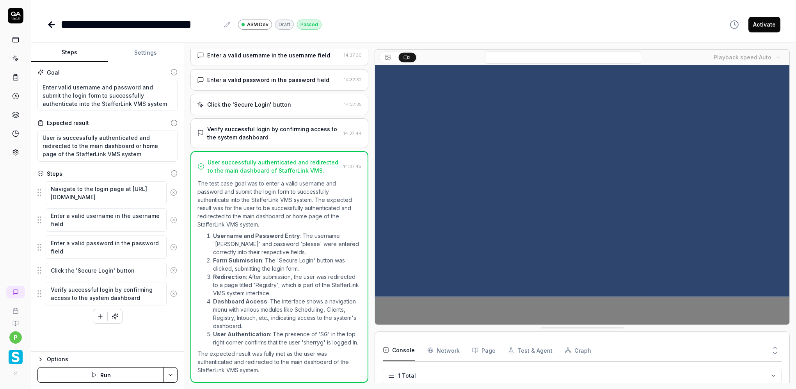
click at [766, 23] on button "Activate" at bounding box center [765, 25] width 32 height 16
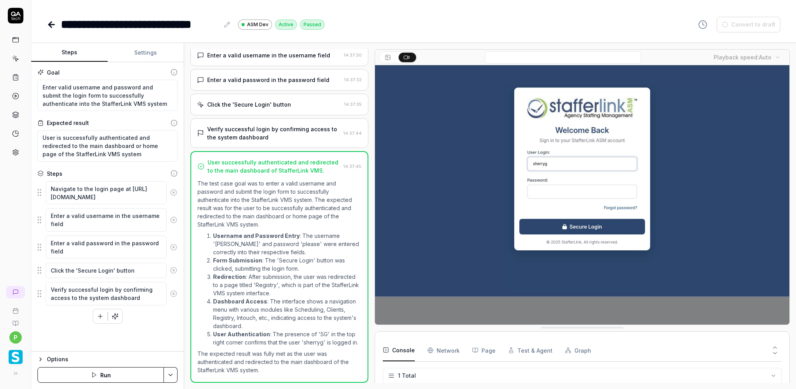
click at [52, 23] on icon at bounding box center [51, 24] width 9 height 9
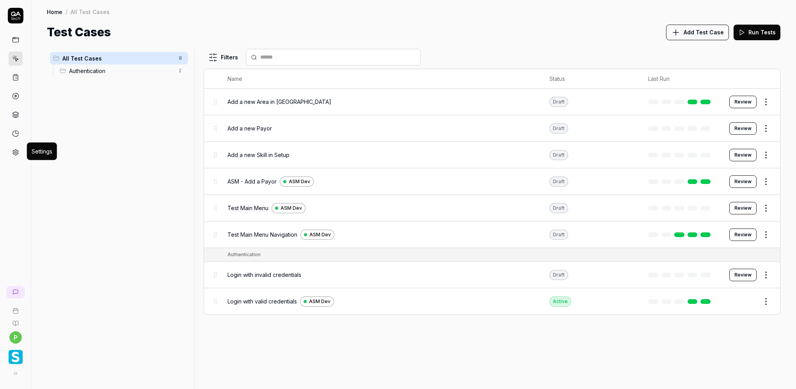
click at [14, 155] on link at bounding box center [16, 152] width 14 height 14
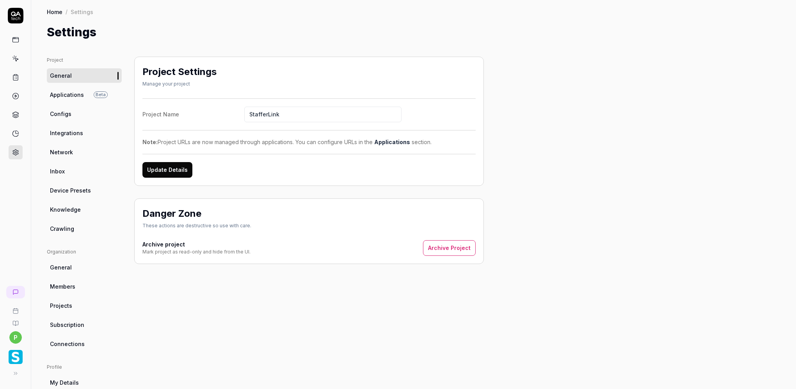
click at [64, 225] on span "Crawling" at bounding box center [62, 228] width 24 height 8
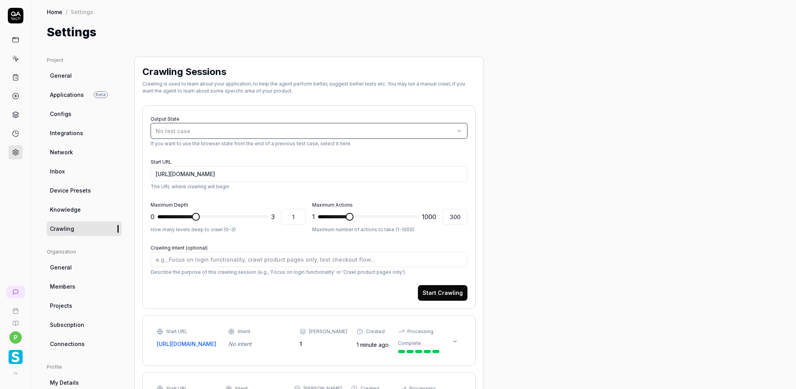
click at [384, 125] on button "No test case" at bounding box center [309, 131] width 317 height 16
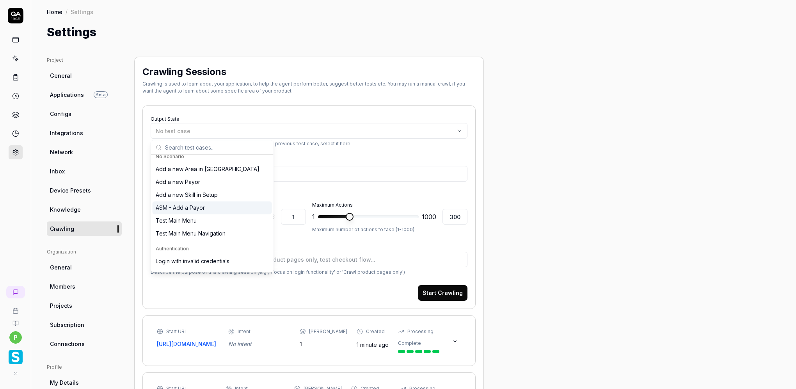
scroll to position [16, 0]
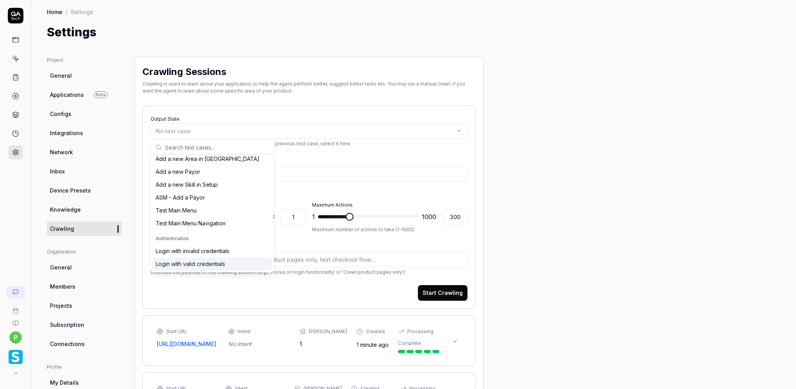
click at [197, 261] on div "Login with valid credentials" at bounding box center [190, 264] width 69 height 8
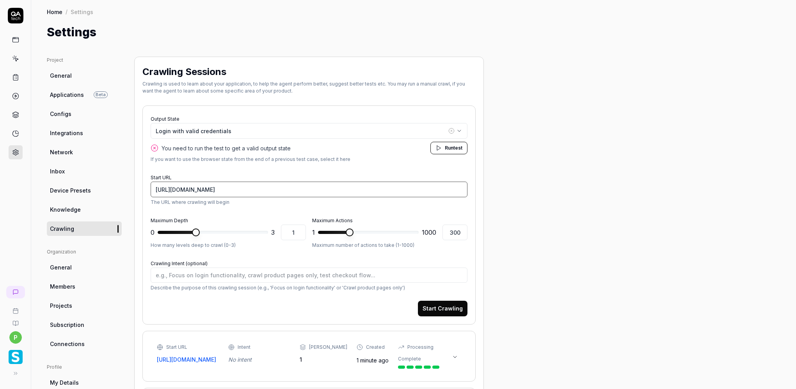
click at [188, 188] on input "[URL][DOMAIN_NAME]" at bounding box center [309, 189] width 317 height 16
drag, startPoint x: 183, startPoint y: 190, endPoint x: 175, endPoint y: 191, distance: 7.9
click at [175, 191] on input "[URL][DOMAIN_NAME]" at bounding box center [309, 189] width 317 height 16
drag, startPoint x: 253, startPoint y: 189, endPoint x: 31, endPoint y: 195, distance: 222.2
click at [32, 190] on div "Project General Applications Beta Configs Integrations Network Inbox Device Pre…" at bounding box center [413, 322] width 765 height 563
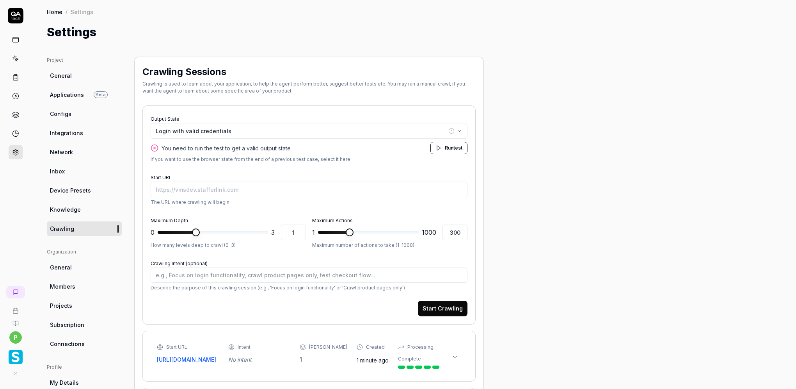
click at [370, 166] on form "Output State Login with valid credentials You need to run the test to get a val…" at bounding box center [309, 215] width 317 height 203
click at [455, 148] on span "test" at bounding box center [458, 148] width 9 height 6
click at [250, 159] on p "If you want to use the browser state from the end of a previous test case, sele…" at bounding box center [309, 159] width 317 height 7
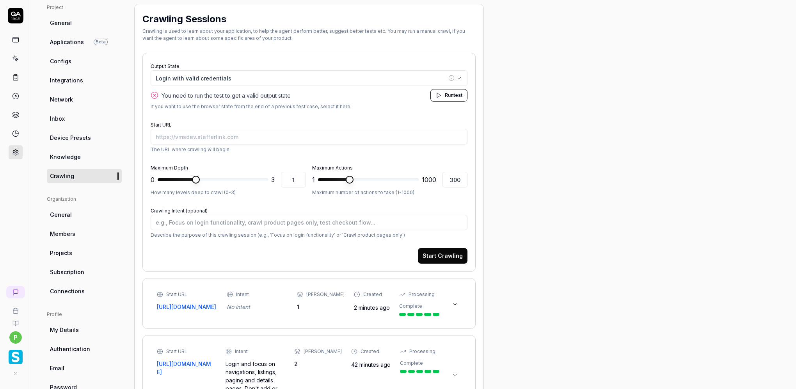
scroll to position [0, 0]
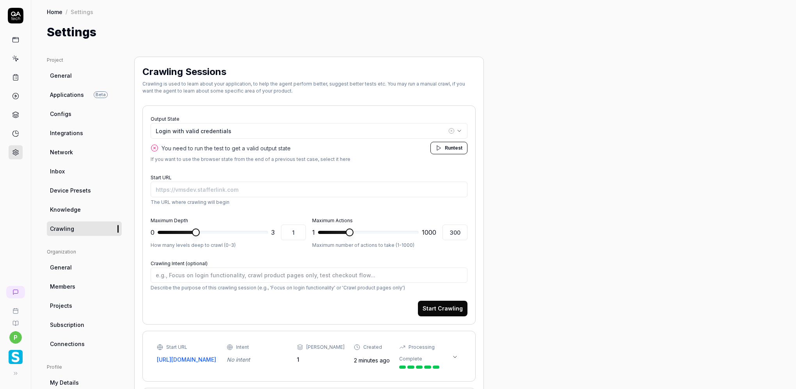
click at [14, 321] on icon at bounding box center [15, 323] width 6 height 6
click at [451, 149] on span "Run" at bounding box center [449, 148] width 9 height 6
click at [219, 128] on div "Login with valid credentials" at bounding box center [301, 131] width 291 height 8
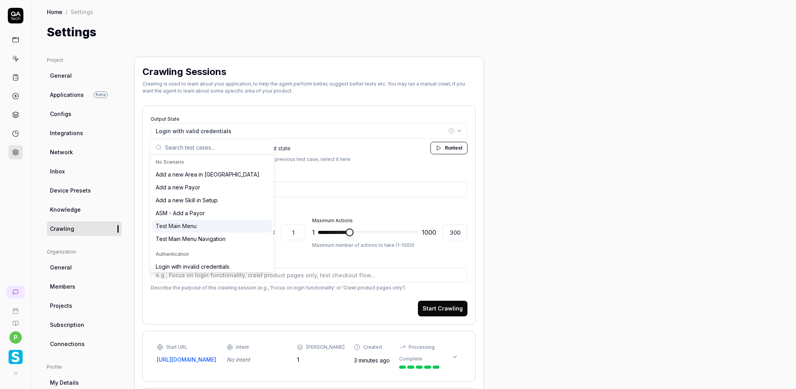
click at [194, 224] on div "Test Main Menu" at bounding box center [176, 226] width 41 height 8
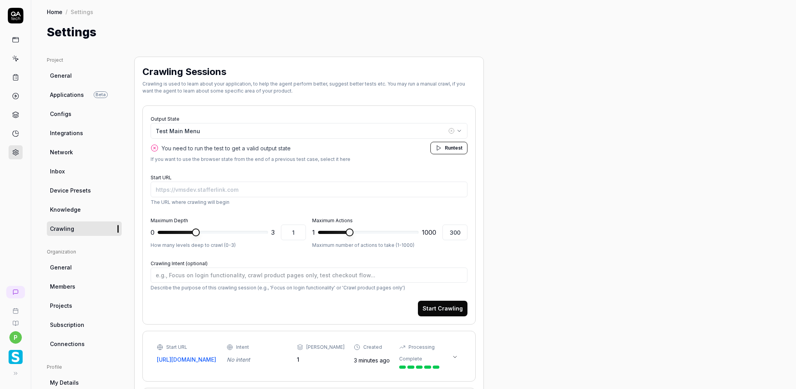
click at [445, 149] on span "Run" at bounding box center [449, 148] width 9 height 6
